Goal: Transaction & Acquisition: Purchase product/service

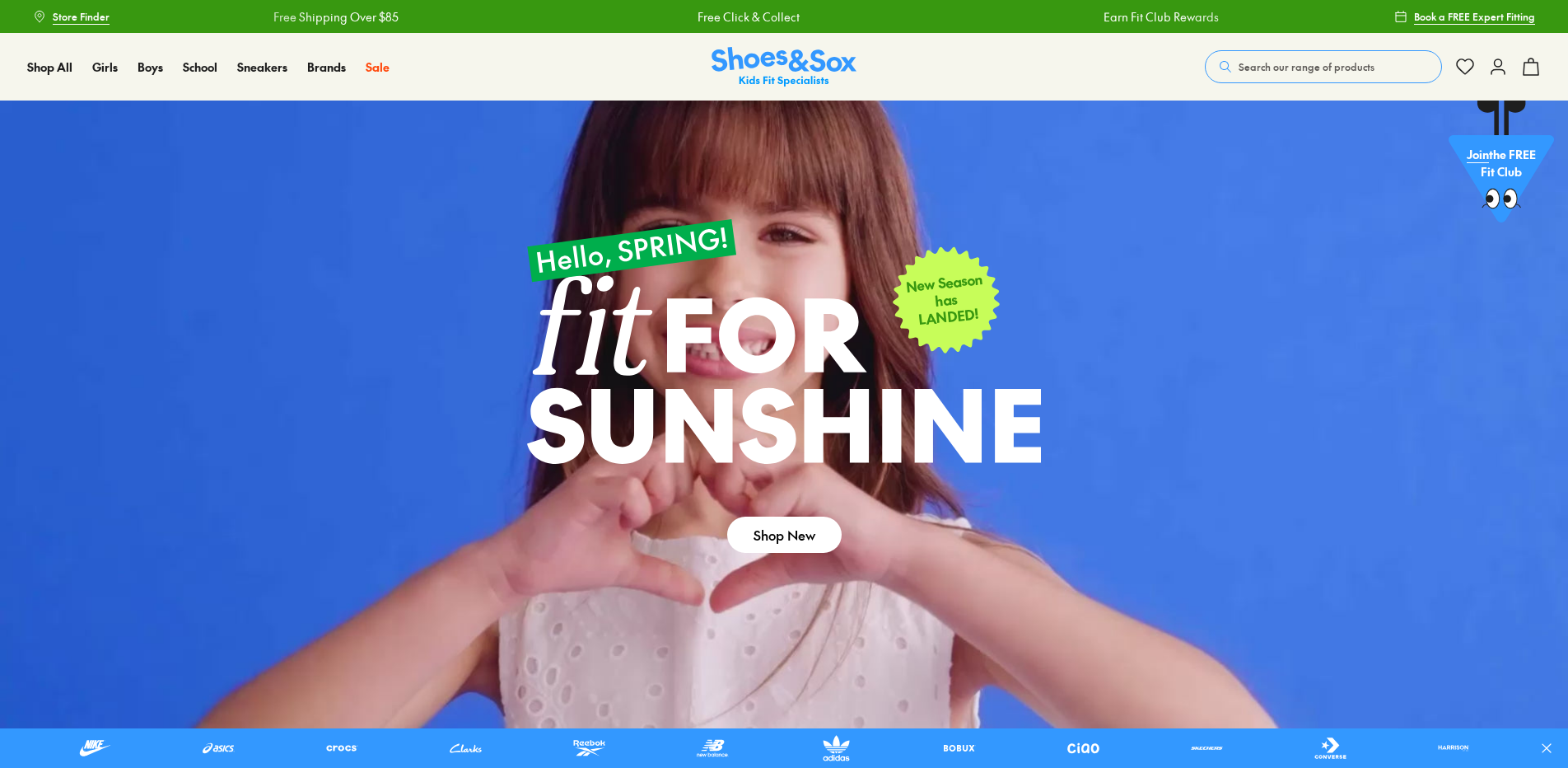
click at [1274, 65] on span "Search our range of products" at bounding box center [1307, 66] width 136 height 15
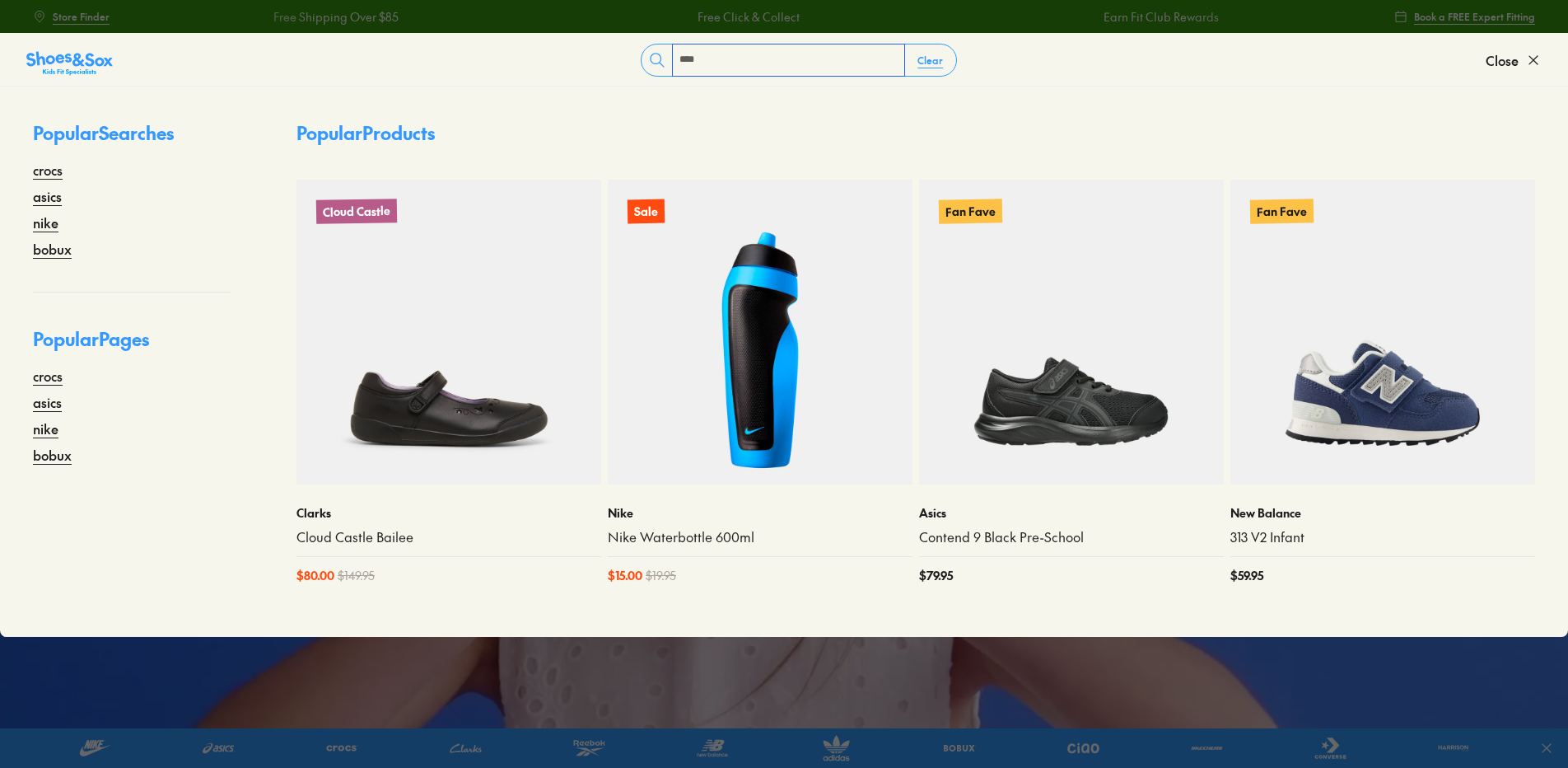
type input "****"
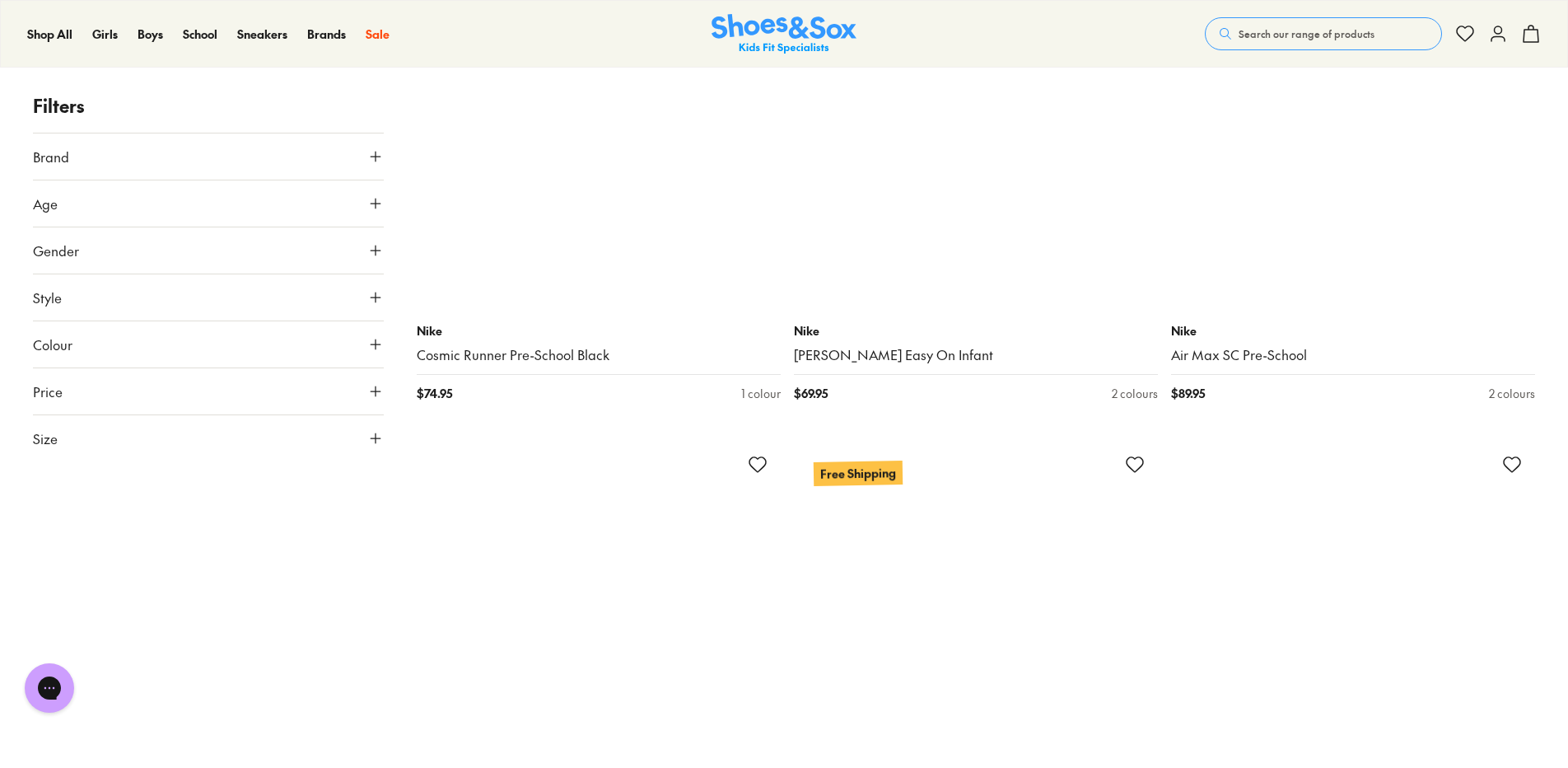
scroll to position [11120, 0]
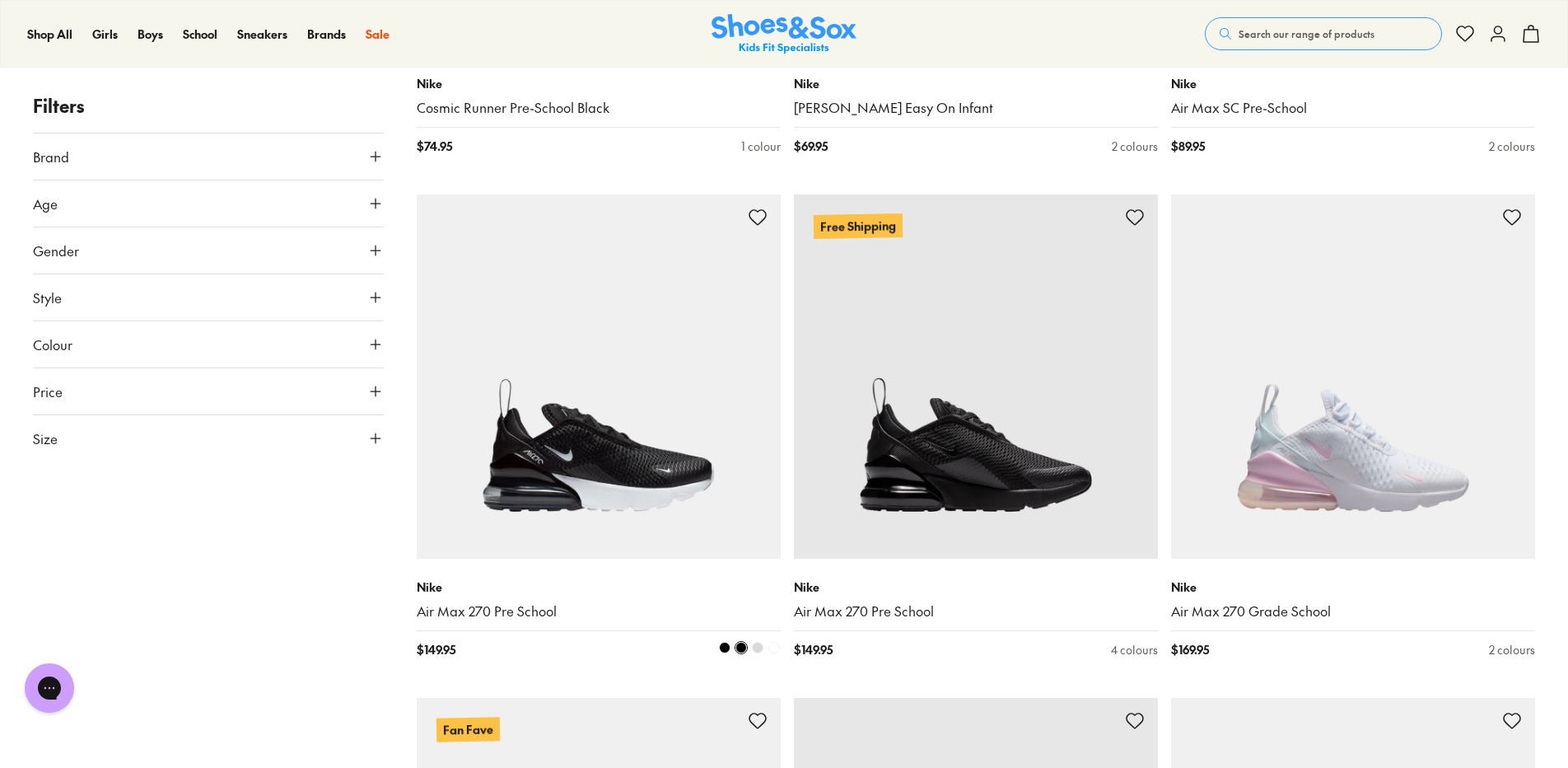
click at [609, 450] on img at bounding box center [598, 376] width 364 height 364
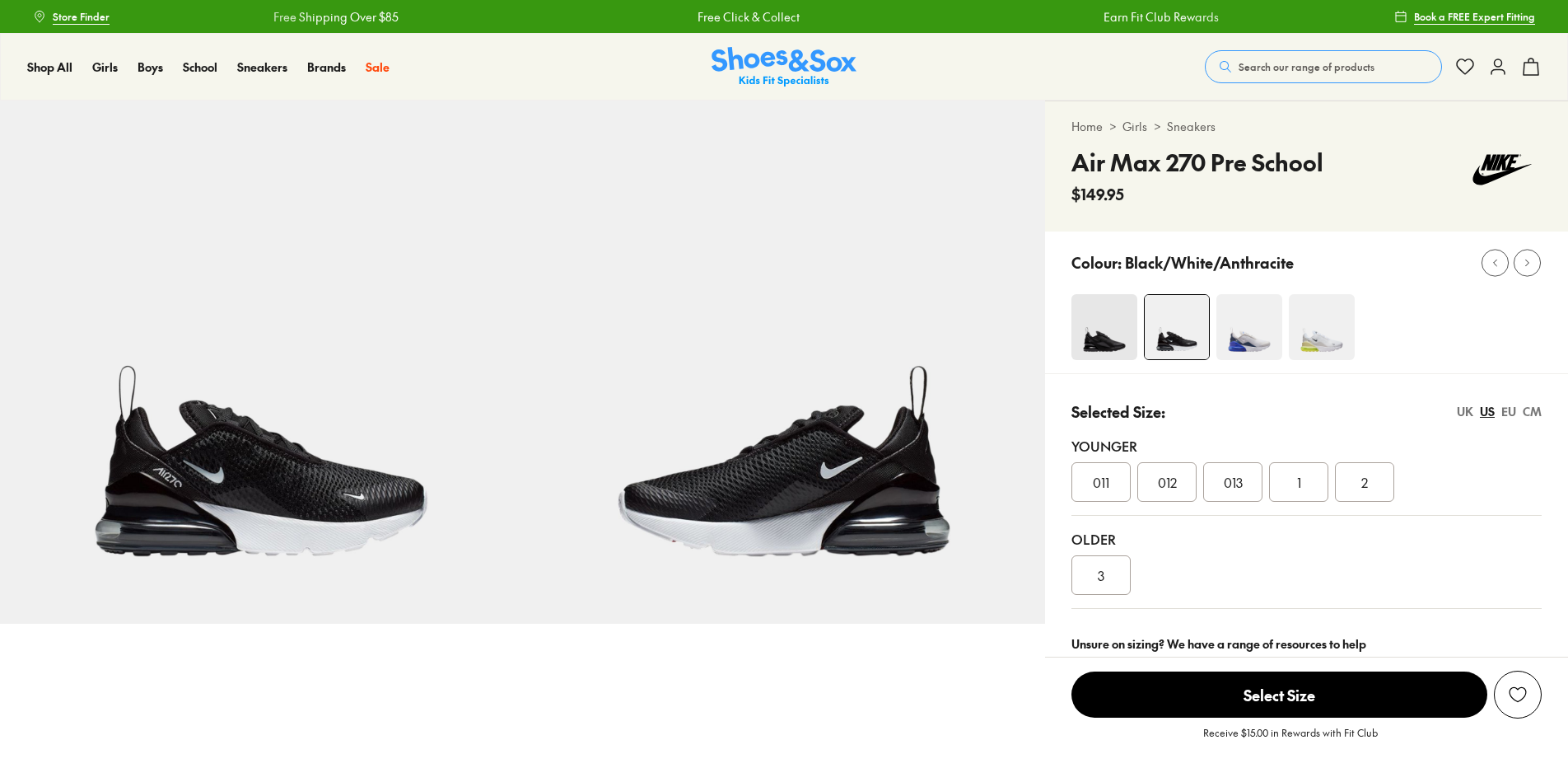
select select "*"
click at [1099, 320] on img at bounding box center [1103, 327] width 66 height 66
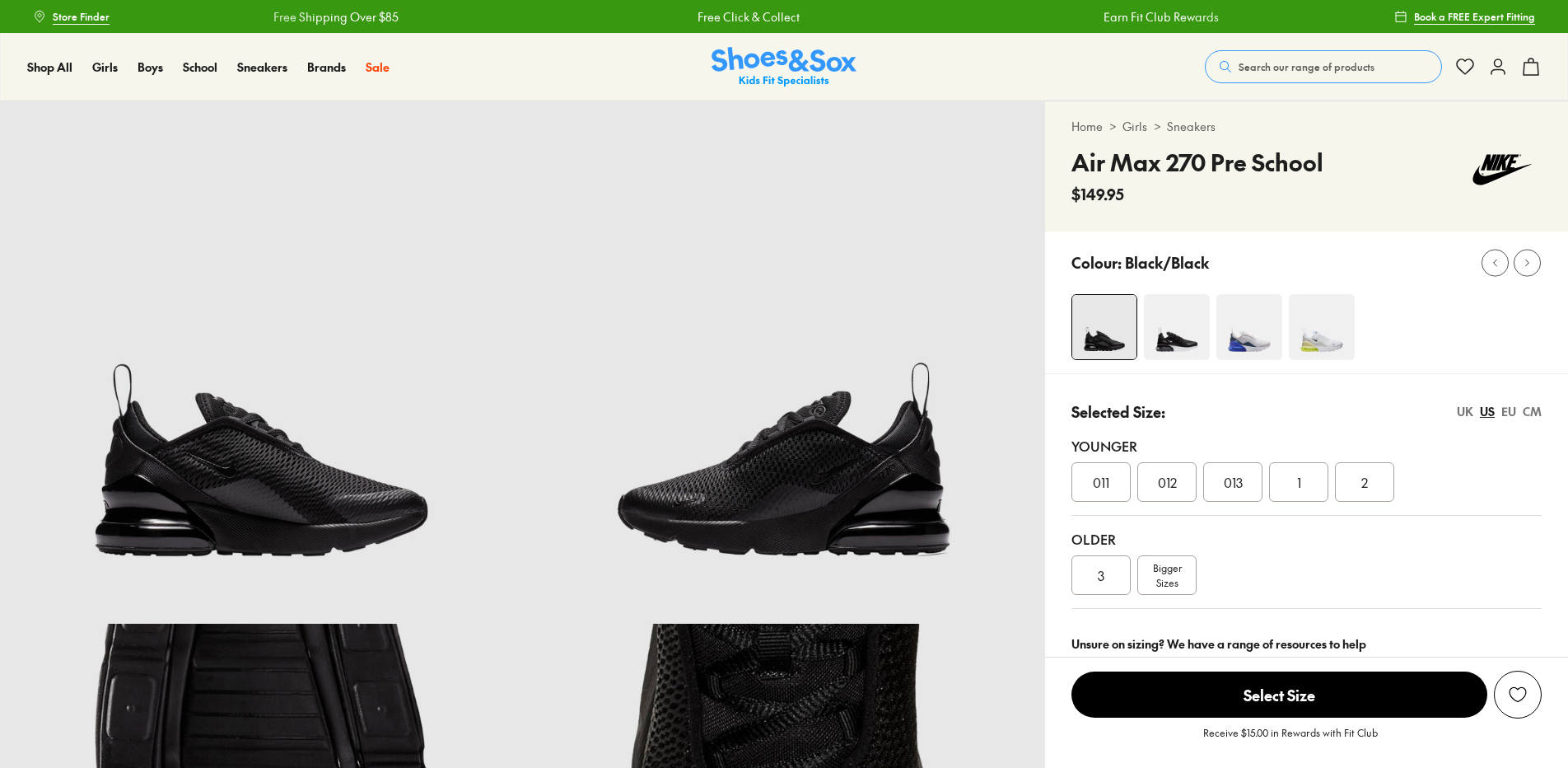
click at [1159, 325] on img at bounding box center [1176, 327] width 66 height 66
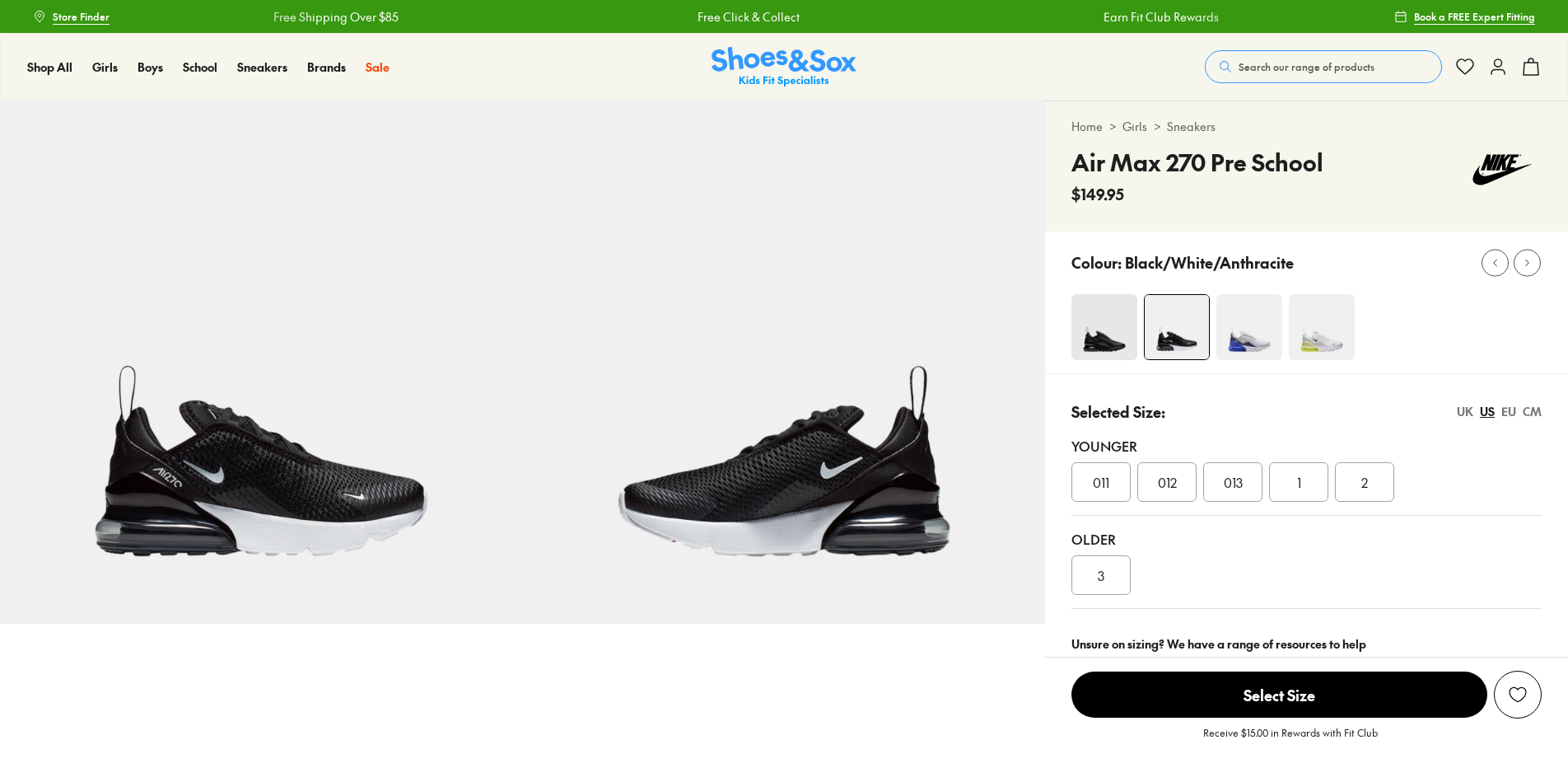
select select "*"
click at [1231, 486] on span "013" at bounding box center [1232, 482] width 19 height 20
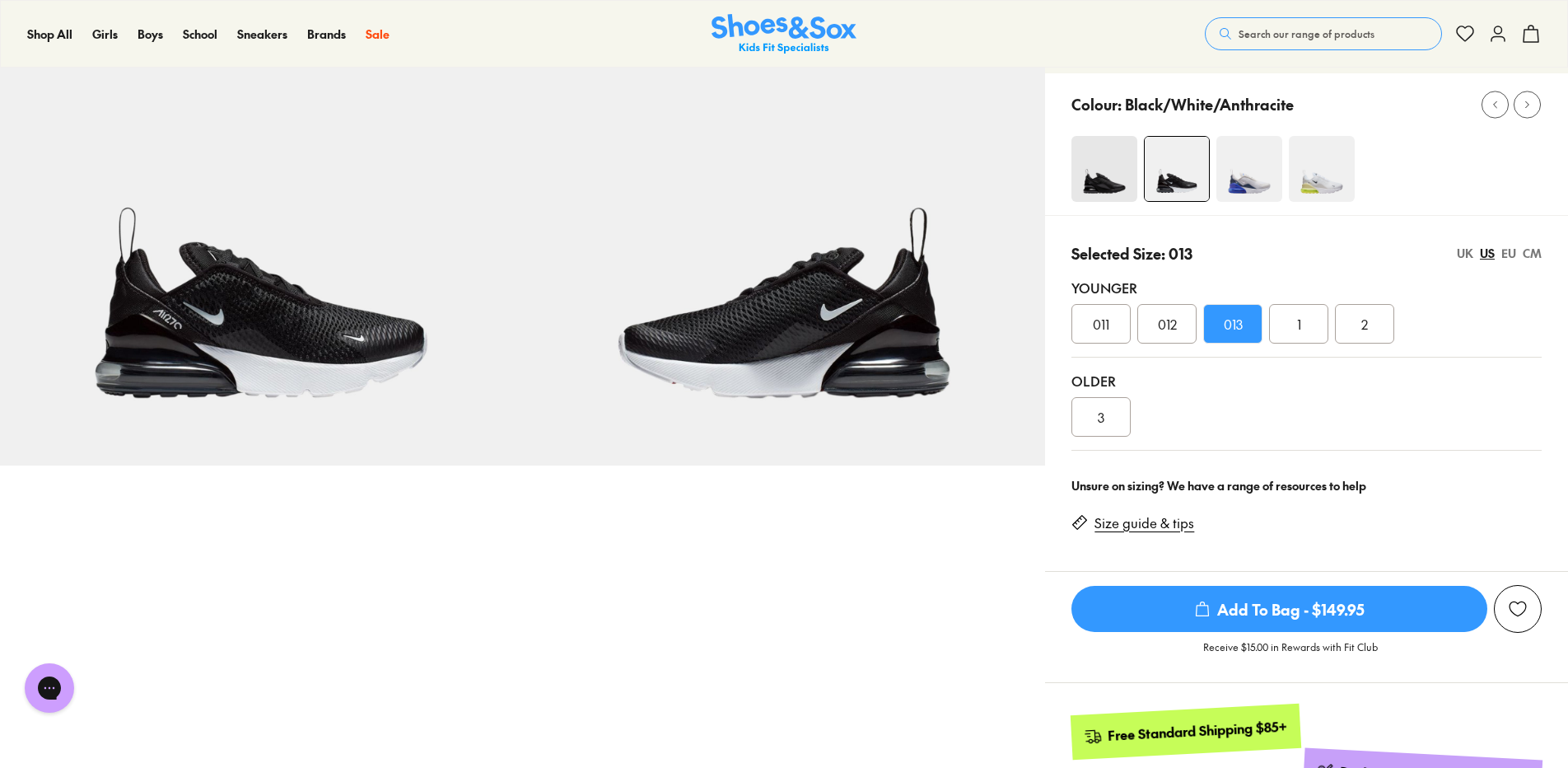
scroll to position [164, 0]
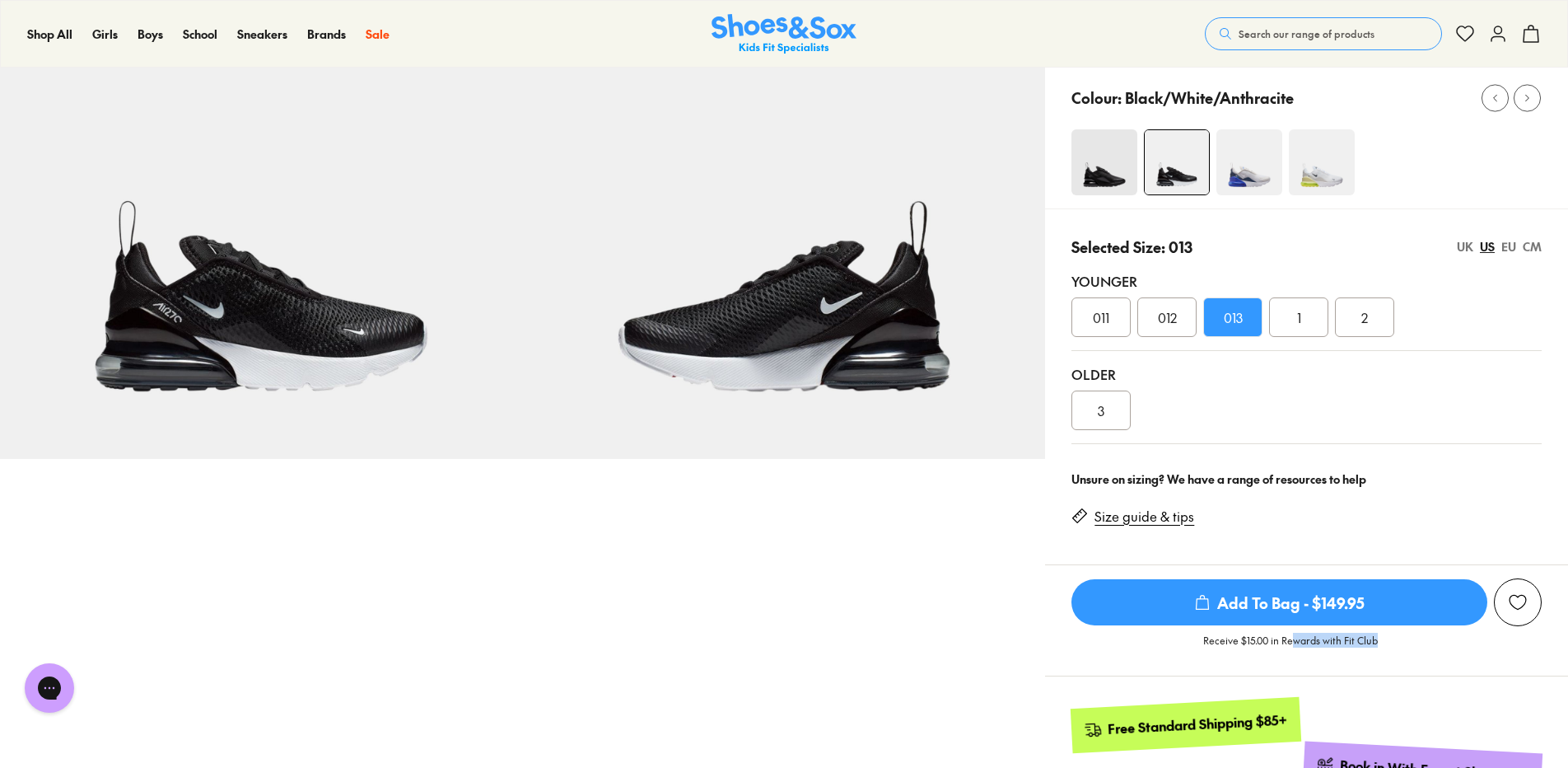
drag, startPoint x: 1293, startPoint y: 641, endPoint x: 1383, endPoint y: 641, distance: 90.0
click at [1383, 641] on div "Receive $15.00 in Rewards with Fit Club" at bounding box center [1306, 645] width 523 height 36
drag, startPoint x: 1386, startPoint y: 641, endPoint x: 1200, endPoint y: 644, distance: 186.0
click at [1200, 644] on div "Receive $15.00 in Rewards with Fit Club" at bounding box center [1306, 645] width 523 height 36
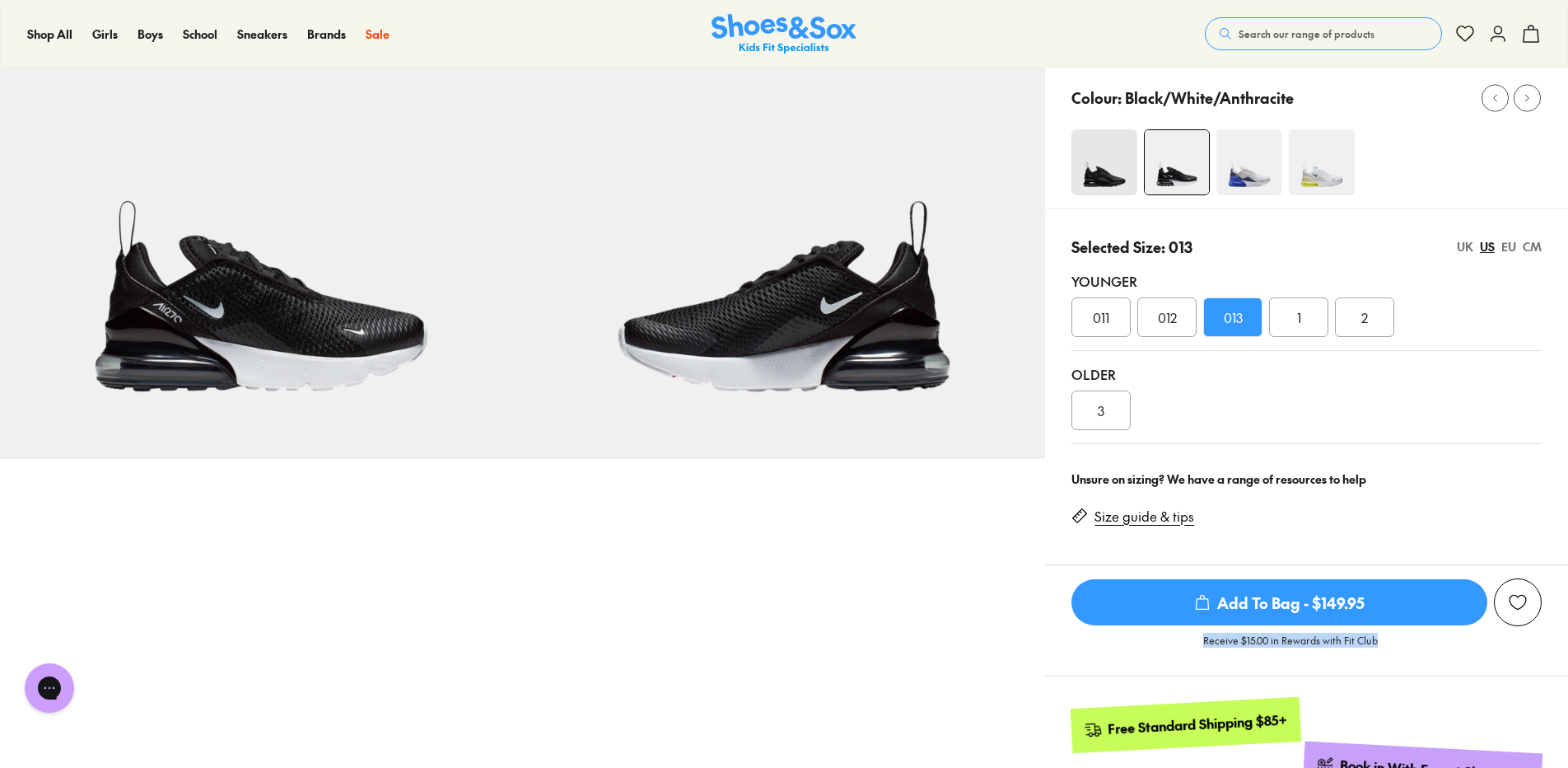
click at [1200, 644] on div "Receive $15.00 in Rewards with Fit Club" at bounding box center [1306, 645] width 523 height 36
drag, startPoint x: 1200, startPoint y: 644, endPoint x: 1279, endPoint y: 643, distance: 79.0
click at [1279, 643] on div "Receive $15.00 in Rewards with Fit Club" at bounding box center [1306, 645] width 523 height 36
click at [1279, 643] on p "Receive $15.00 in Rewards with Fit Club" at bounding box center [1290, 647] width 174 height 30
drag, startPoint x: 1283, startPoint y: 643, endPoint x: 1381, endPoint y: 643, distance: 98.0
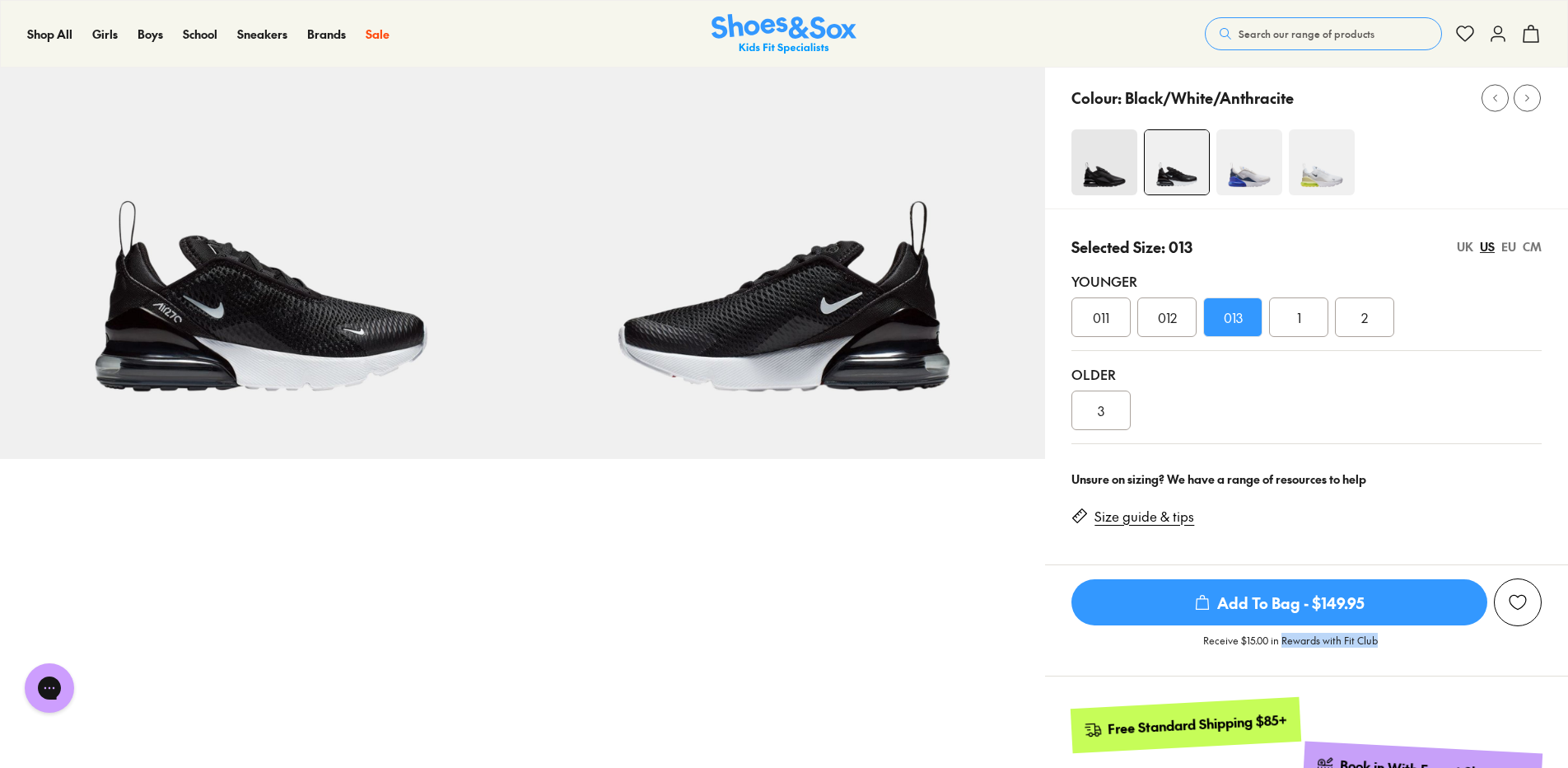
click at [1381, 643] on div "Receive $15.00 in Rewards with Fit Club" at bounding box center [1306, 645] width 523 height 36
drag, startPoint x: 1383, startPoint y: 643, endPoint x: 1309, endPoint y: 640, distance: 74.1
click at [1309, 640] on div "Receive $15.00 in Rewards with Fit Club" at bounding box center [1306, 645] width 523 height 36
click at [1309, 640] on p "Receive $15.00 in Rewards with Fit Club" at bounding box center [1290, 647] width 174 height 30
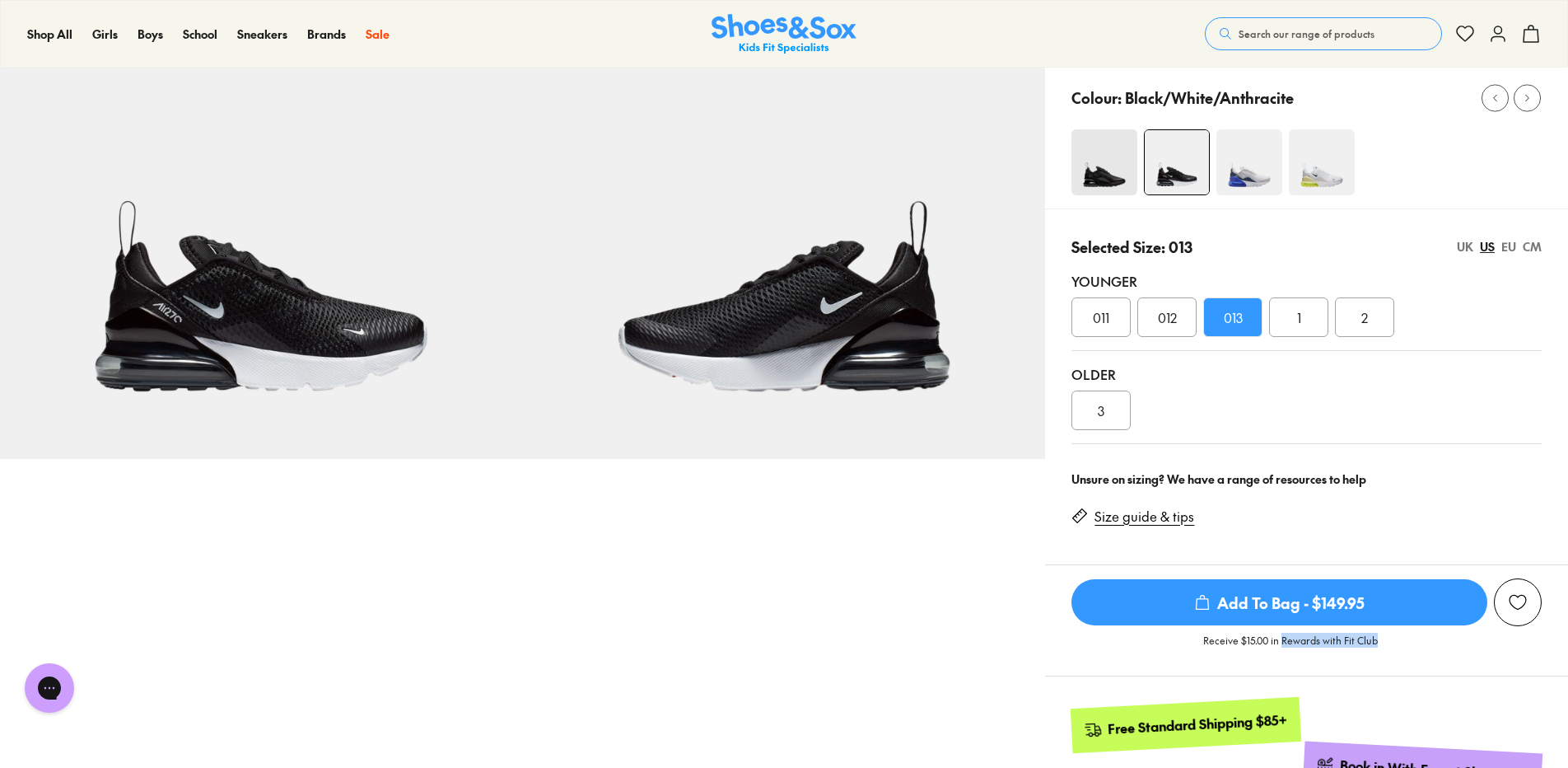
drag, startPoint x: 1308, startPoint y: 640, endPoint x: 1367, endPoint y: 639, distance: 59.0
click at [1367, 639] on p "Receive $15.00 in Rewards with Fit Club" at bounding box center [1290, 647] width 174 height 30
click at [1367, 640] on p "Receive $15.00 in Rewards with Fit Club" at bounding box center [1290, 647] width 174 height 30
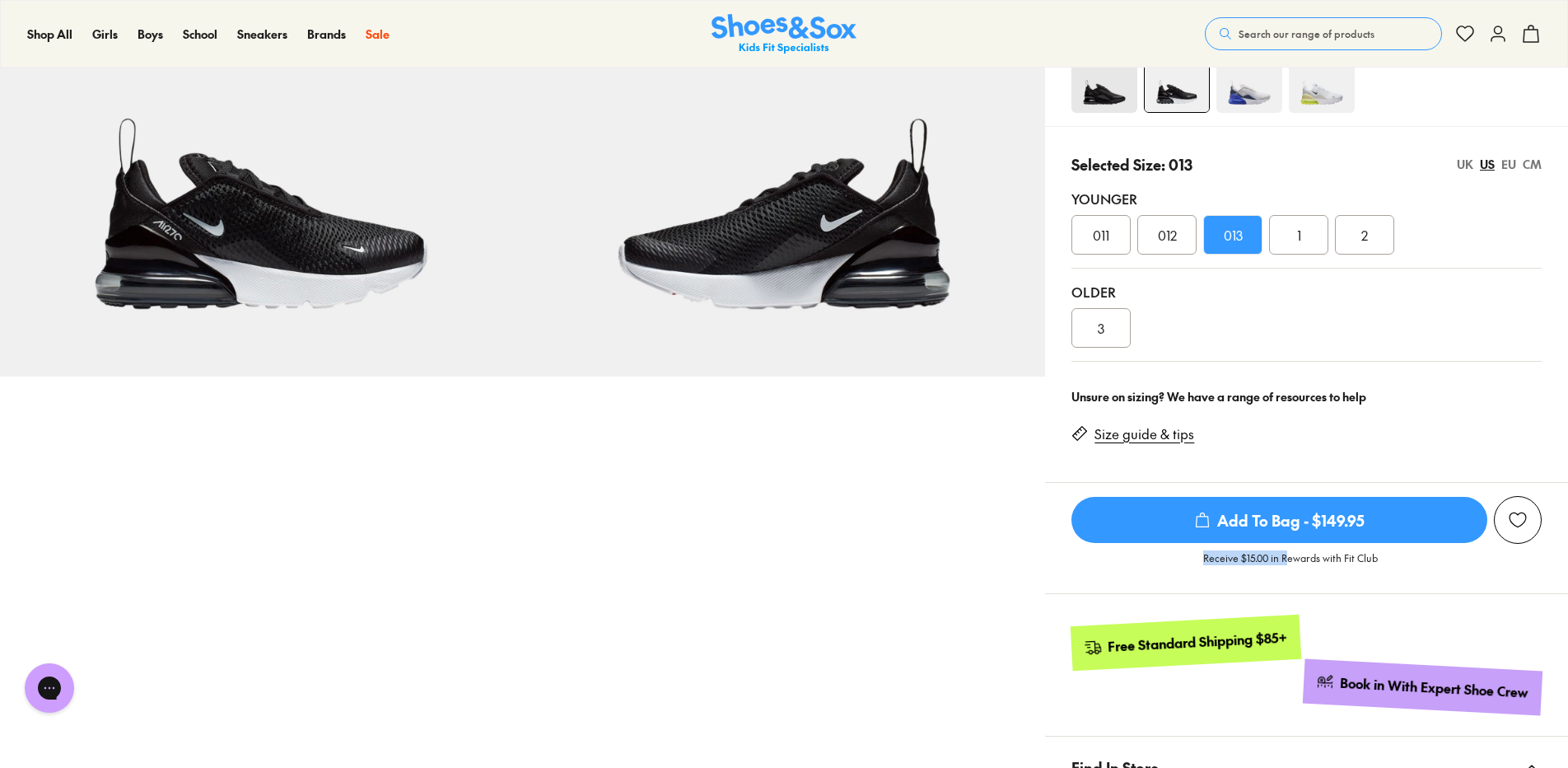
drag, startPoint x: 1205, startPoint y: 560, endPoint x: 1284, endPoint y: 556, distance: 79.1
click at [1284, 556] on p "Receive $15.00 in Rewards with Fit Club" at bounding box center [1290, 565] width 174 height 30
drag, startPoint x: 1290, startPoint y: 556, endPoint x: 1393, endPoint y: 556, distance: 103.0
click at [1393, 556] on div "Receive $15.00 in Rewards with Fit Club" at bounding box center [1306, 562] width 523 height 36
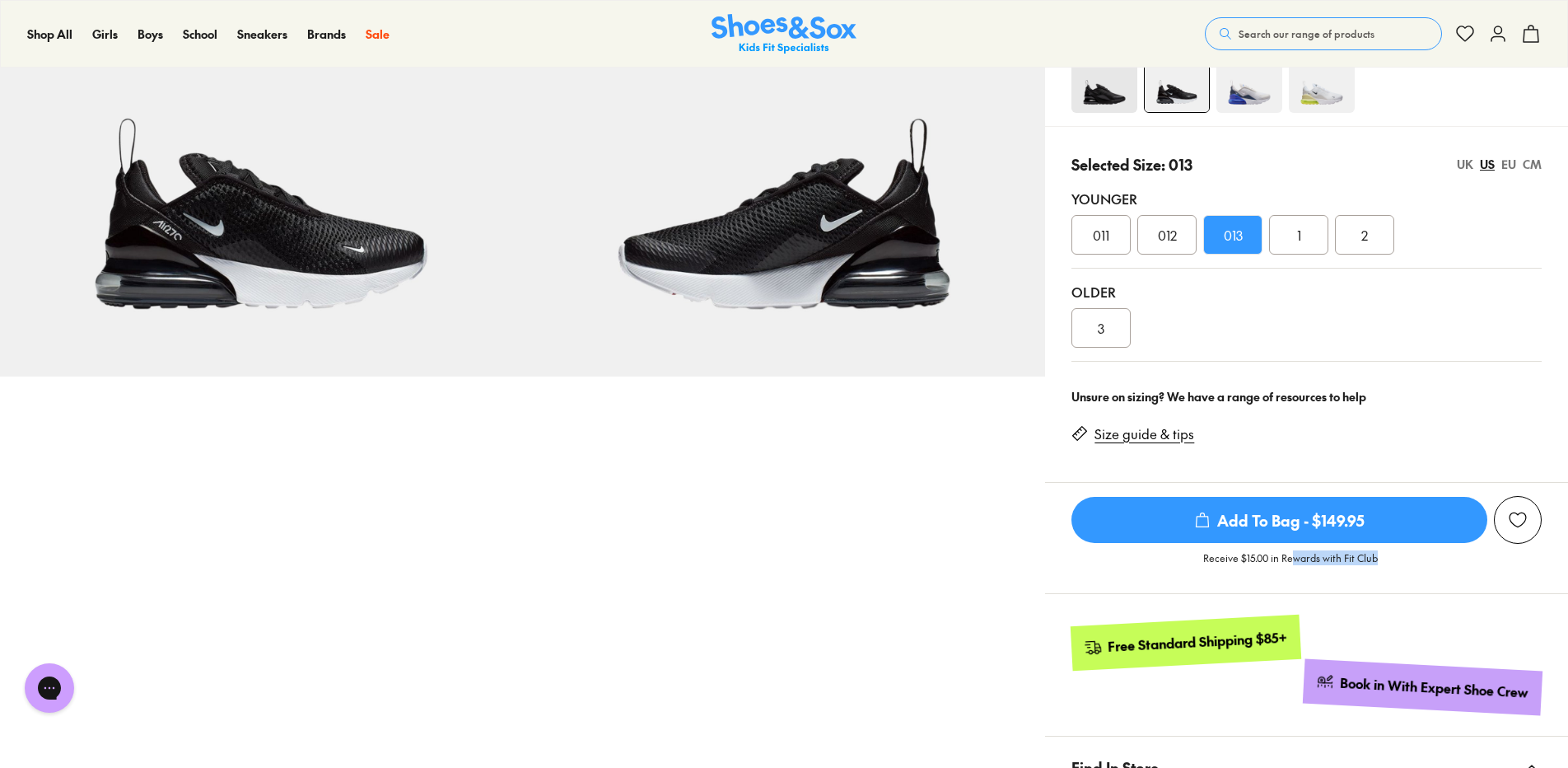
click at [1393, 556] on div "Receive $15.00 in Rewards with Fit Club" at bounding box center [1306, 562] width 523 height 36
drag, startPoint x: 1393, startPoint y: 556, endPoint x: 1306, endPoint y: 560, distance: 87.1
click at [1306, 560] on div "Receive $15.00 in Rewards with Fit Club" at bounding box center [1306, 562] width 523 height 36
click at [1306, 560] on p "Receive $15.00 in Rewards with Fit Club" at bounding box center [1290, 565] width 174 height 30
drag, startPoint x: 1284, startPoint y: 561, endPoint x: 1206, endPoint y: 558, distance: 78.1
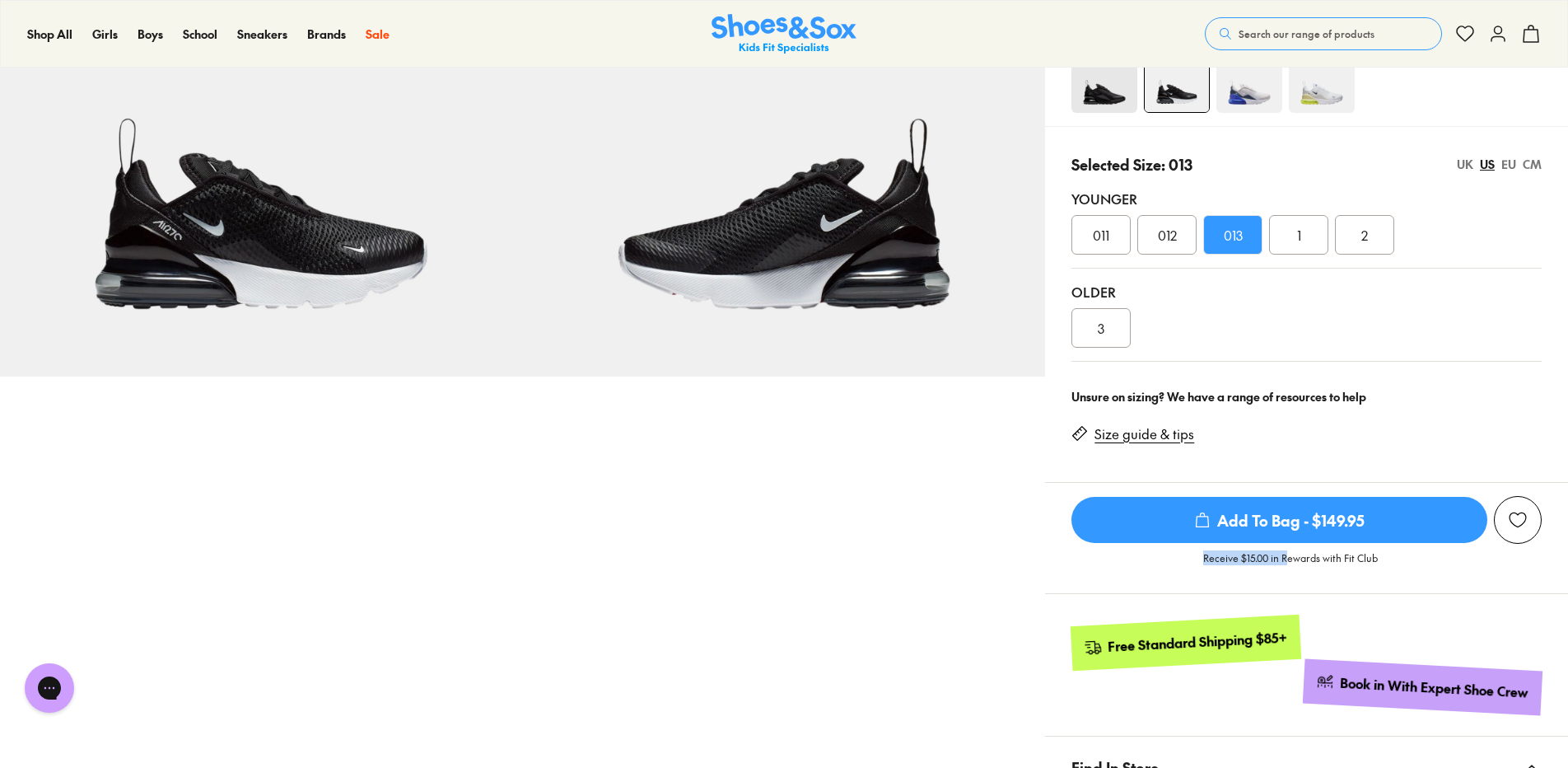
click at [1206, 558] on p "Receive $15.00 in Rewards with Fit Club" at bounding box center [1290, 565] width 174 height 30
drag, startPoint x: 1206, startPoint y: 558, endPoint x: 1283, endPoint y: 557, distance: 77.0
click at [1283, 557] on p "Receive $15.00 in Rewards with Fit Club" at bounding box center [1290, 565] width 174 height 30
click at [1301, 562] on p "Receive $15.00 in Rewards with Fit Club" at bounding box center [1290, 565] width 174 height 30
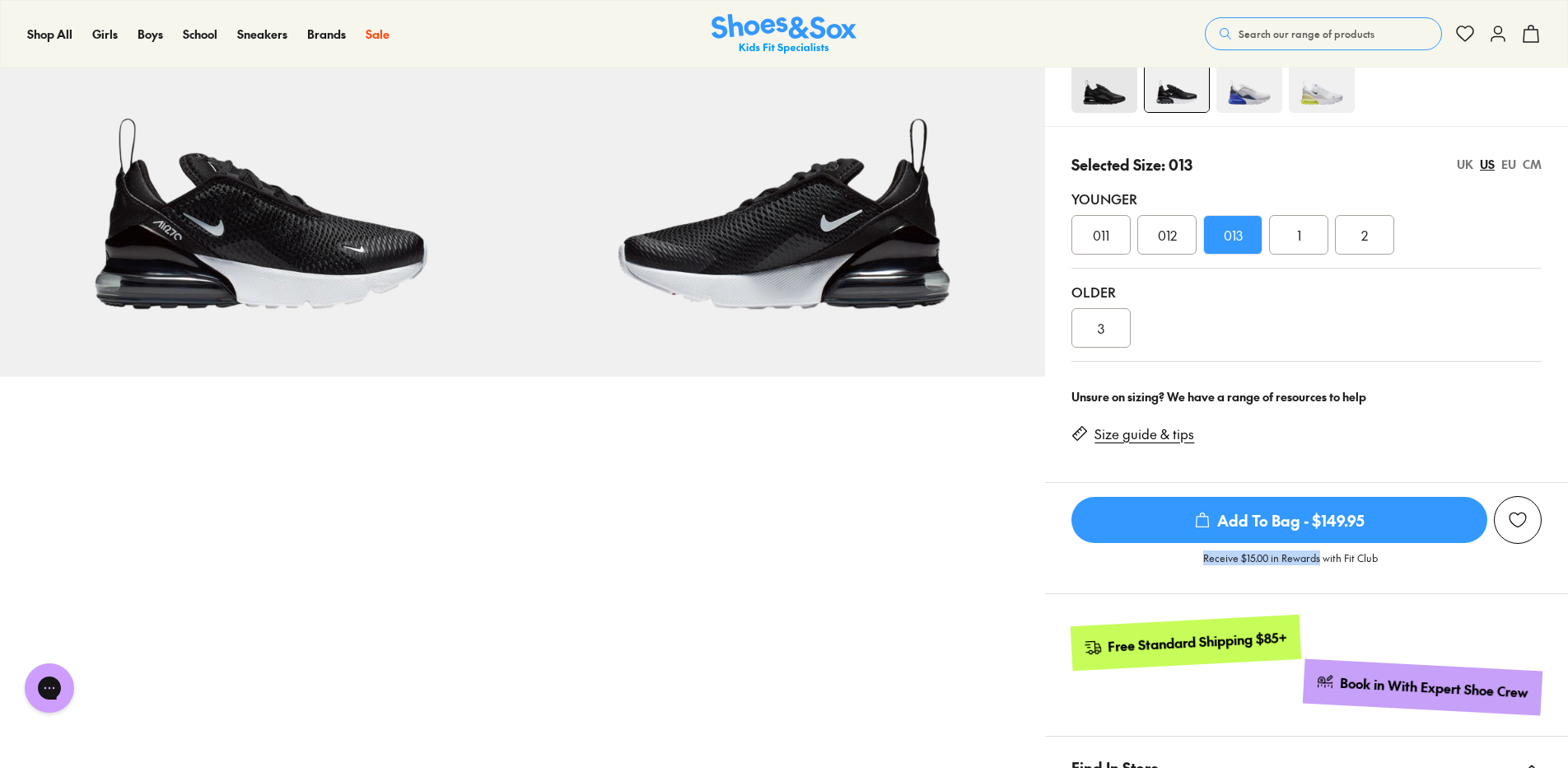
click at [1319, 564] on p "Receive $15.00 in Rewards with Fit Club" at bounding box center [1290, 565] width 174 height 30
click at [1373, 556] on p "Receive $15.00 in Rewards with Fit Club" at bounding box center [1290, 565] width 174 height 30
drag, startPoint x: 1373, startPoint y: 556, endPoint x: 1381, endPoint y: 560, distance: 8.9
click at [1380, 560] on div "Receive $15.00 in Rewards with Fit Club" at bounding box center [1306, 562] width 523 height 36
click at [1384, 560] on div "Receive $15.00 in Rewards with Fit Club" at bounding box center [1306, 562] width 523 height 36
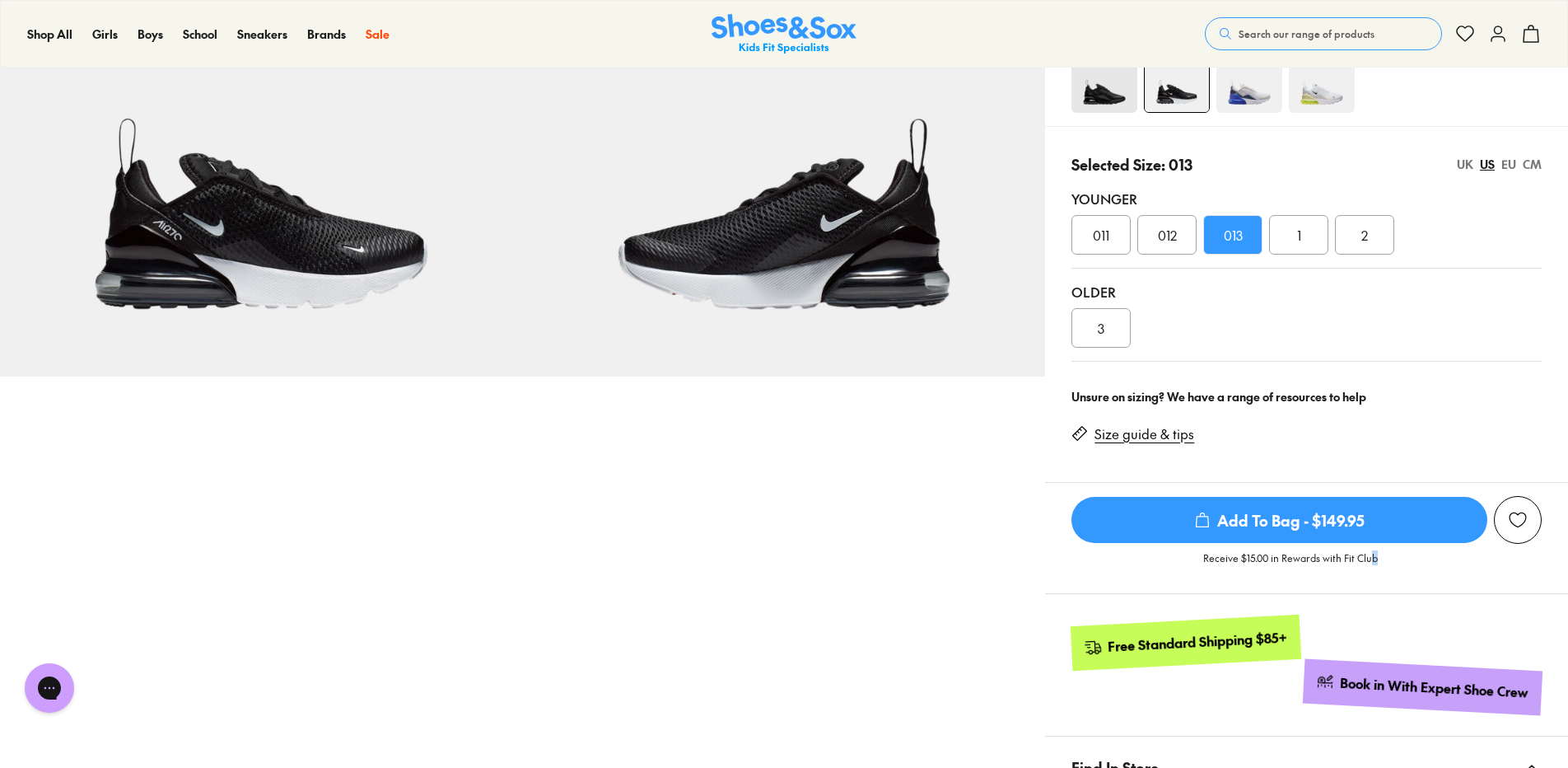
click at [1378, 561] on div "Receive $15.00 in Rewards with Fit Club" at bounding box center [1306, 562] width 523 height 36
drag, startPoint x: 1296, startPoint y: 562, endPoint x: 1377, endPoint y: 556, distance: 81.2
click at [1377, 556] on div "Receive $15.00 in Rewards with Fit Club" at bounding box center [1306, 562] width 523 height 36
drag, startPoint x: 1353, startPoint y: 556, endPoint x: 1294, endPoint y: 559, distance: 59.1
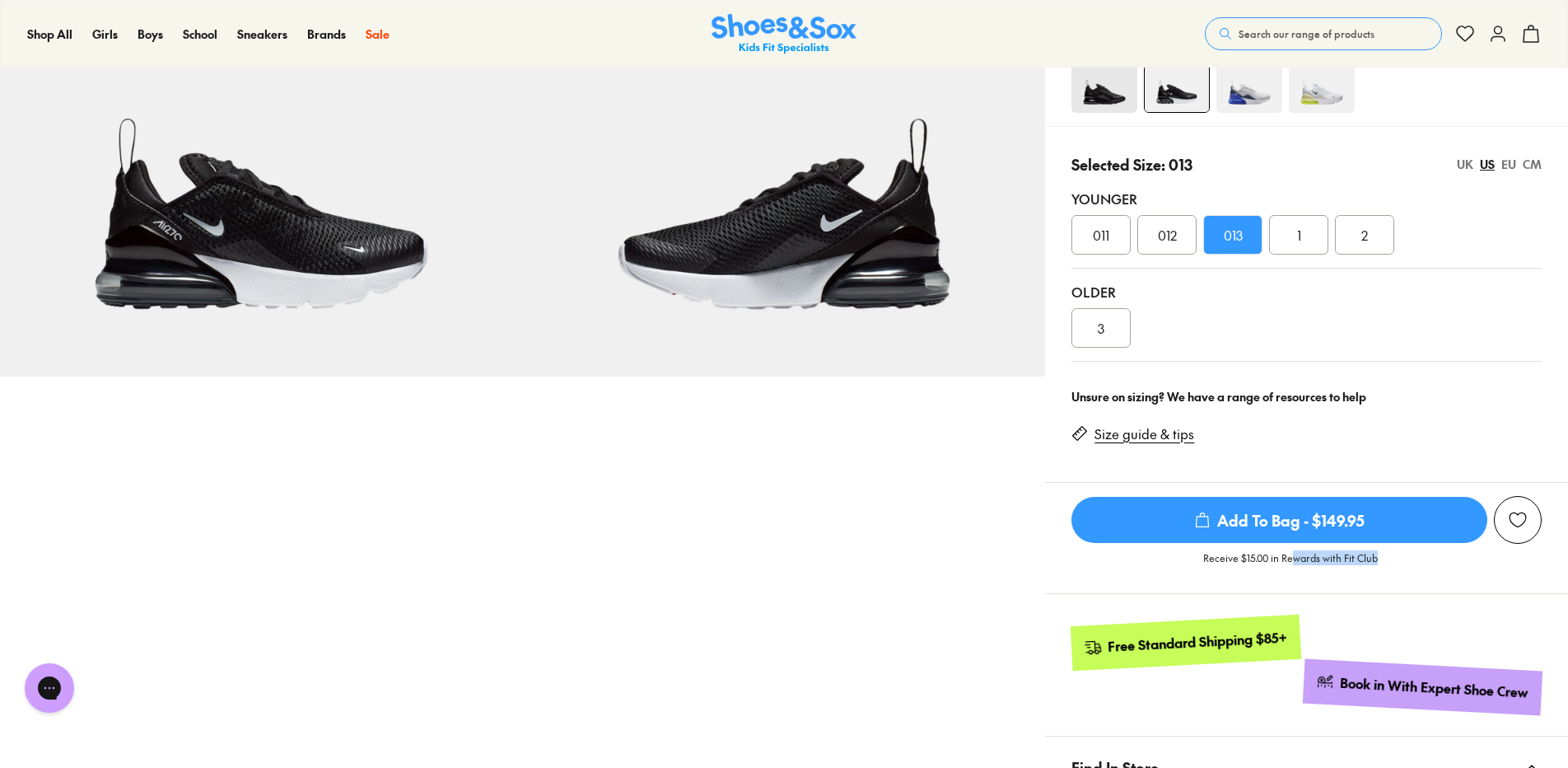
click at [1294, 559] on div "Receive $15.00 in Rewards with Fit Club" at bounding box center [1306, 562] width 523 height 36
click at [1294, 559] on p "Receive $15.00 in Rewards with Fit Club" at bounding box center [1290, 565] width 174 height 30
drag, startPoint x: 1282, startPoint y: 559, endPoint x: 1205, endPoint y: 560, distance: 77.0
click at [1205, 560] on p "Receive $15.00 in Rewards with Fit Club" at bounding box center [1290, 565] width 174 height 30
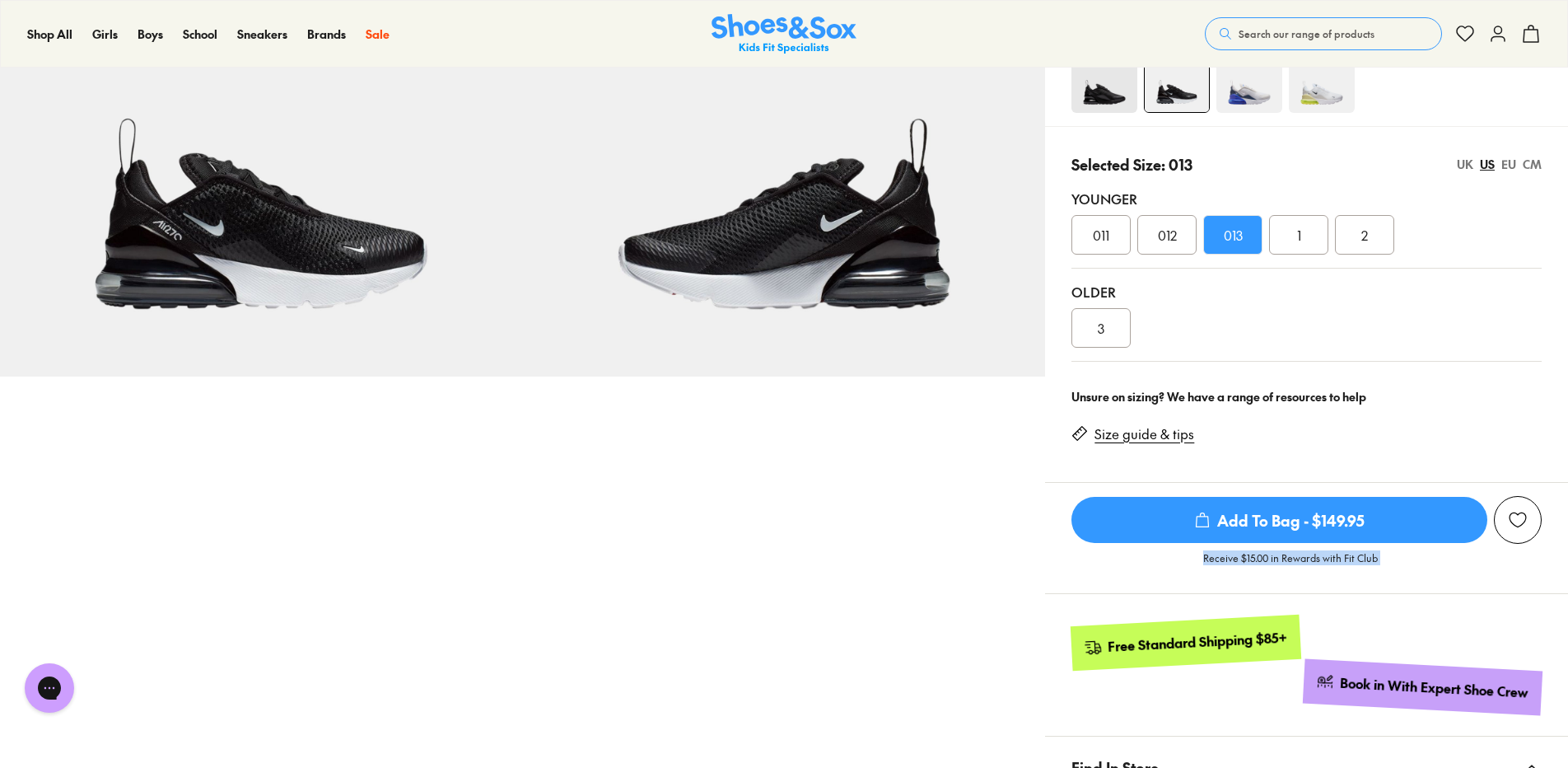
drag, startPoint x: 1205, startPoint y: 560, endPoint x: 1393, endPoint y: 561, distance: 188.0
click at [1393, 561] on div "Receive $15.00 in Rewards with Fit Club" at bounding box center [1306, 562] width 523 height 36
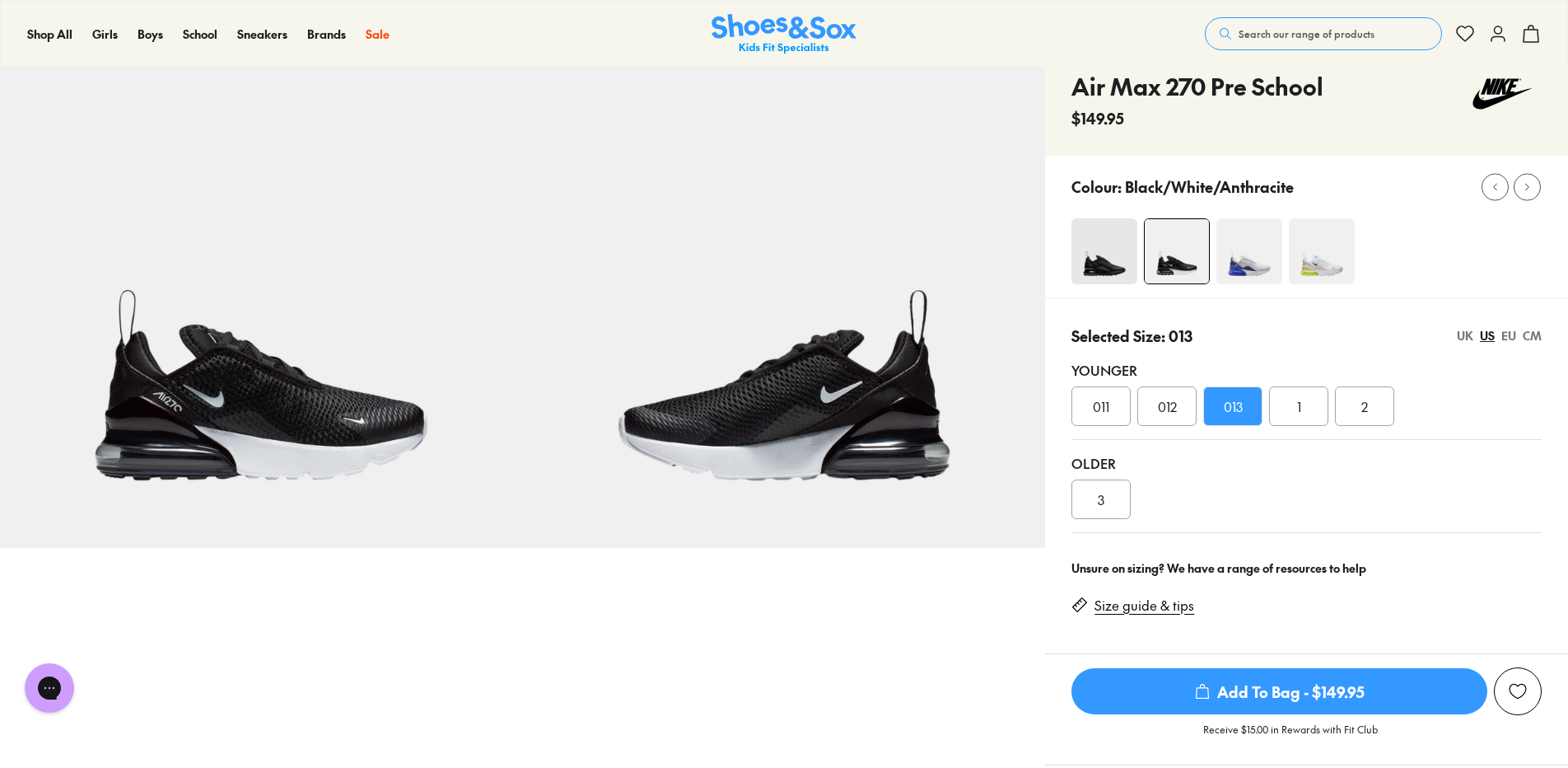
scroll to position [0, 0]
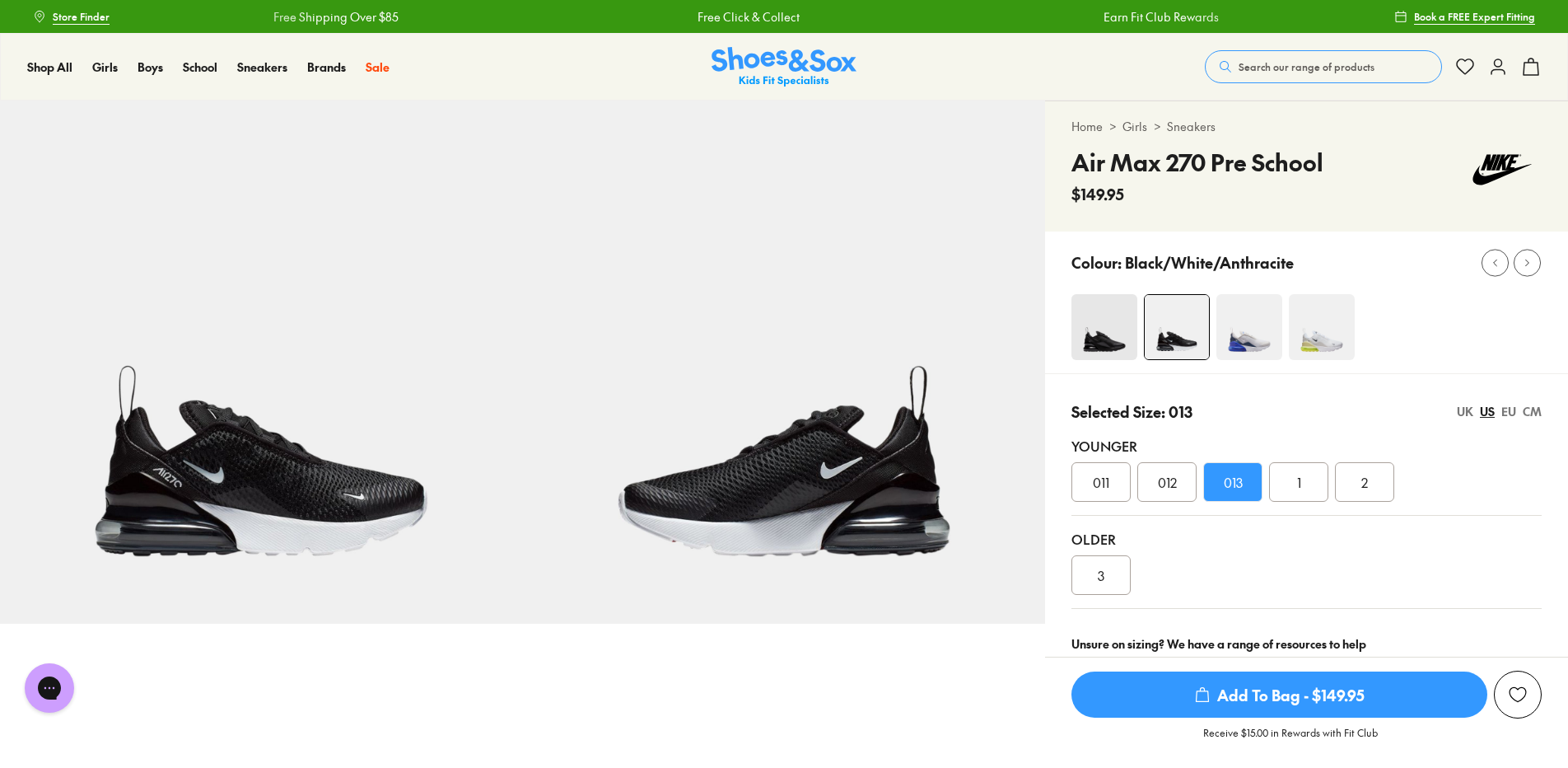
click at [1252, 328] on img at bounding box center [1249, 327] width 66 height 66
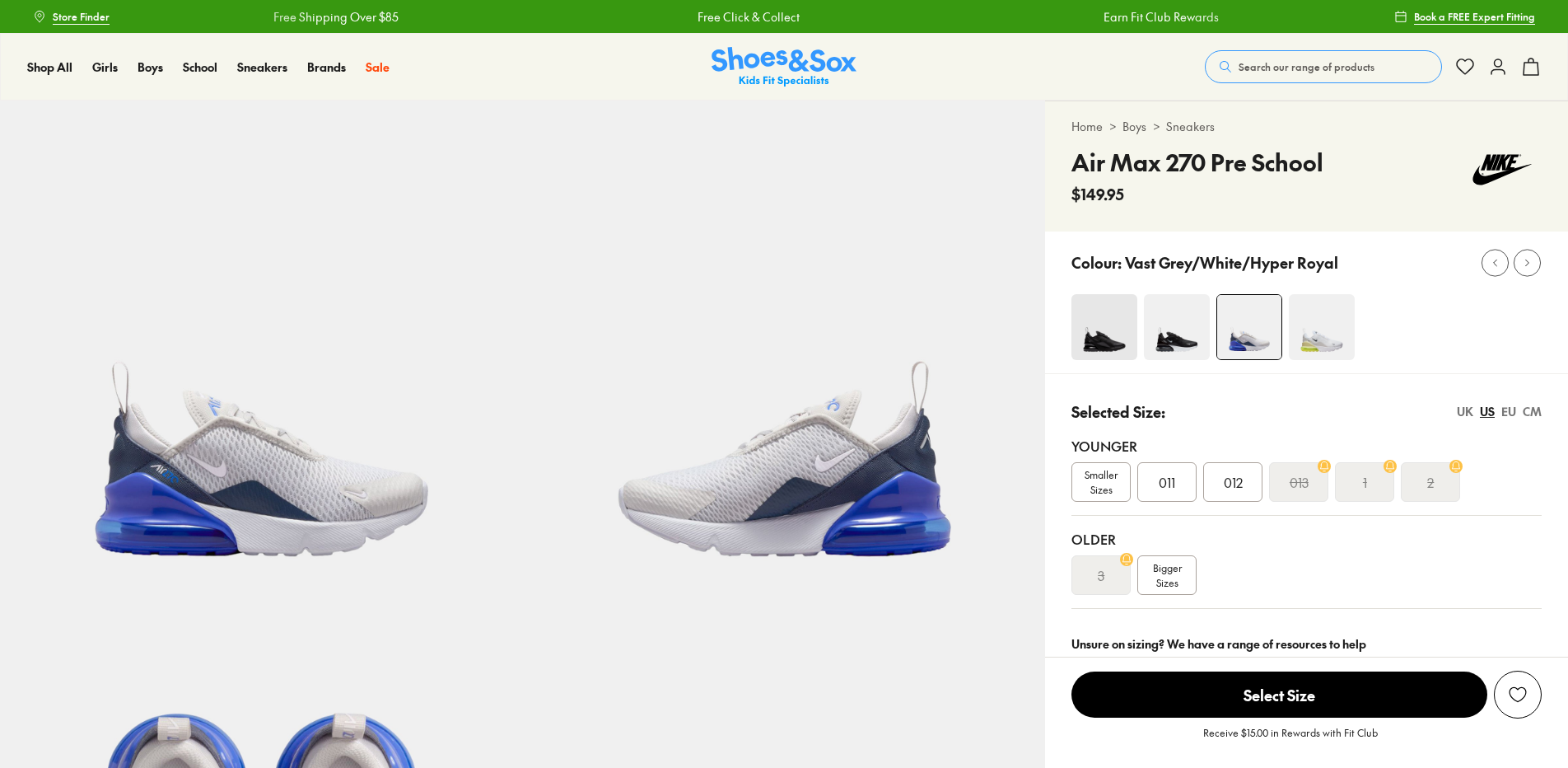
select select "*"
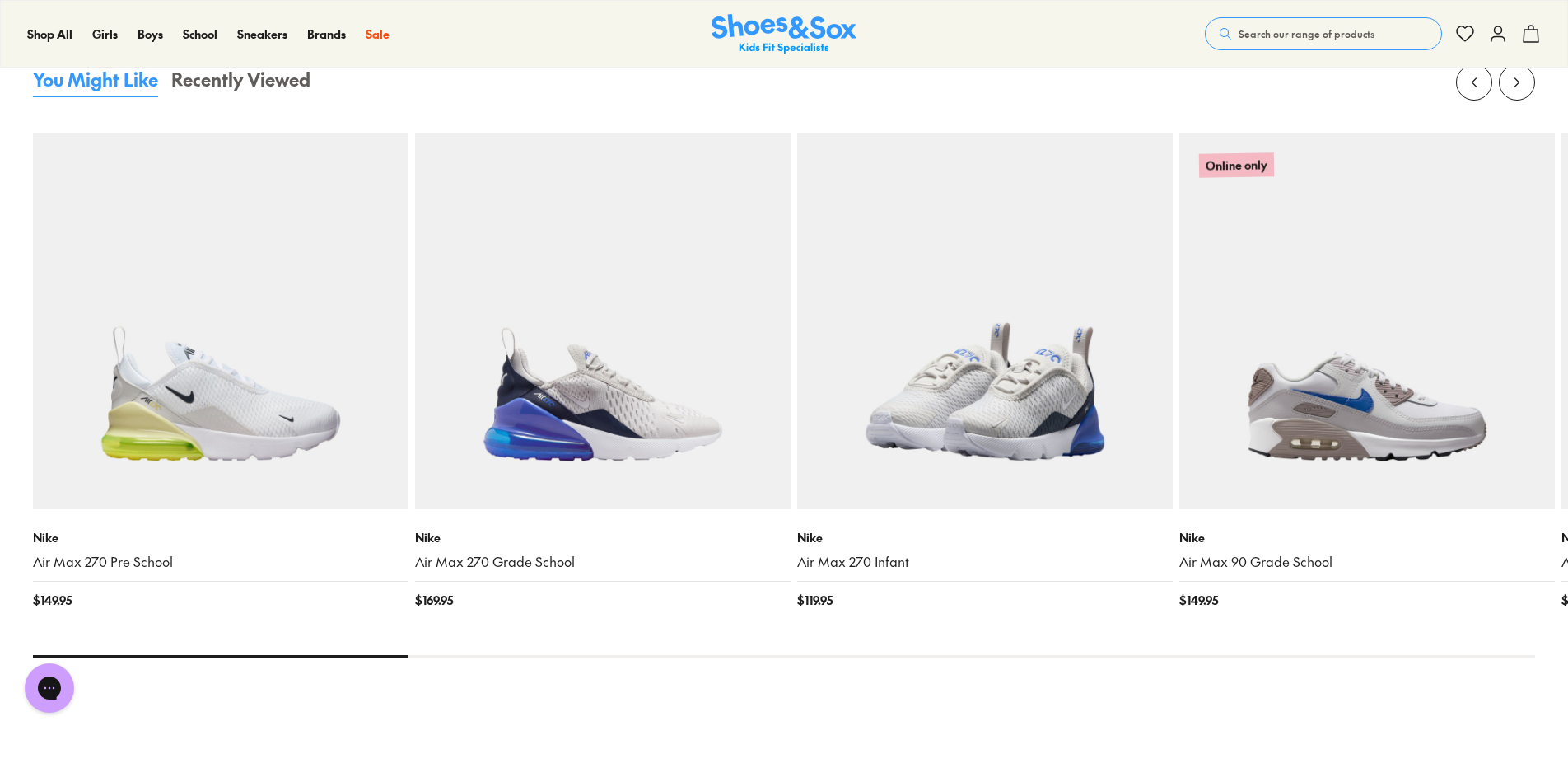
scroll to position [1729, 0]
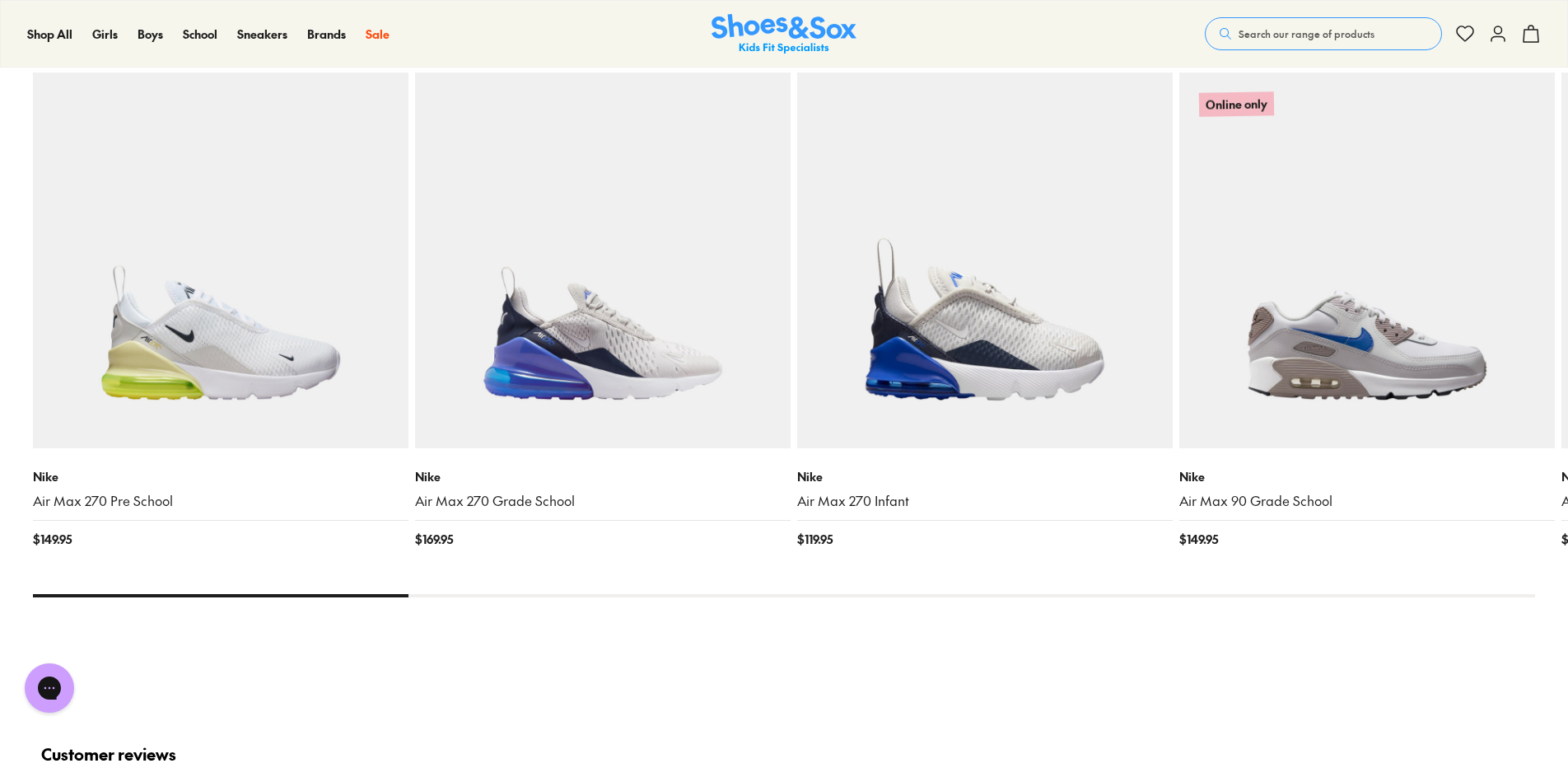
drag, startPoint x: 371, startPoint y: 595, endPoint x: 543, endPoint y: 591, distance: 172.0
click at [543, 591] on x-flickity "Nike Air Max 270 Pre School $ 149.95 Nike Air Max 270 Grade School $ 169.95 Nik…" at bounding box center [783, 300] width 1502 height 594
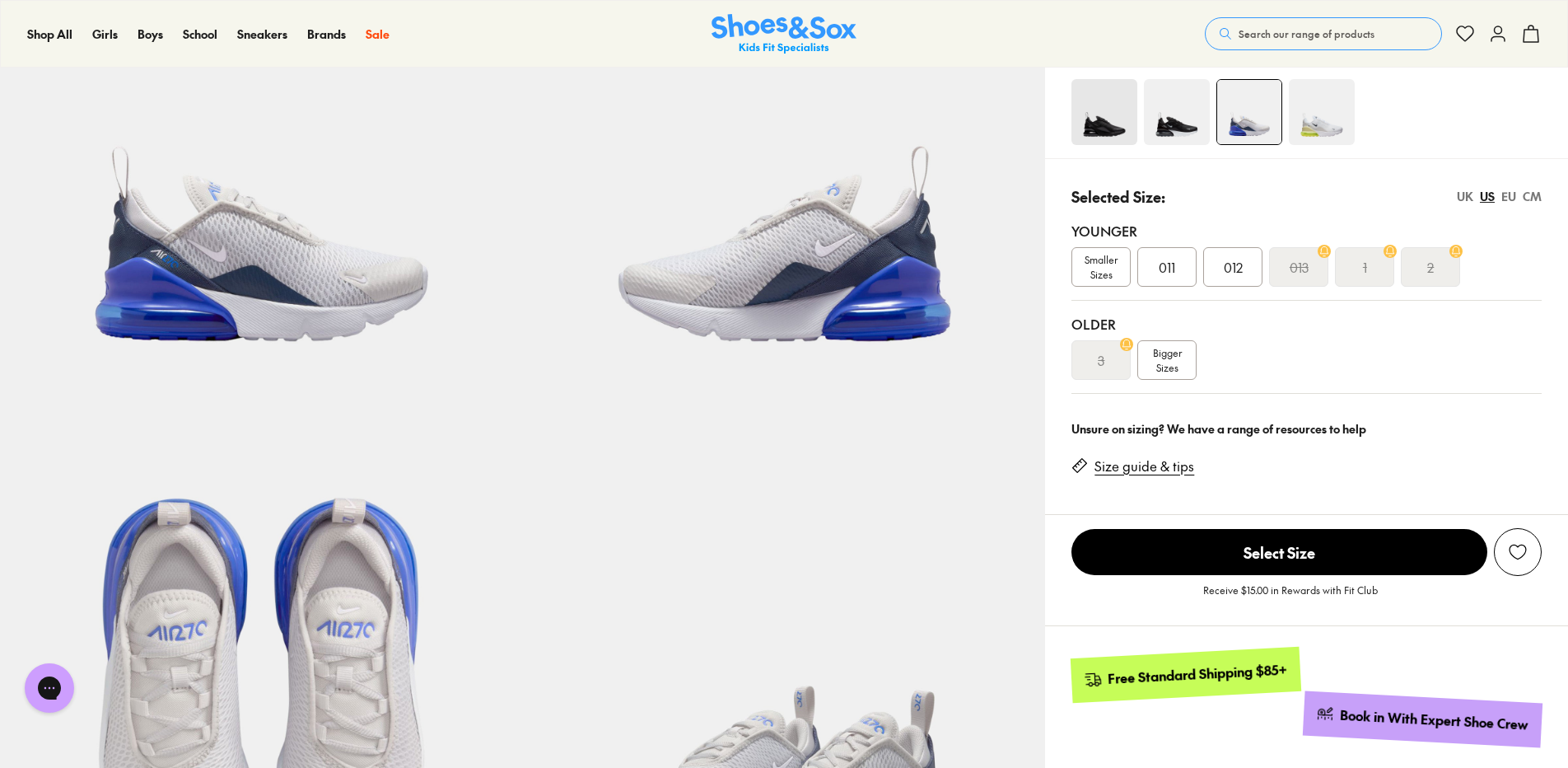
scroll to position [0, 0]
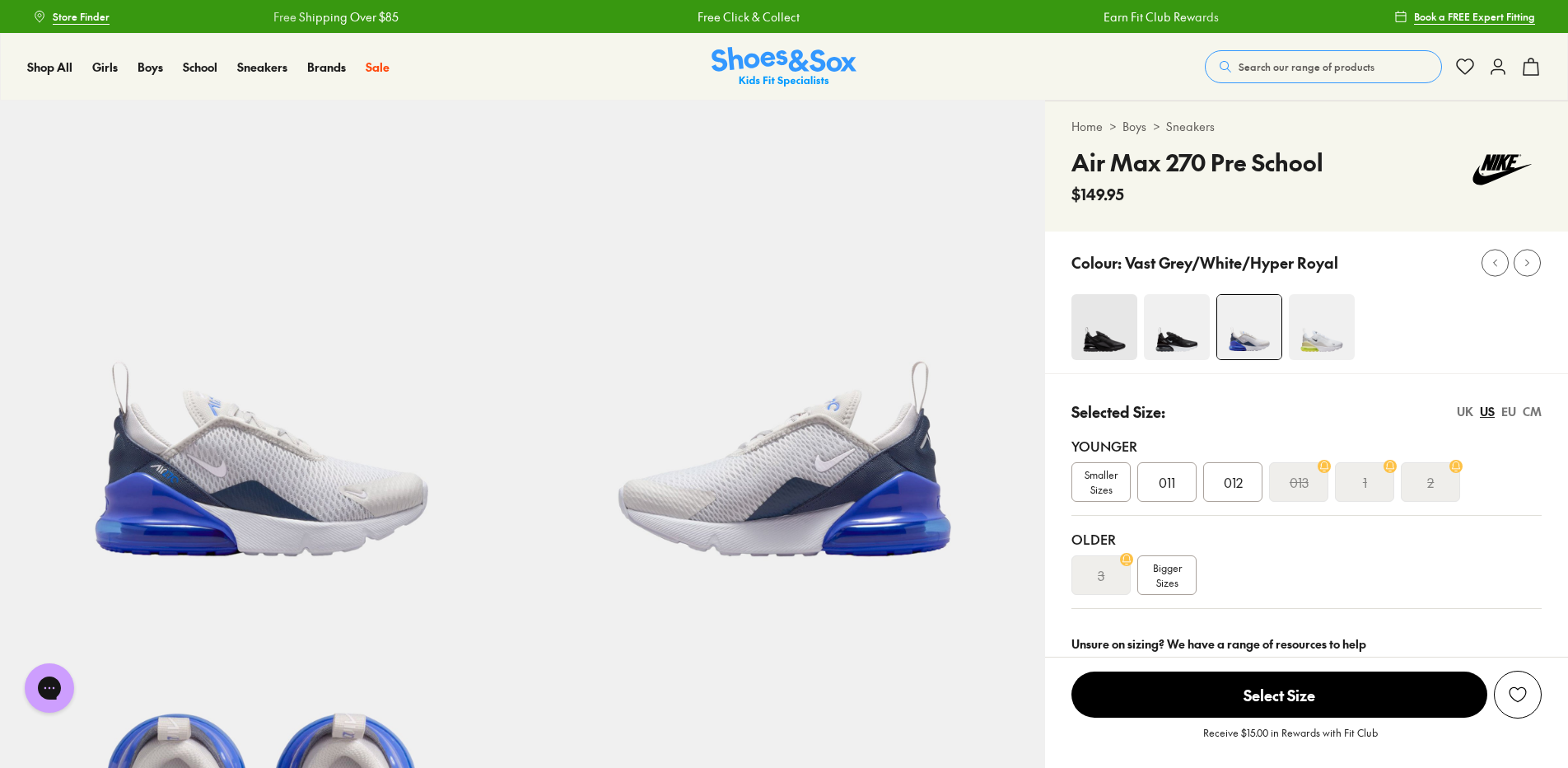
click at [1117, 325] on img at bounding box center [1103, 327] width 66 height 66
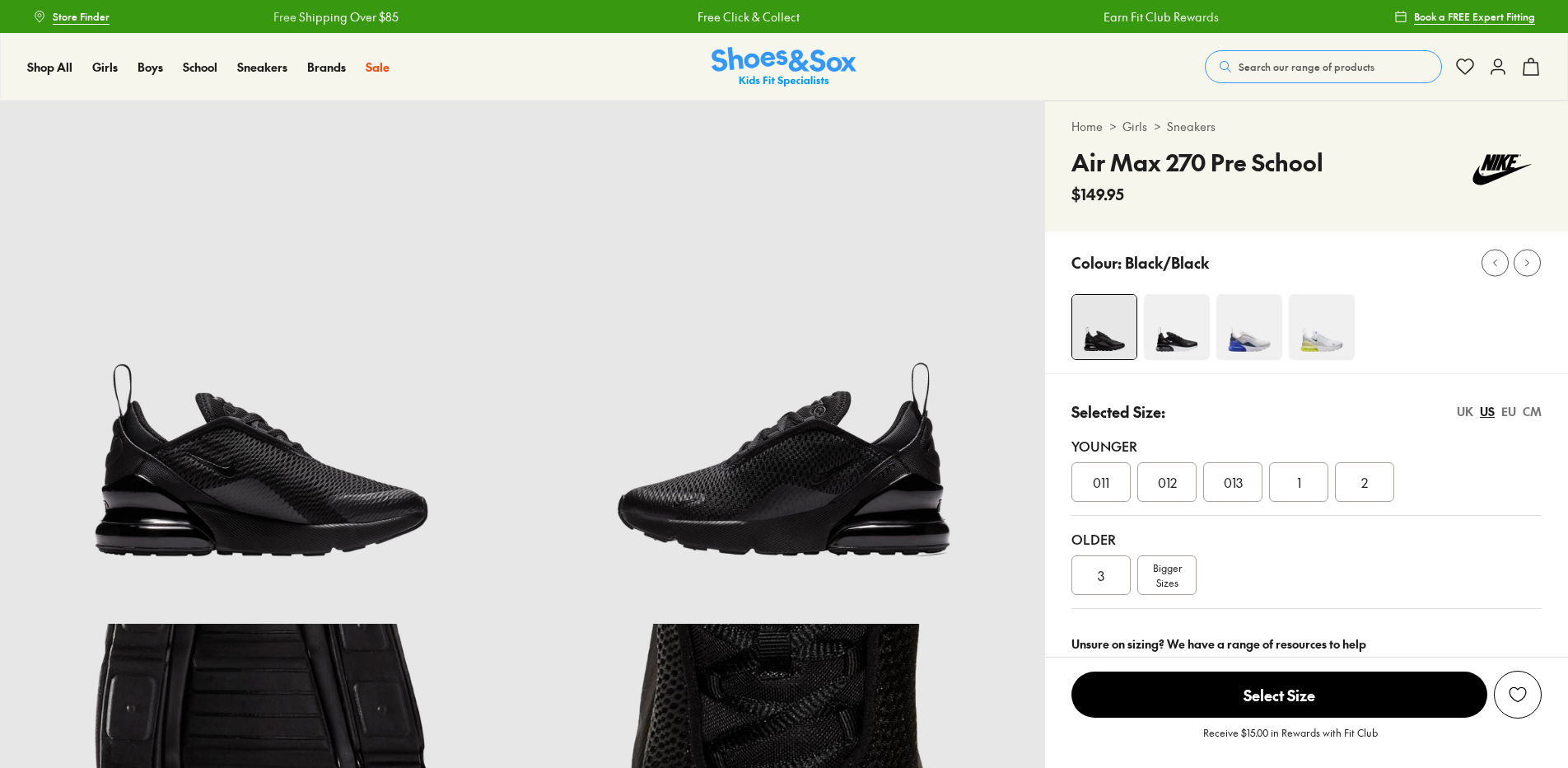
select select "*"
click at [1164, 332] on img at bounding box center [1176, 327] width 66 height 66
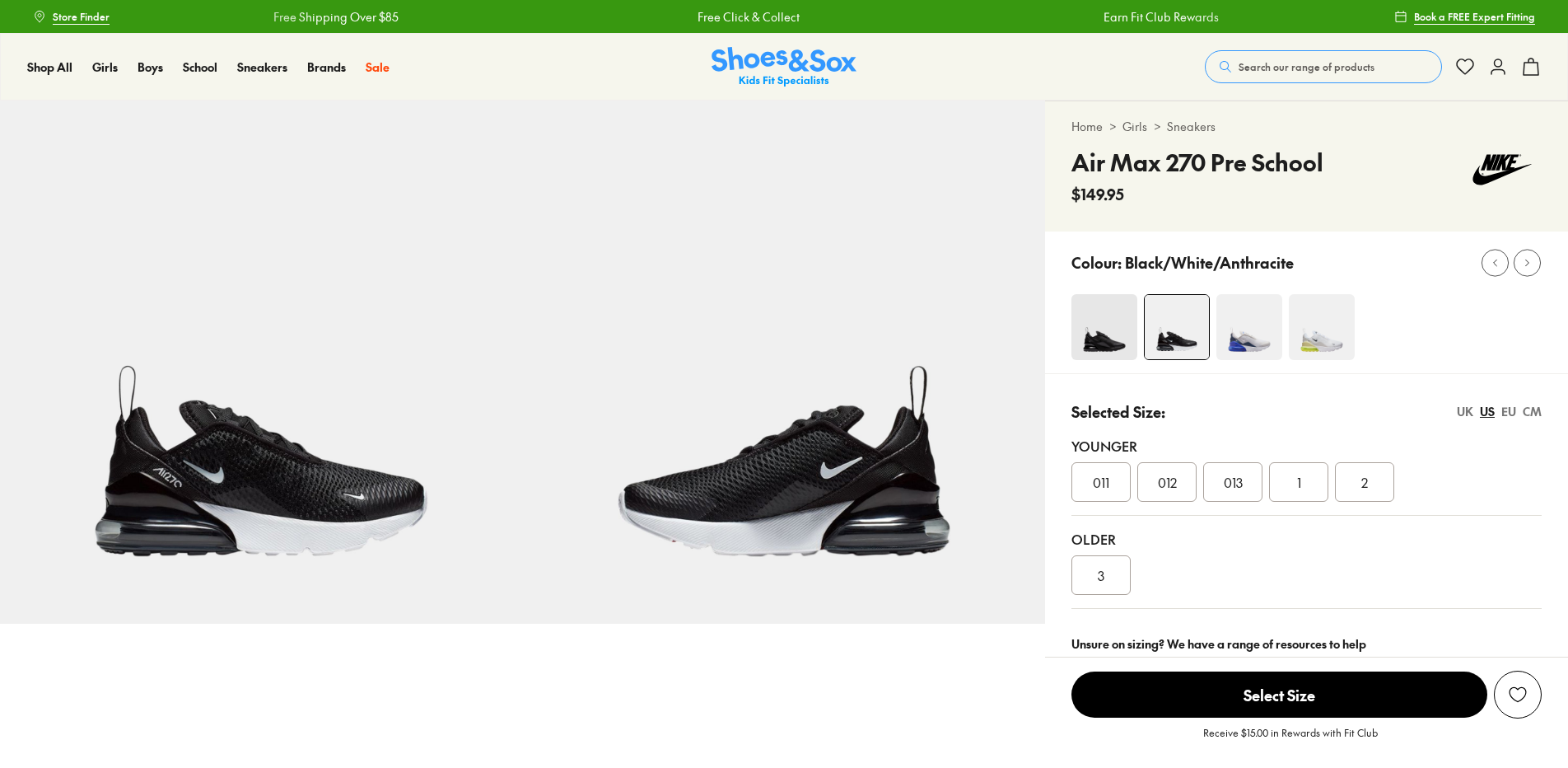
select select "*"
click at [1112, 339] on img at bounding box center [1103, 327] width 66 height 66
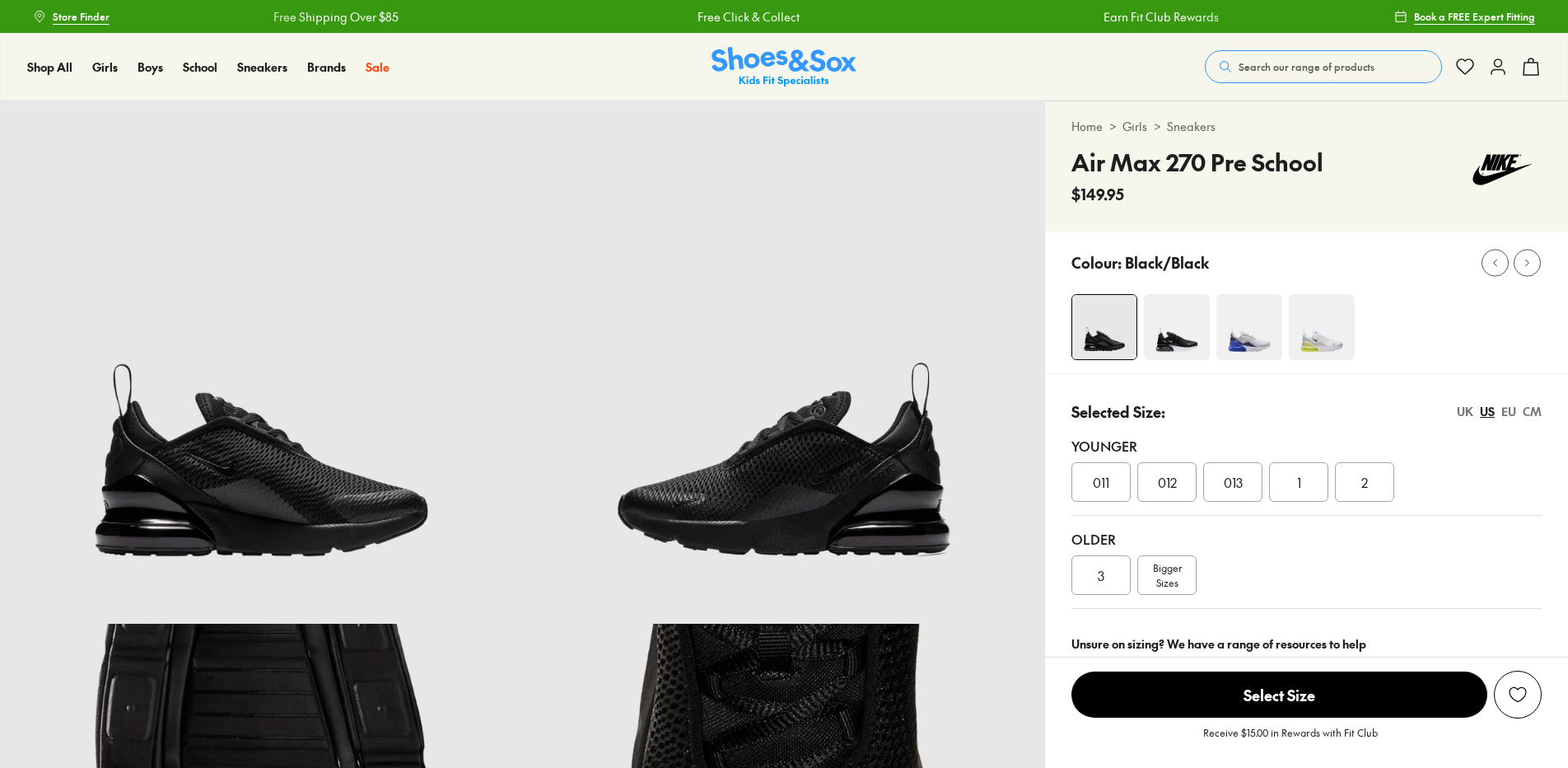
select select "*"
click at [1174, 319] on img at bounding box center [1176, 327] width 66 height 66
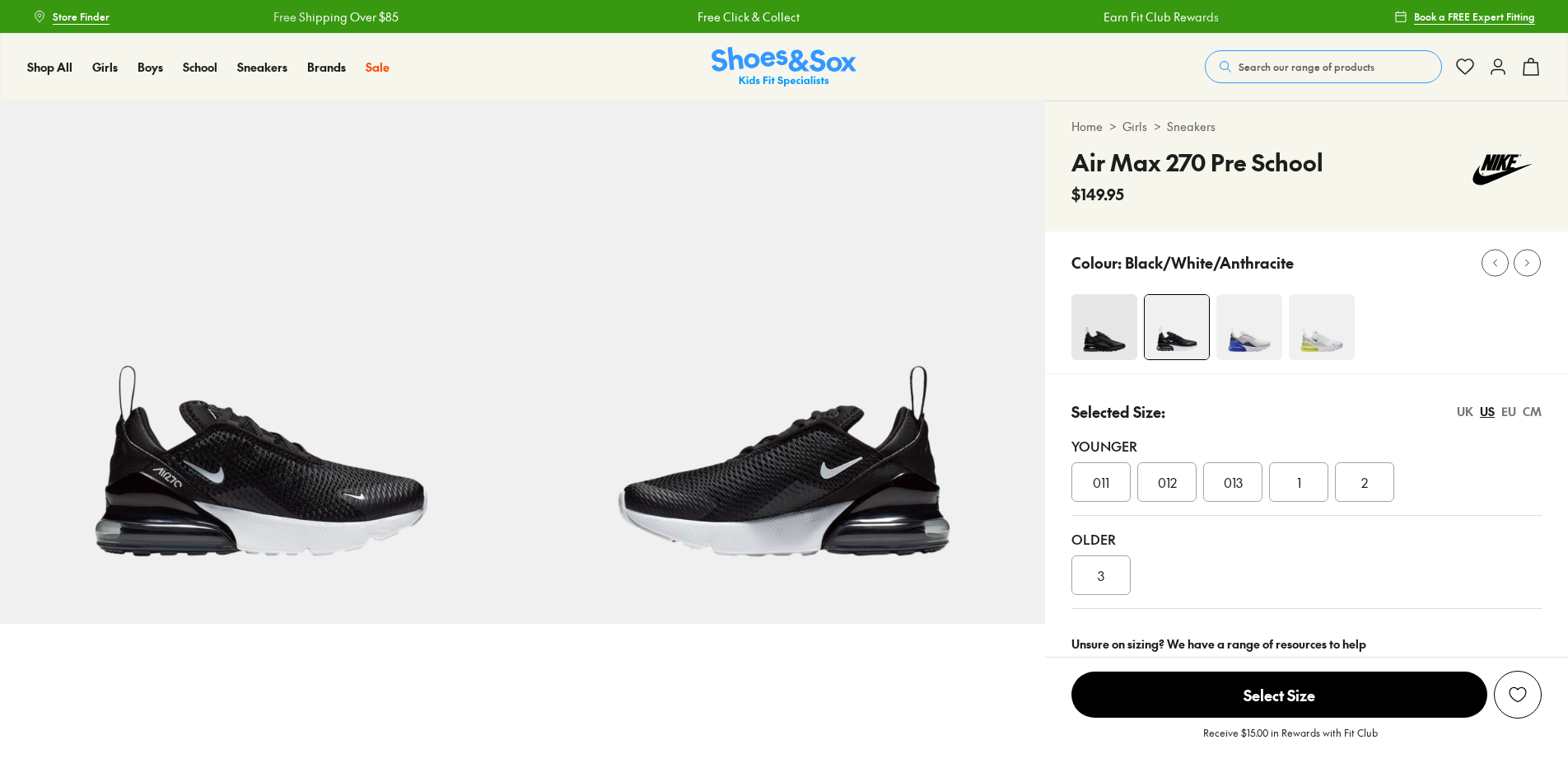
select select "*"
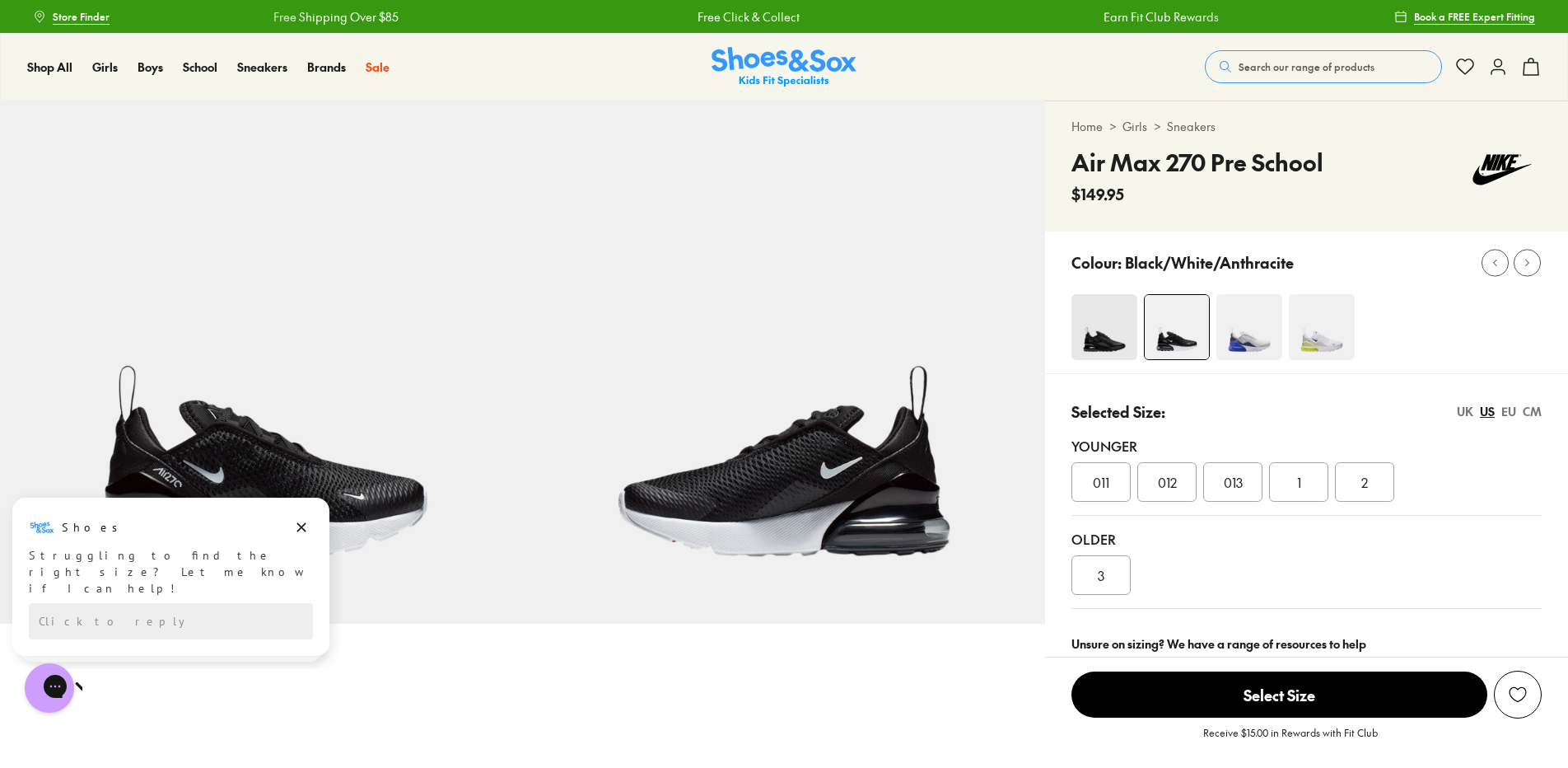
click at [1241, 349] on img at bounding box center [1249, 327] width 66 height 66
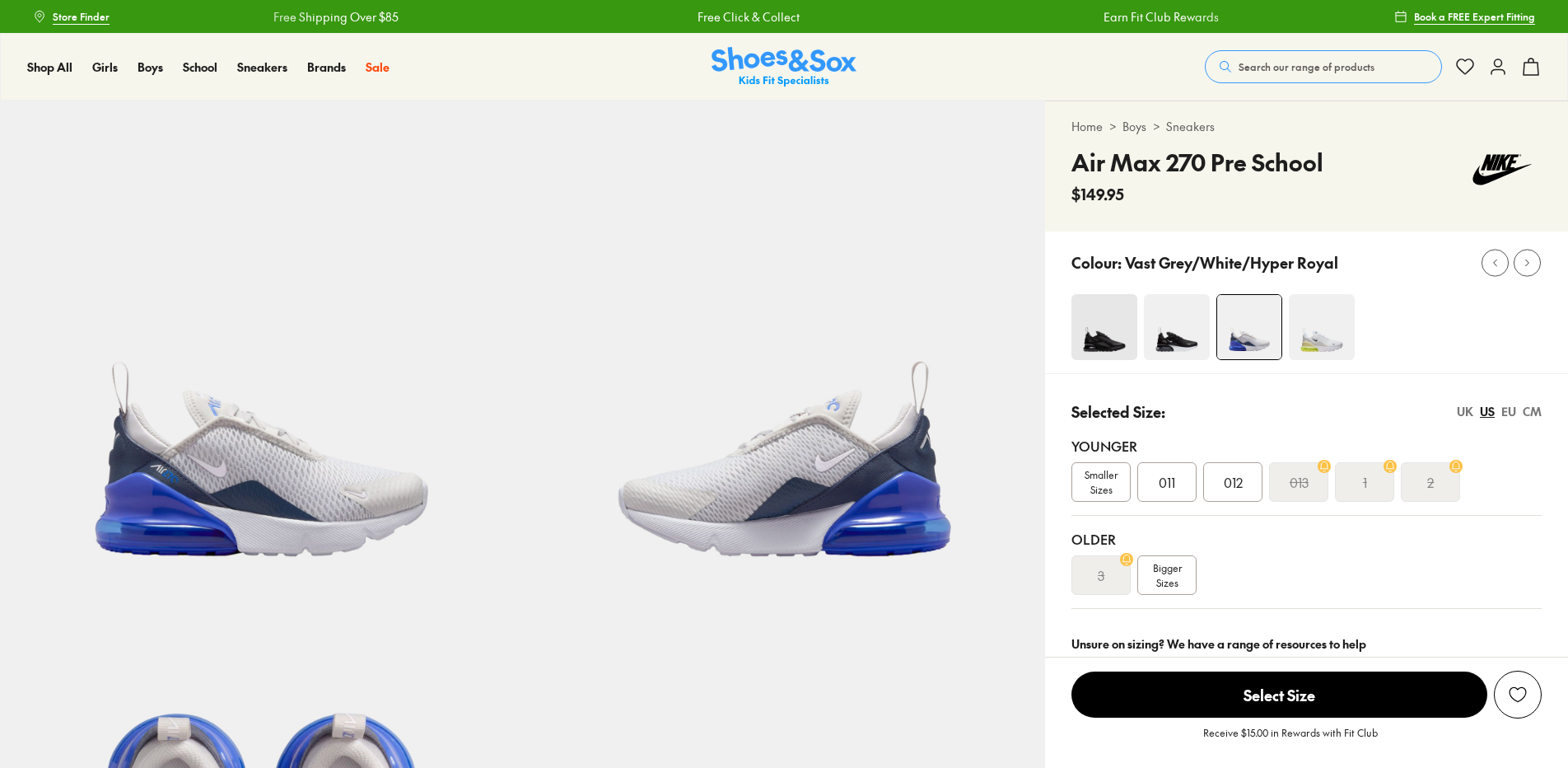
select select "*"
click at [1178, 345] on img at bounding box center [1176, 327] width 66 height 66
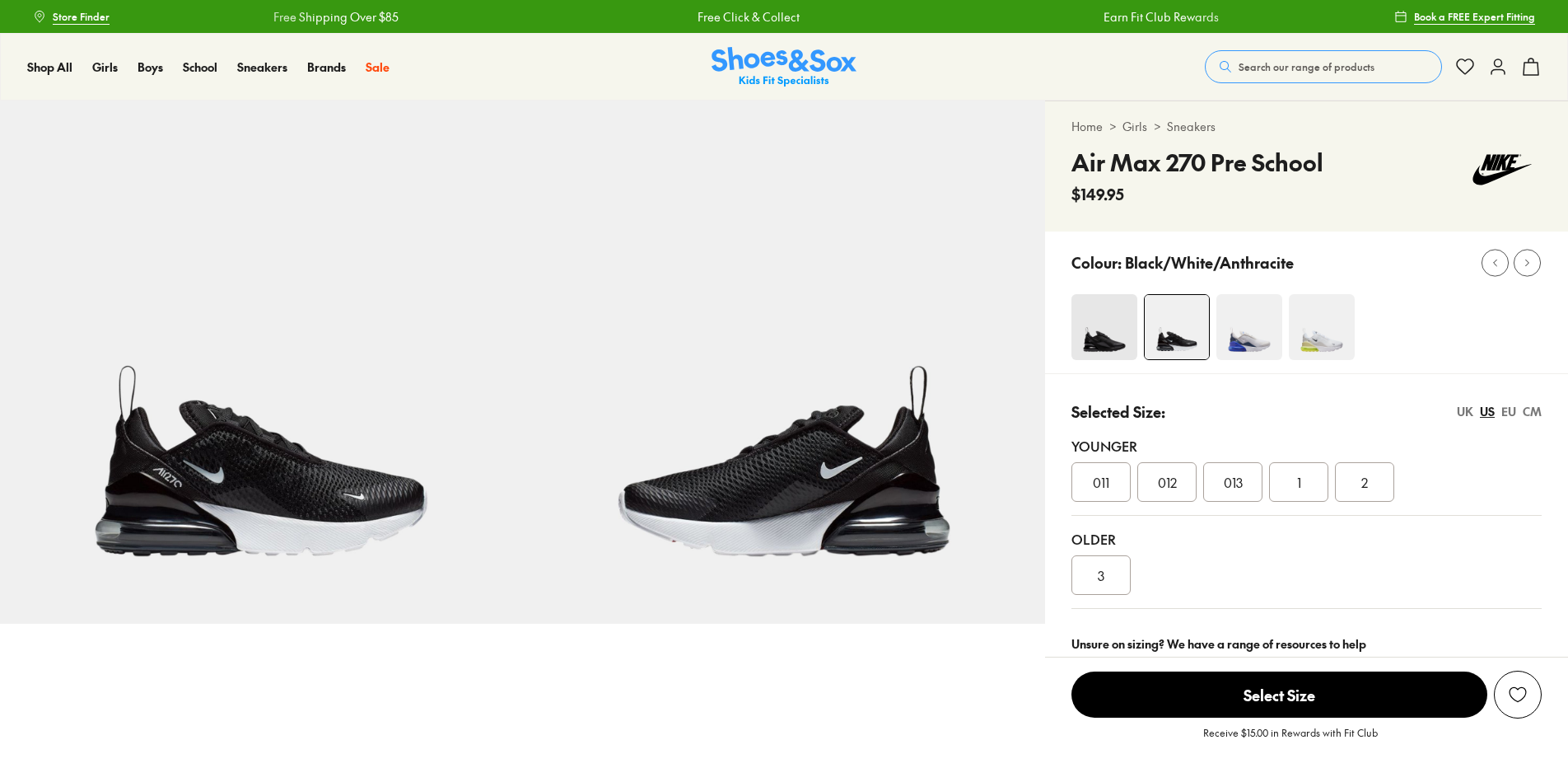
select select "*"
click at [1241, 481] on span "013" at bounding box center [1232, 482] width 19 height 20
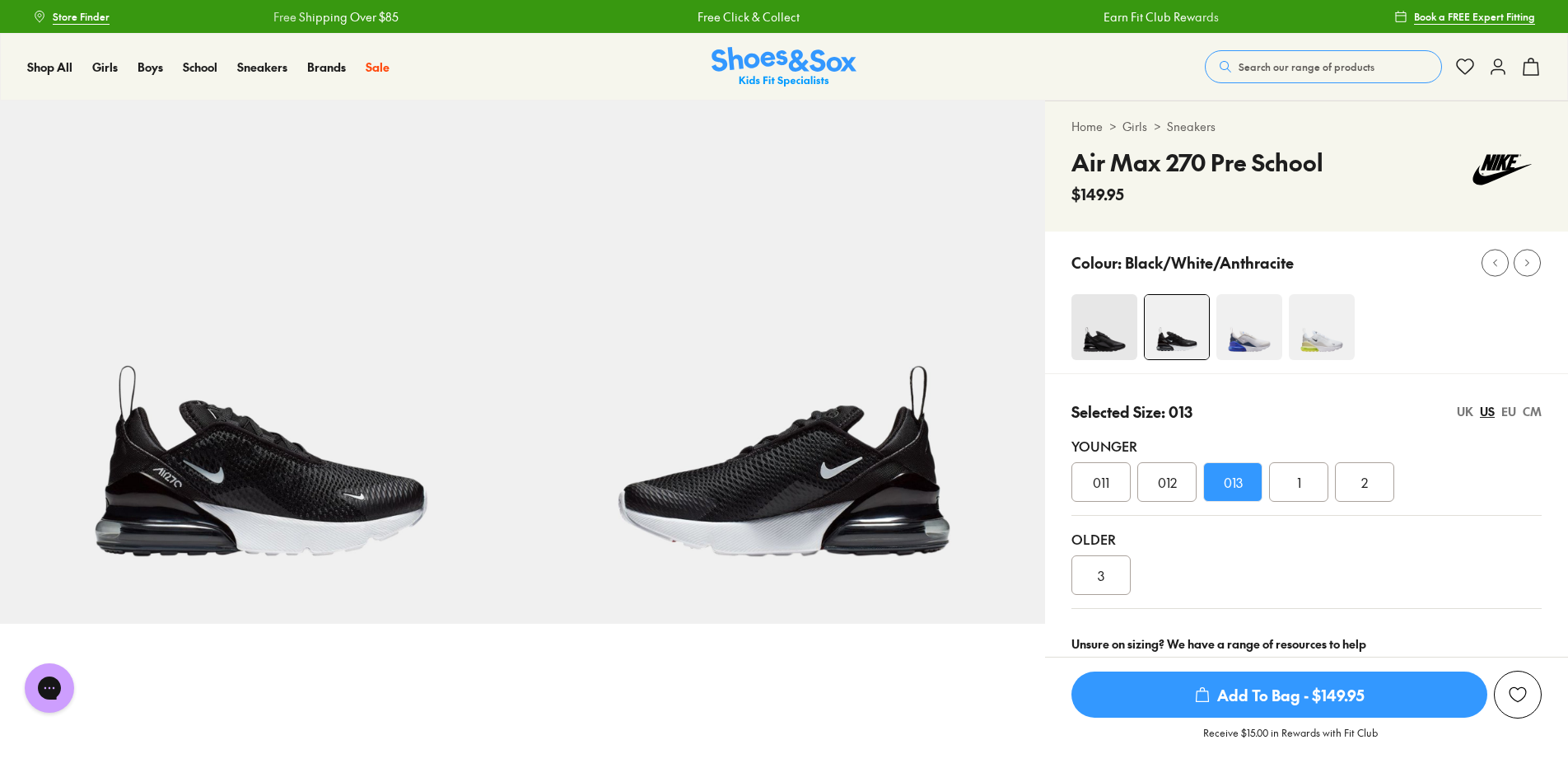
click at [1284, 686] on span "Add To Bag - $149.95" at bounding box center [1279, 694] width 416 height 46
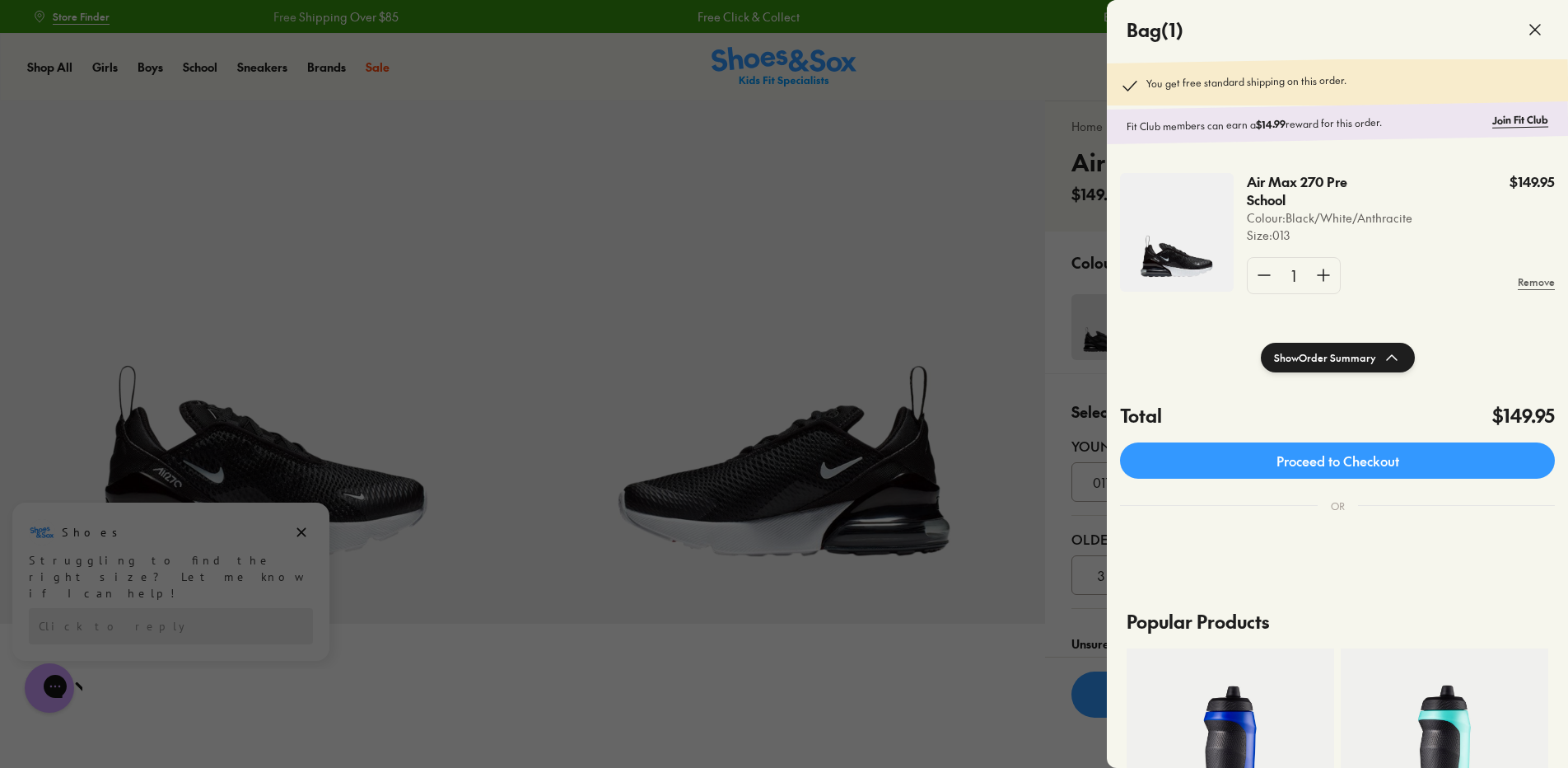
click at [719, 350] on div at bounding box center [784, 384] width 1568 height 768
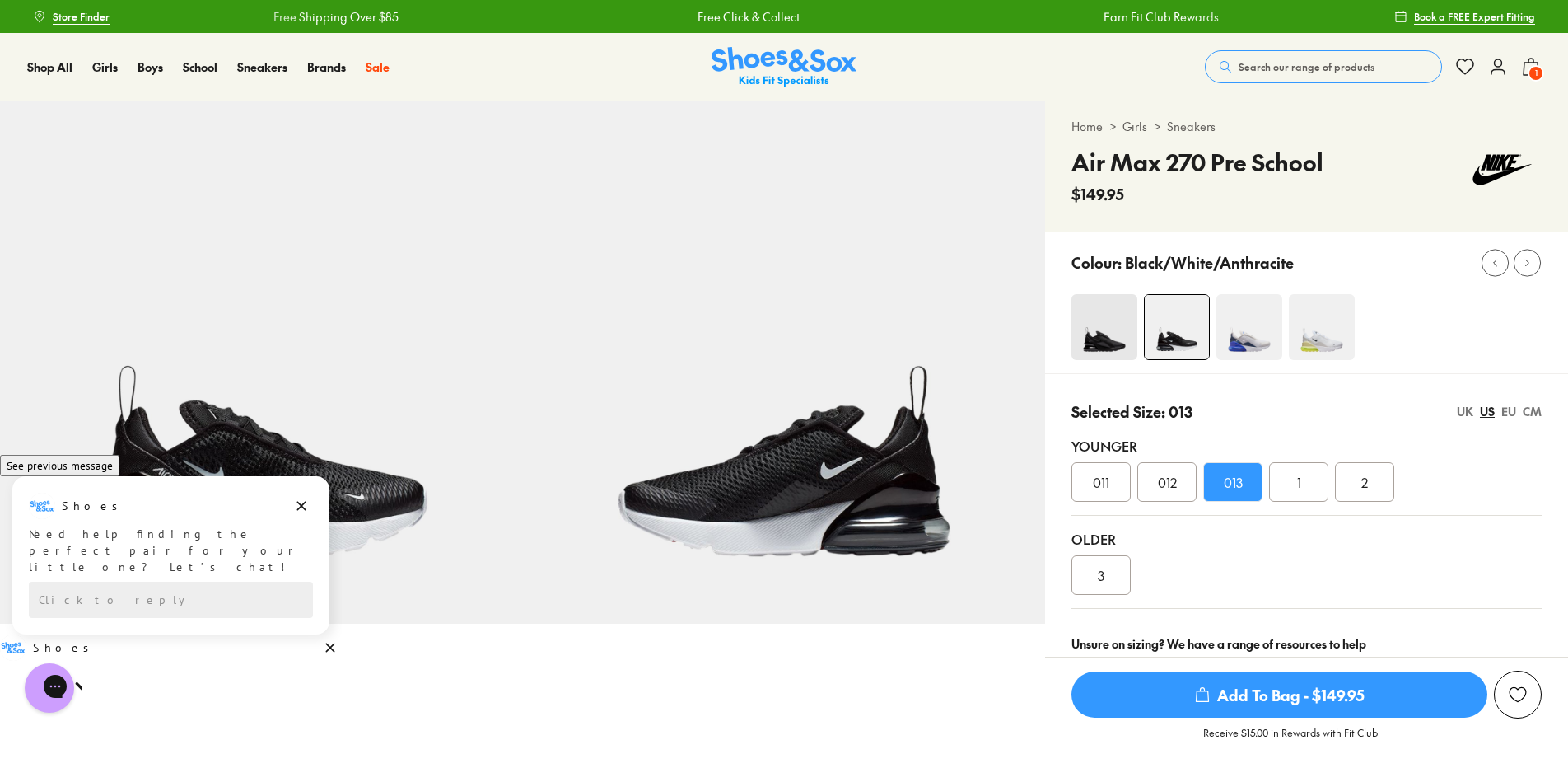
click at [1286, 66] on span "Search our range of products" at bounding box center [1307, 66] width 136 height 15
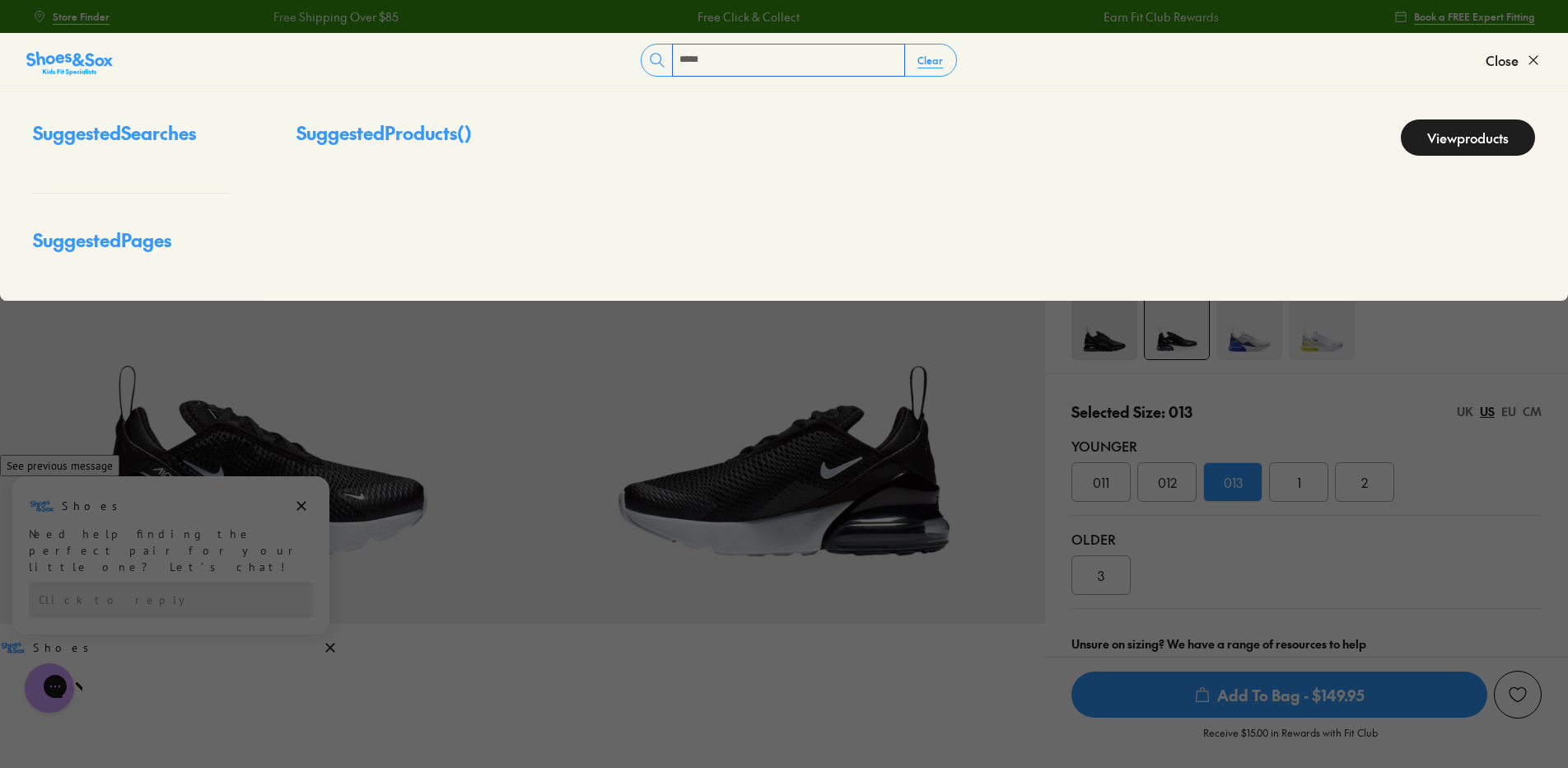
type input "*****"
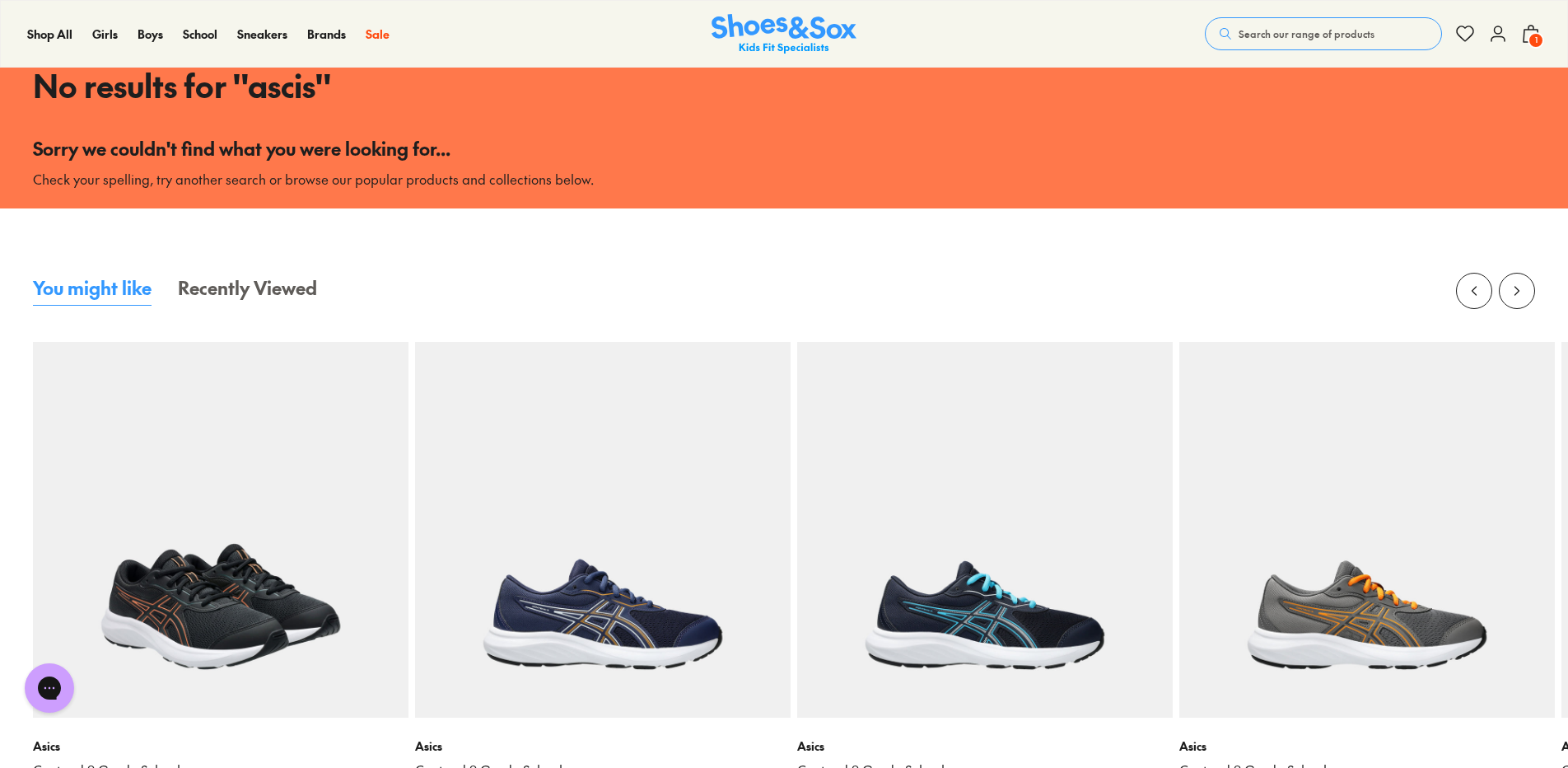
scroll to position [247, 0]
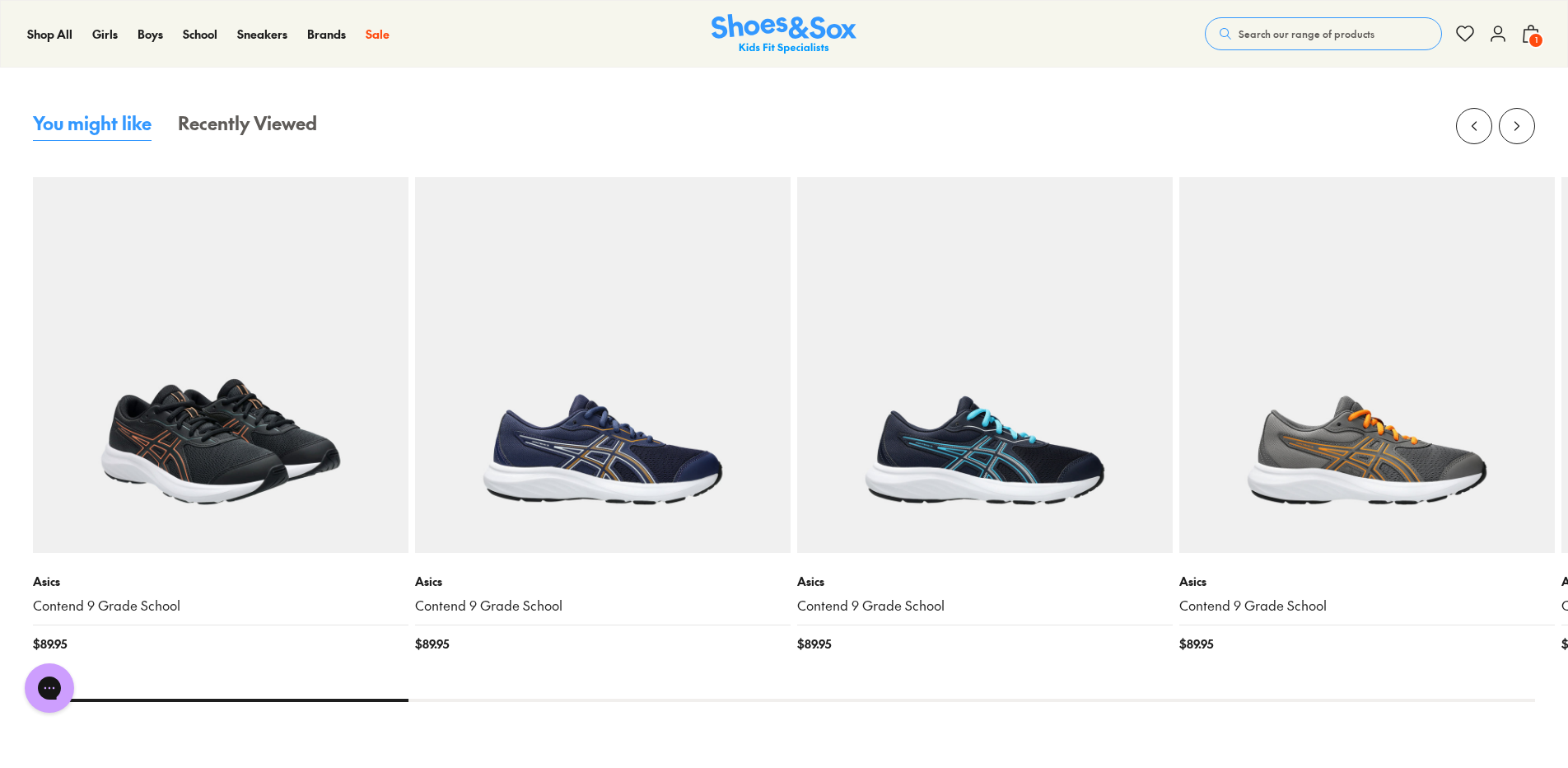
click at [179, 461] on img at bounding box center [220, 365] width 376 height 376
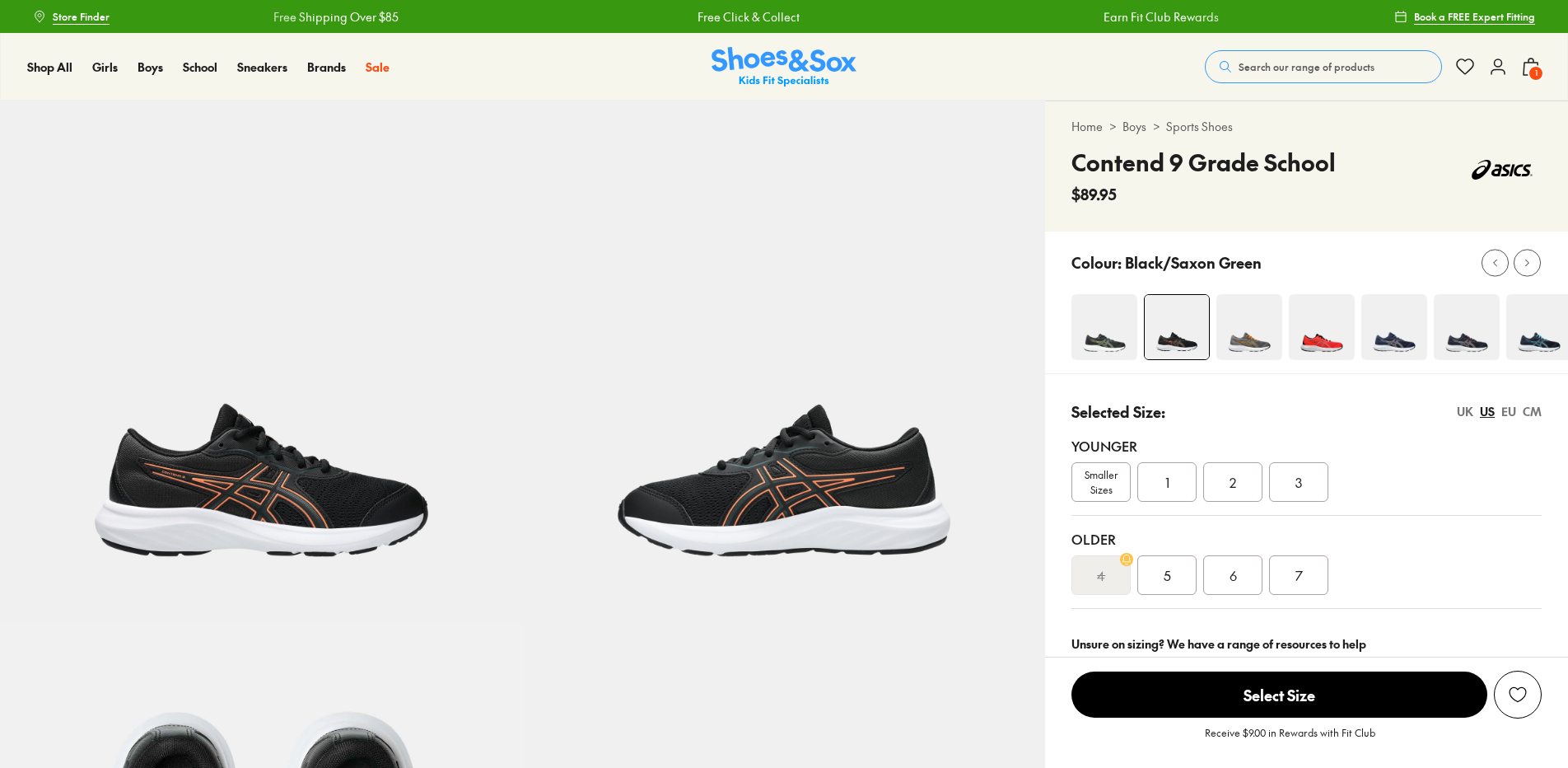
click at [1106, 335] on img at bounding box center [1103, 327] width 66 height 66
select select "*"
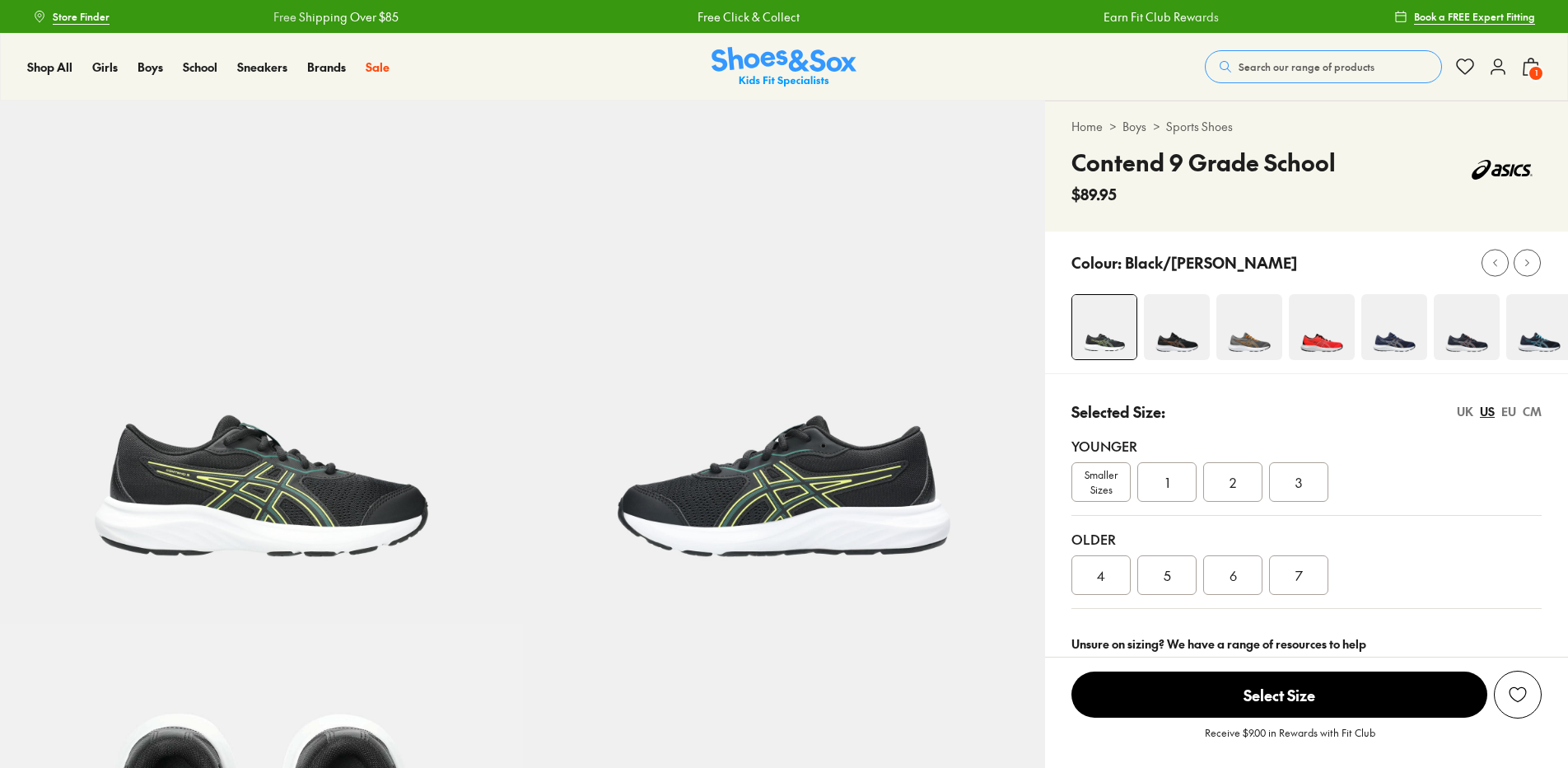
select select "*"
click at [1463, 326] on img at bounding box center [1466, 327] width 66 height 66
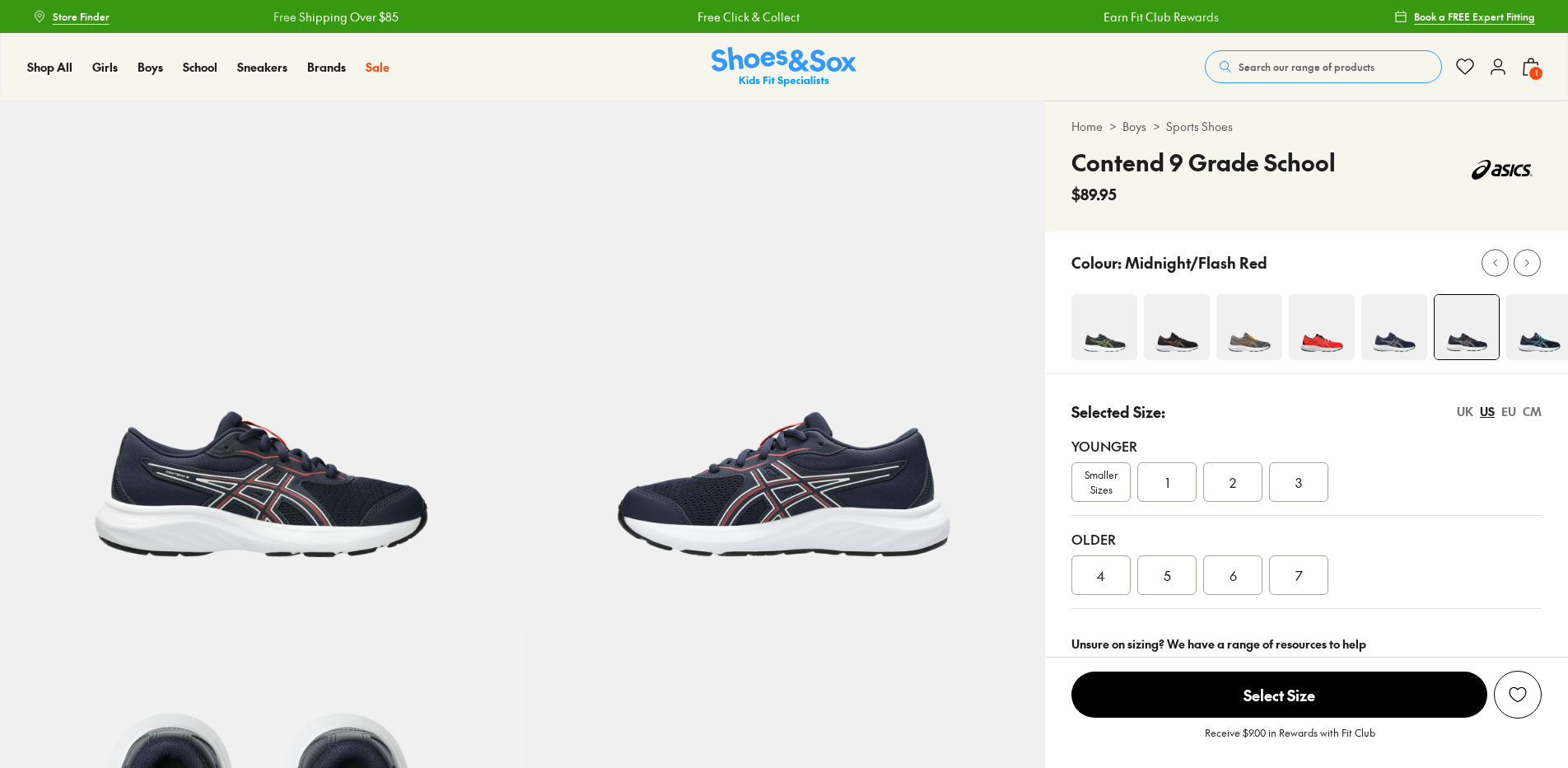
click at [1396, 332] on img at bounding box center [1394, 327] width 66 height 66
select select "*"
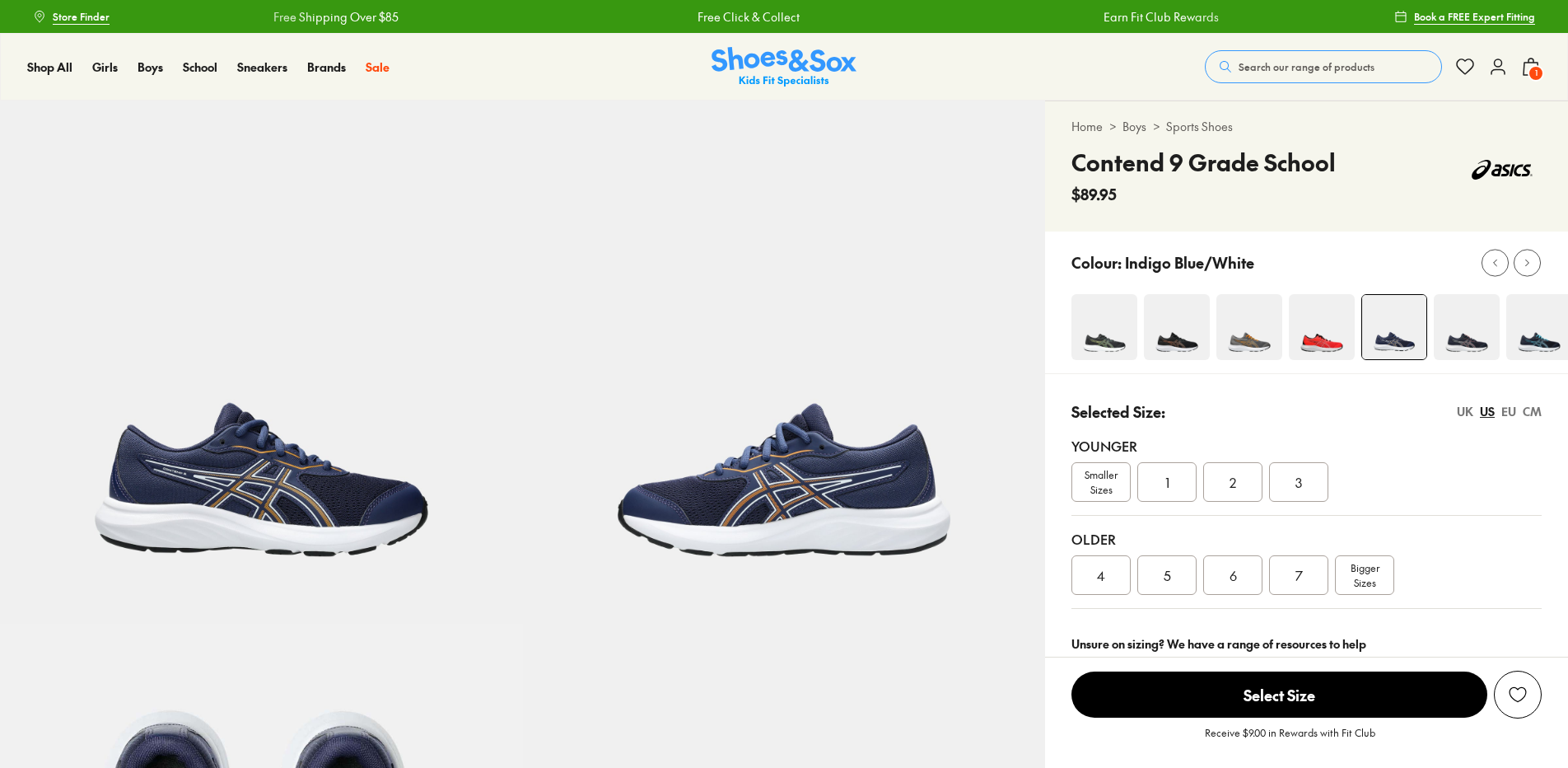
select select "*"
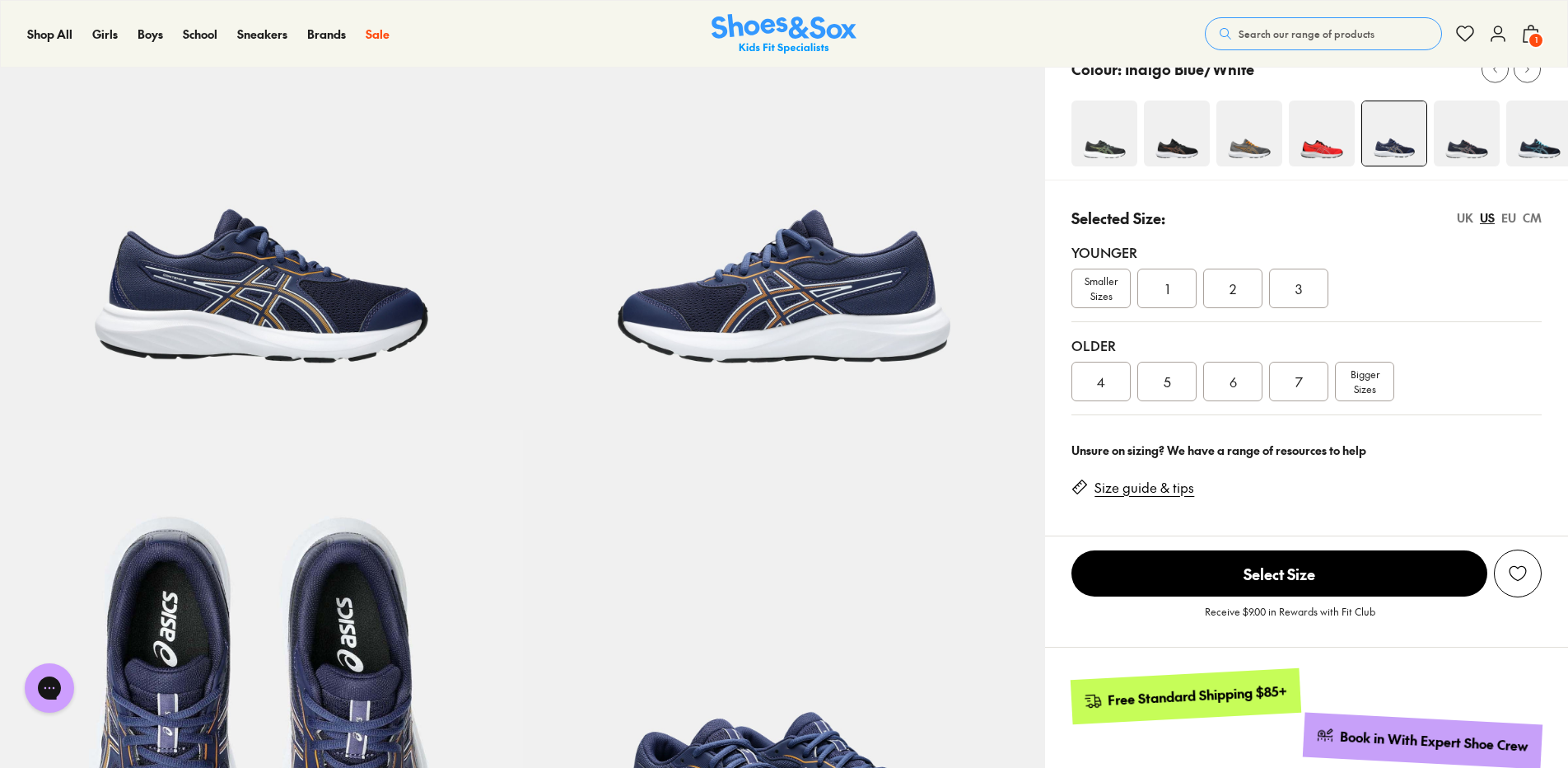
scroll to position [164, 0]
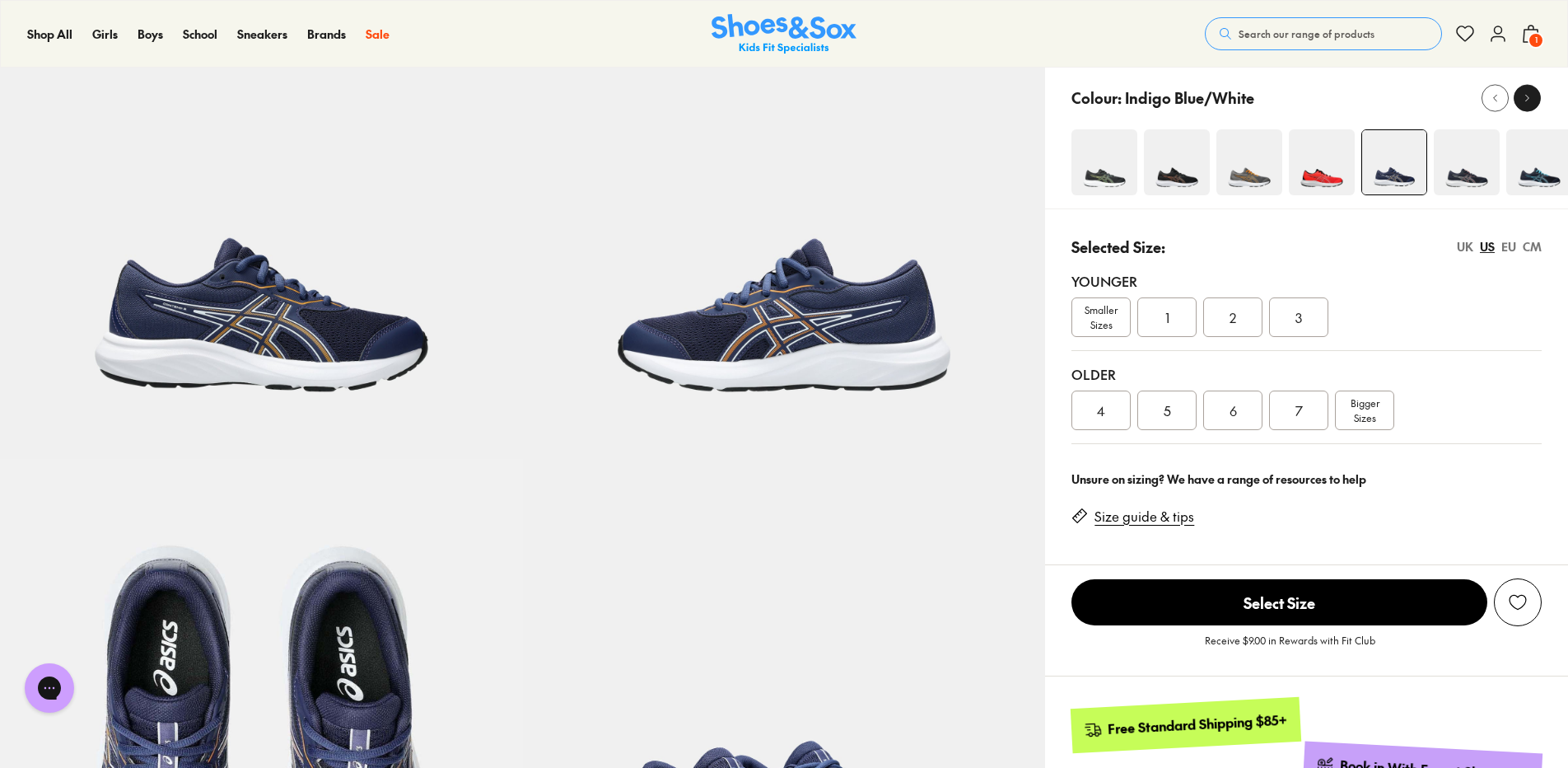
click at [1535, 89] on button at bounding box center [1527, 98] width 27 height 27
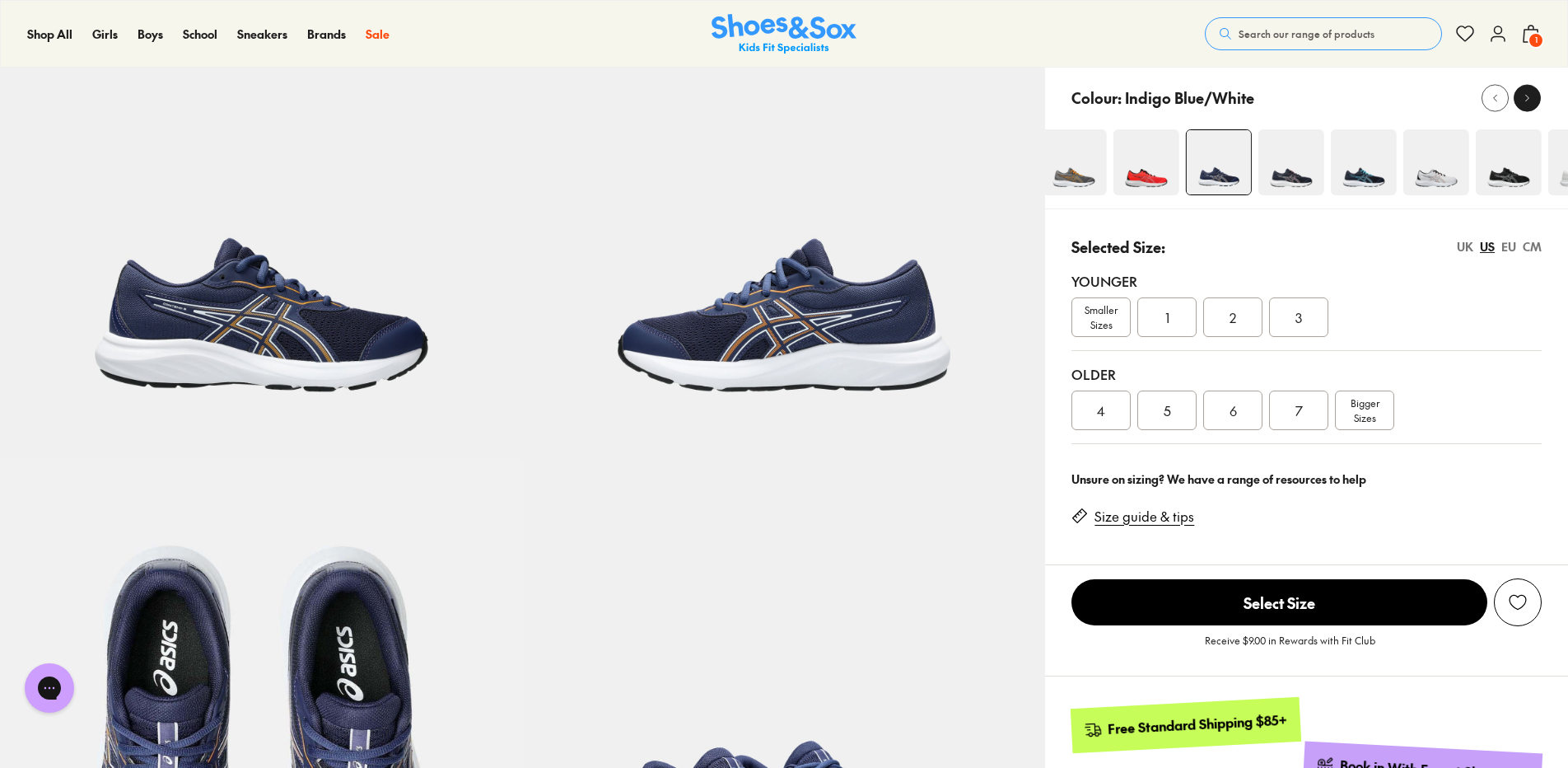
click at [1535, 89] on button at bounding box center [1527, 98] width 27 height 27
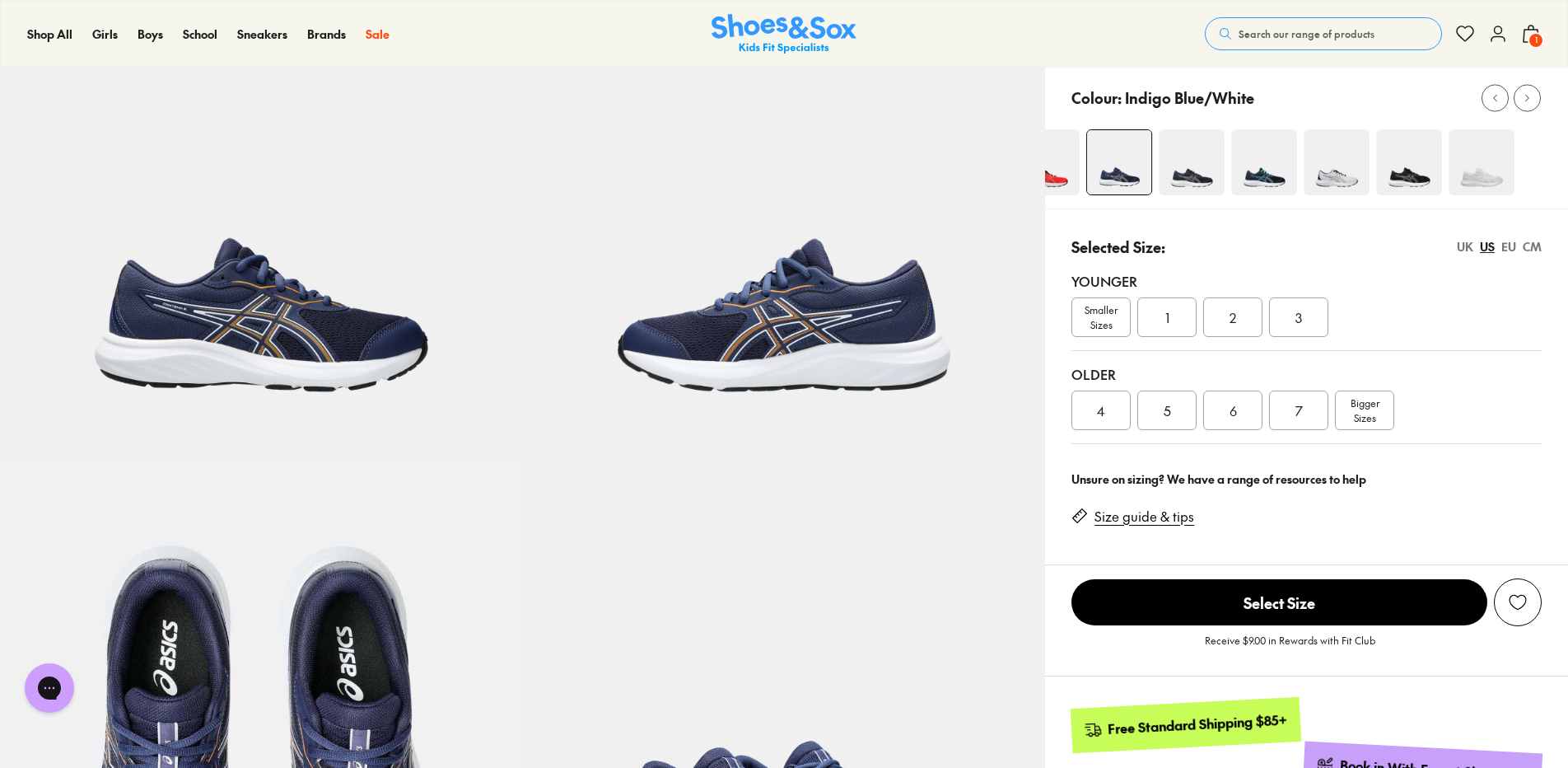
click at [1390, 176] on img at bounding box center [1408, 162] width 66 height 66
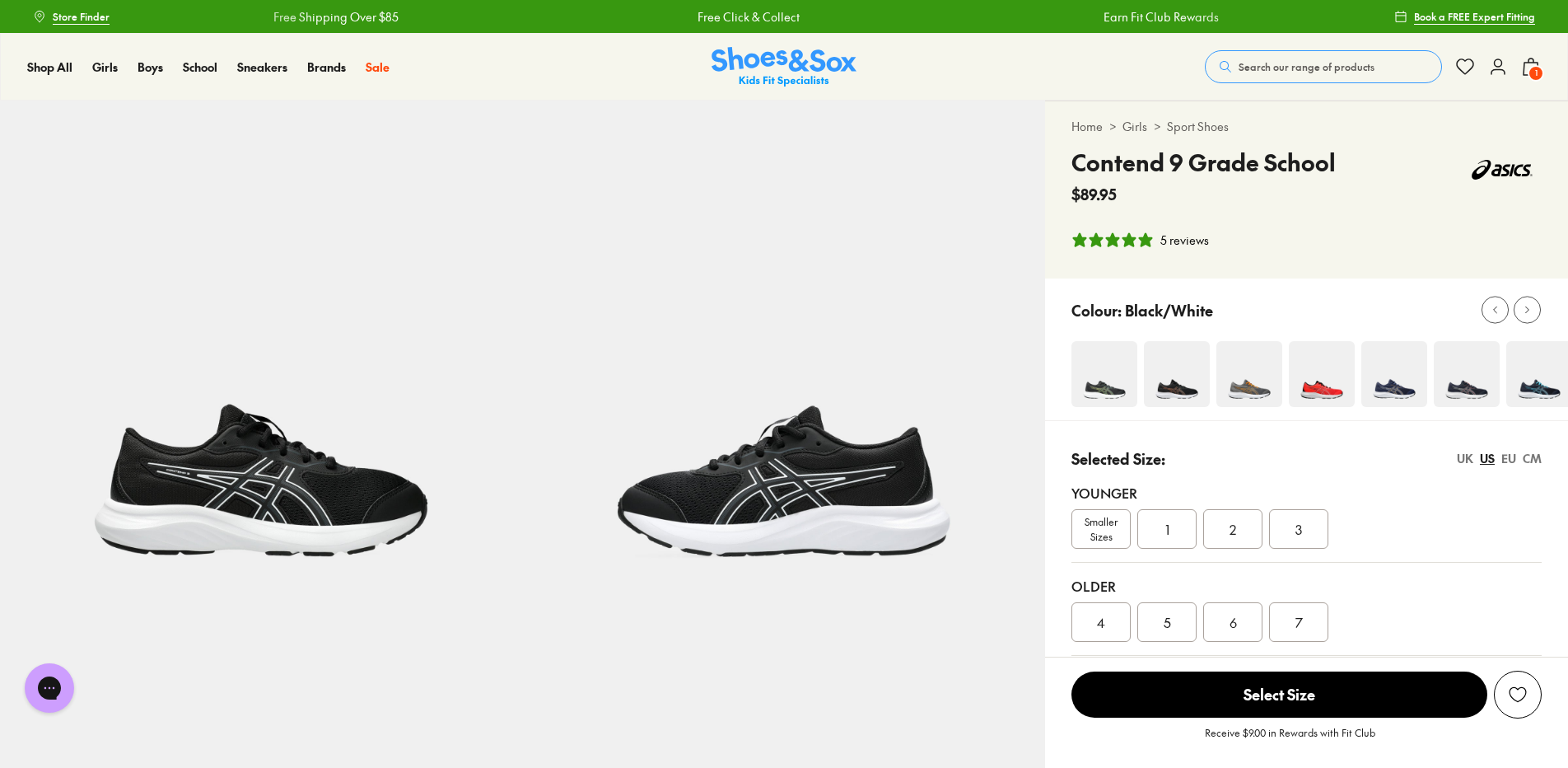
select select "*"
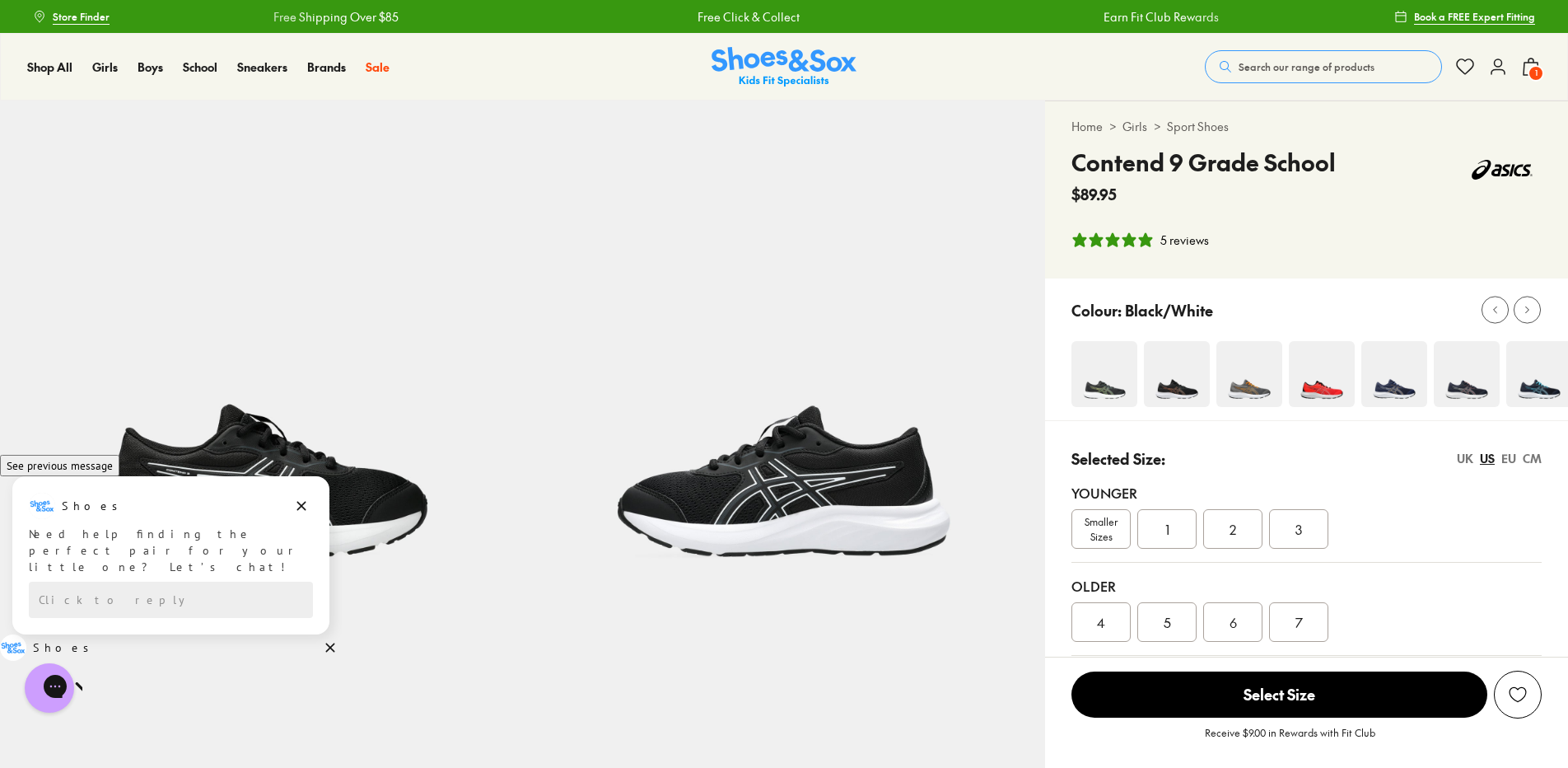
click at [1236, 534] on span "2" at bounding box center [1232, 529] width 6 height 20
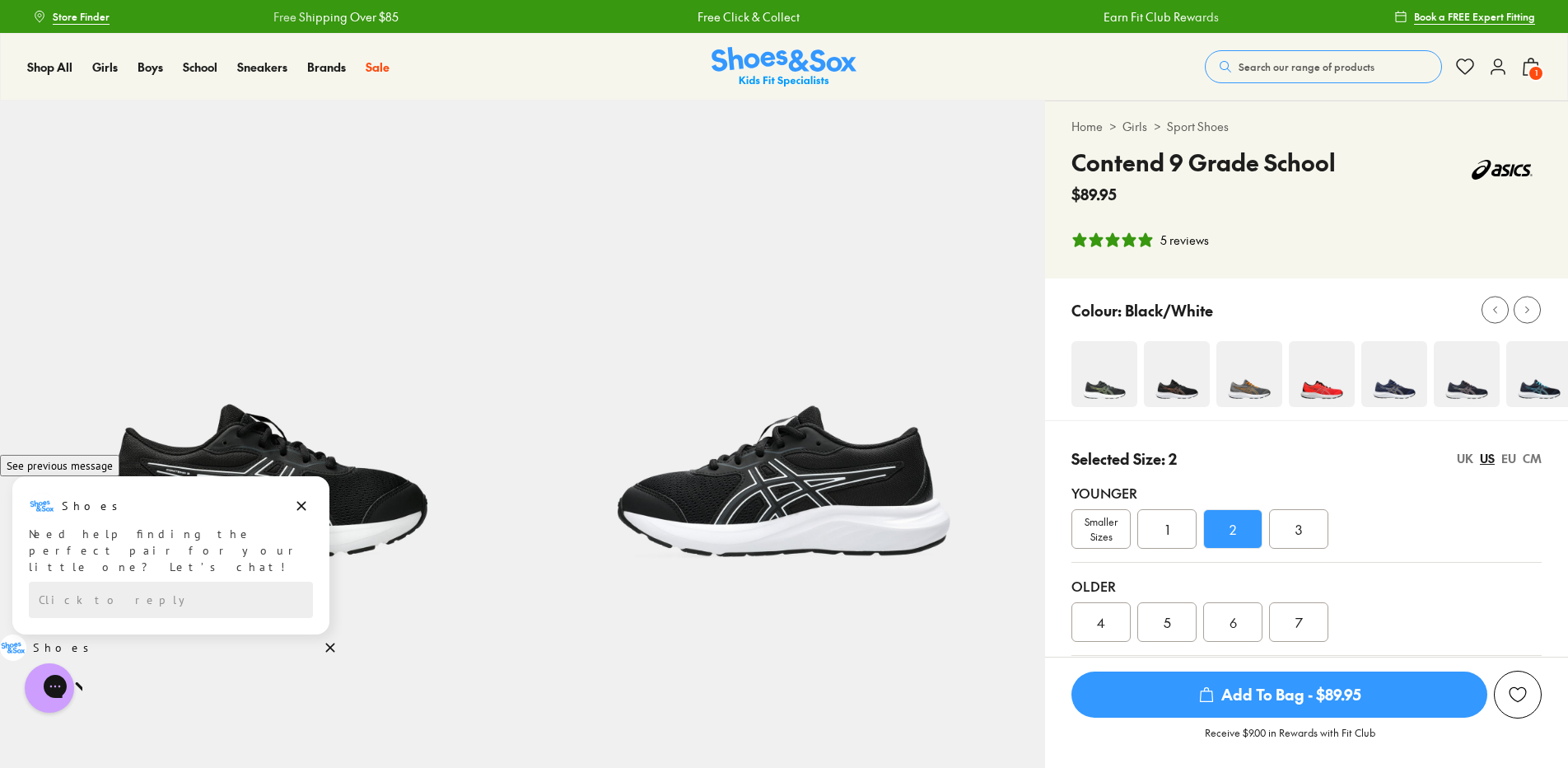
click at [1470, 458] on div "UK" at bounding box center [1465, 458] width 16 height 17
click at [1481, 459] on div "US" at bounding box center [1486, 458] width 15 height 17
click at [1529, 458] on div "CM" at bounding box center [1532, 458] width 19 height 17
click at [1494, 458] on div "US" at bounding box center [1486, 458] width 15 height 17
click at [305, 511] on icon "Dismiss campaign" at bounding box center [302, 507] width 9 height 9
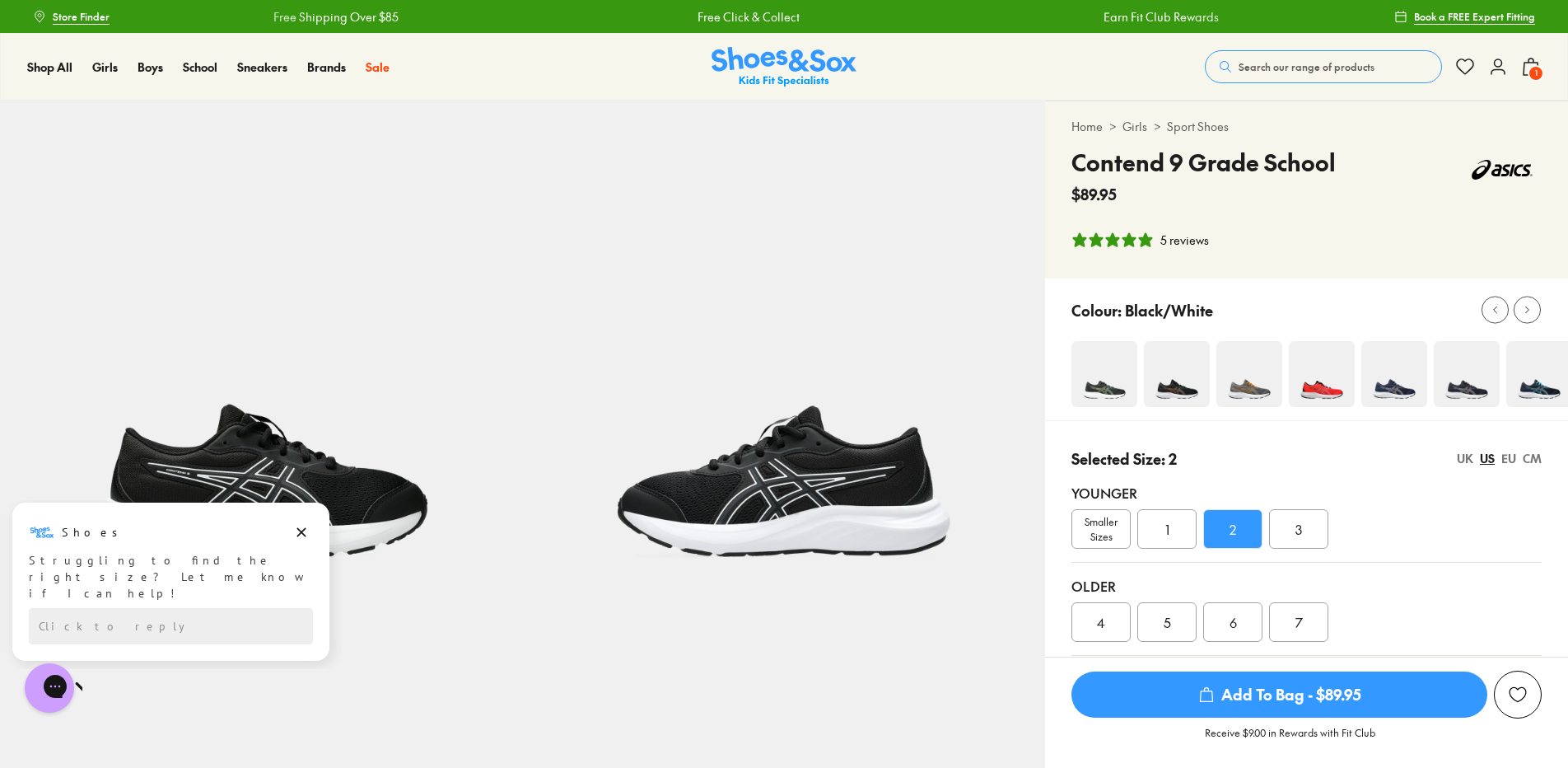
click at [337, 542] on div "Shoes Shoes says: Struggling to find the right size? Let me know if I can help!…" at bounding box center [171, 580] width 342 height 161
click at [298, 530] on icon "Dismiss campaign" at bounding box center [301, 532] width 16 height 20
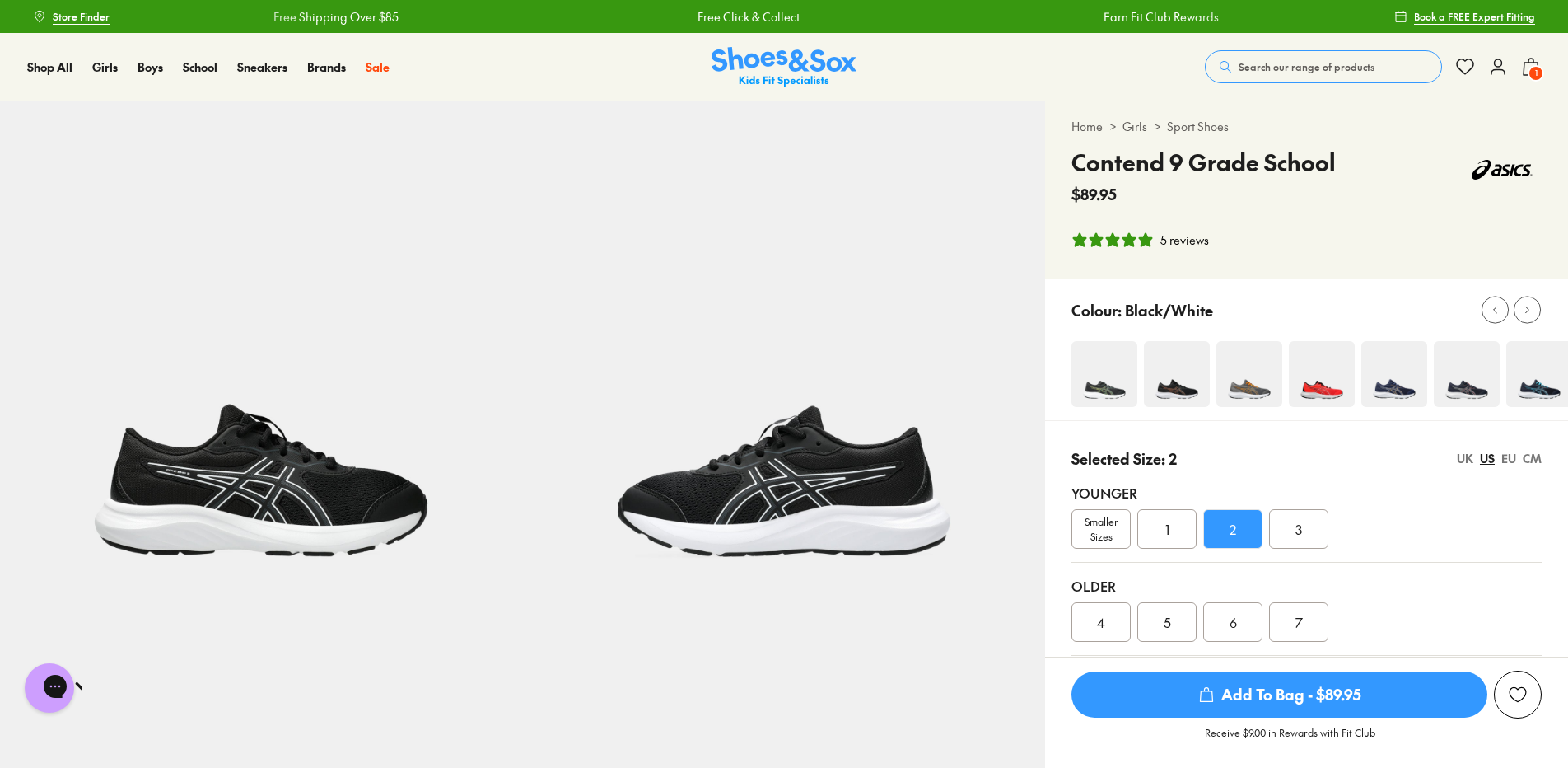
click at [1247, 57] on button "Search our range of products" at bounding box center [1322, 66] width 237 height 33
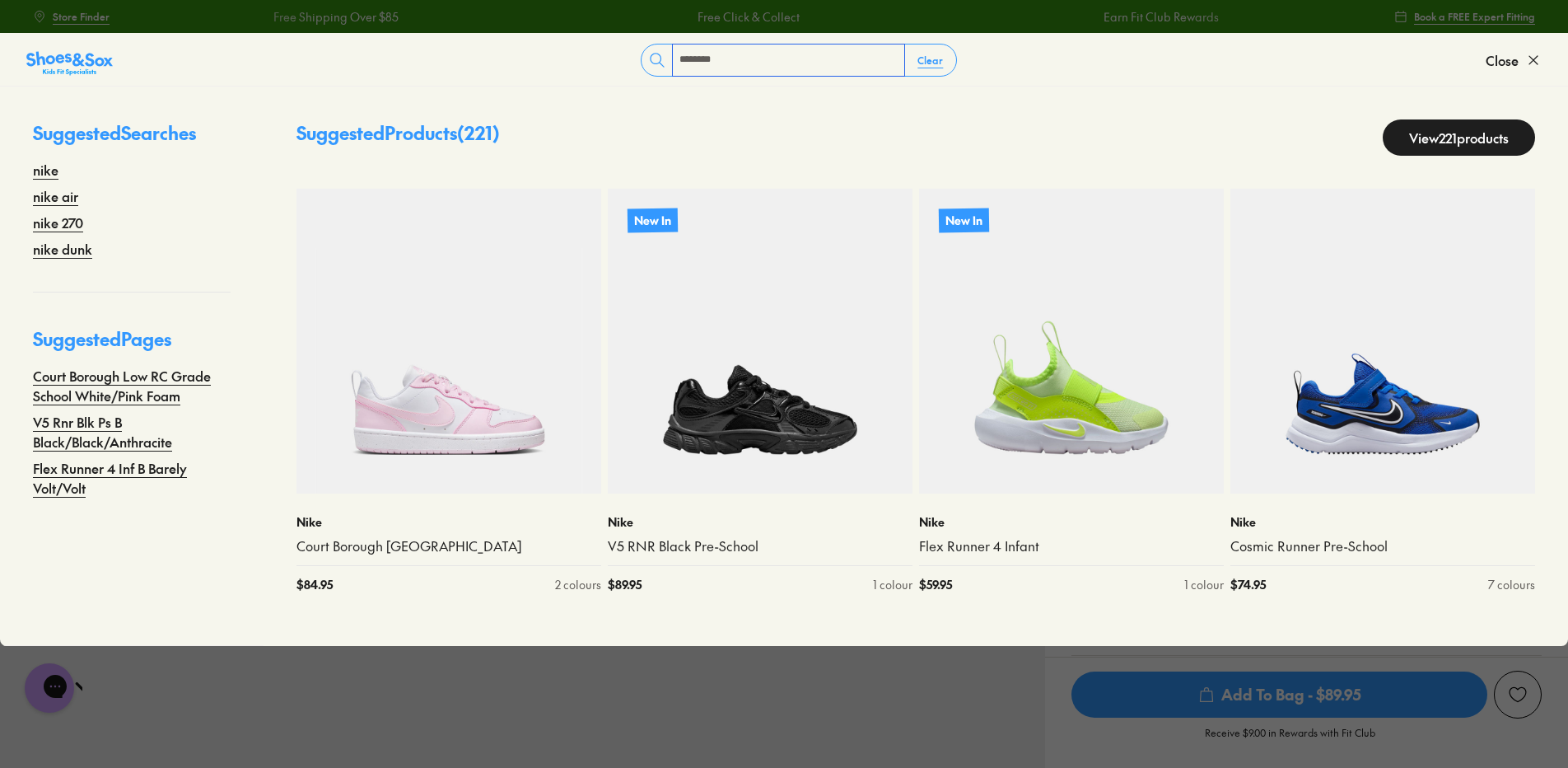
type input "********"
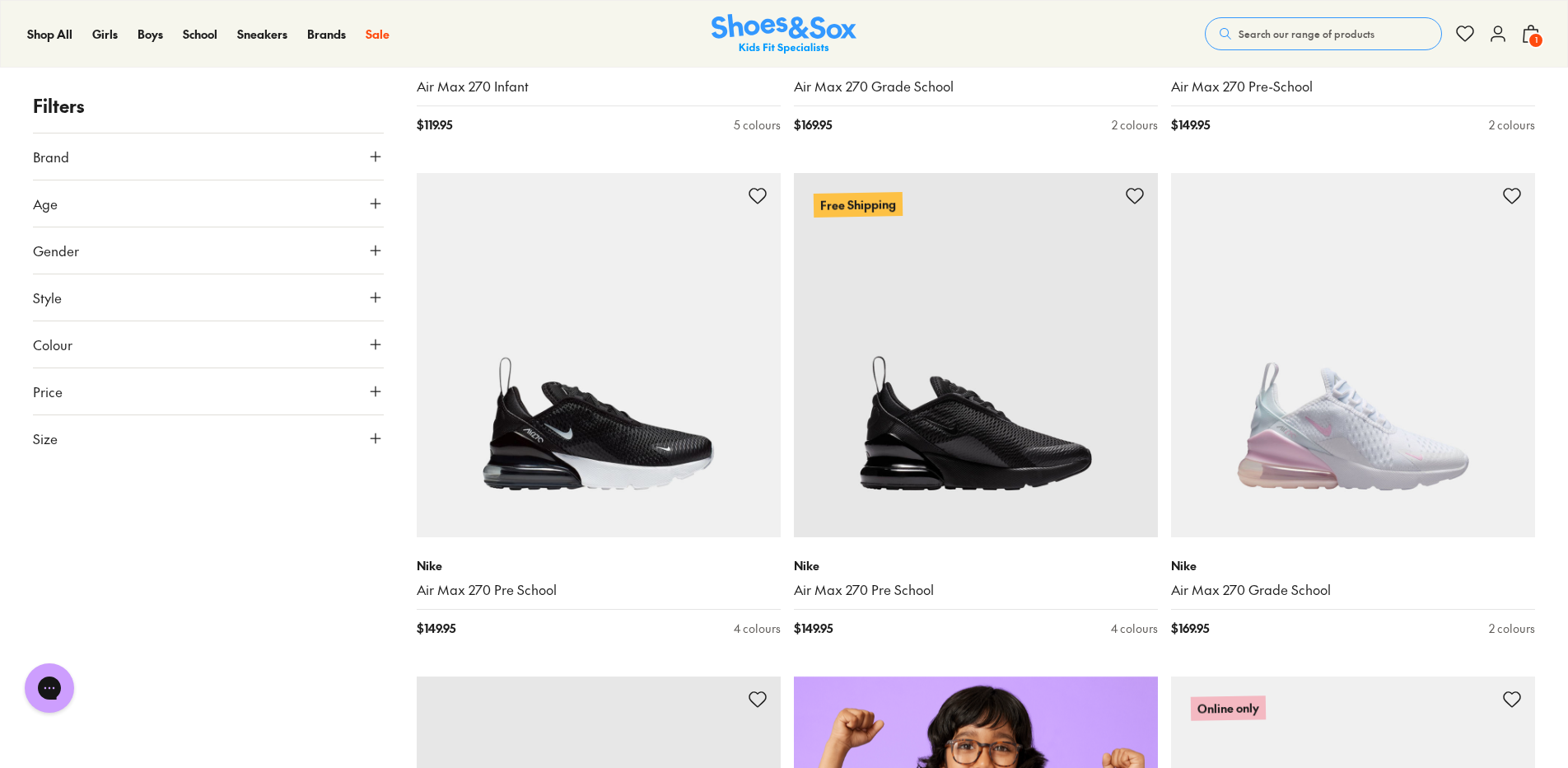
scroll to position [576, 0]
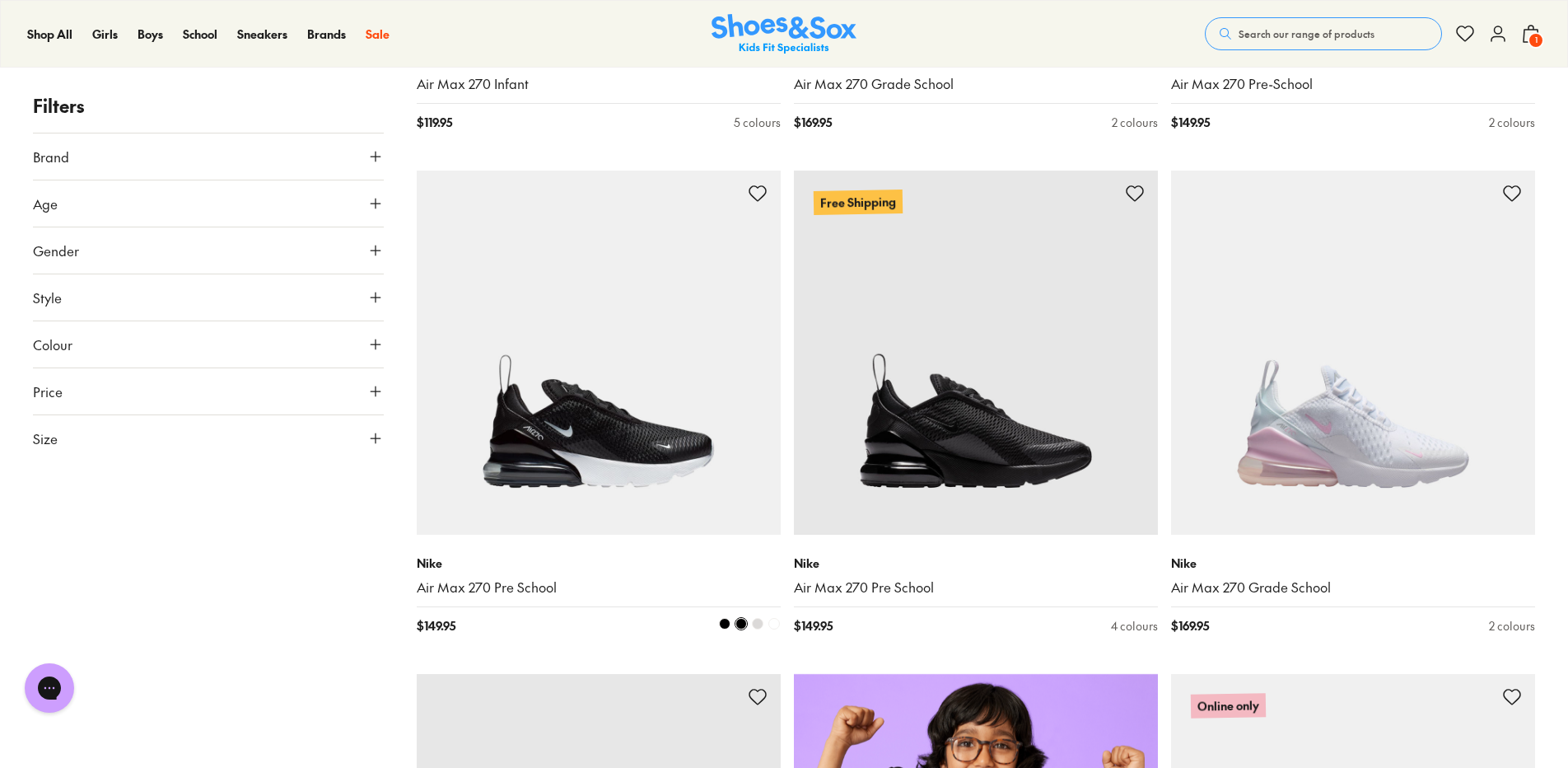
click at [578, 410] on img at bounding box center [598, 352] width 364 height 364
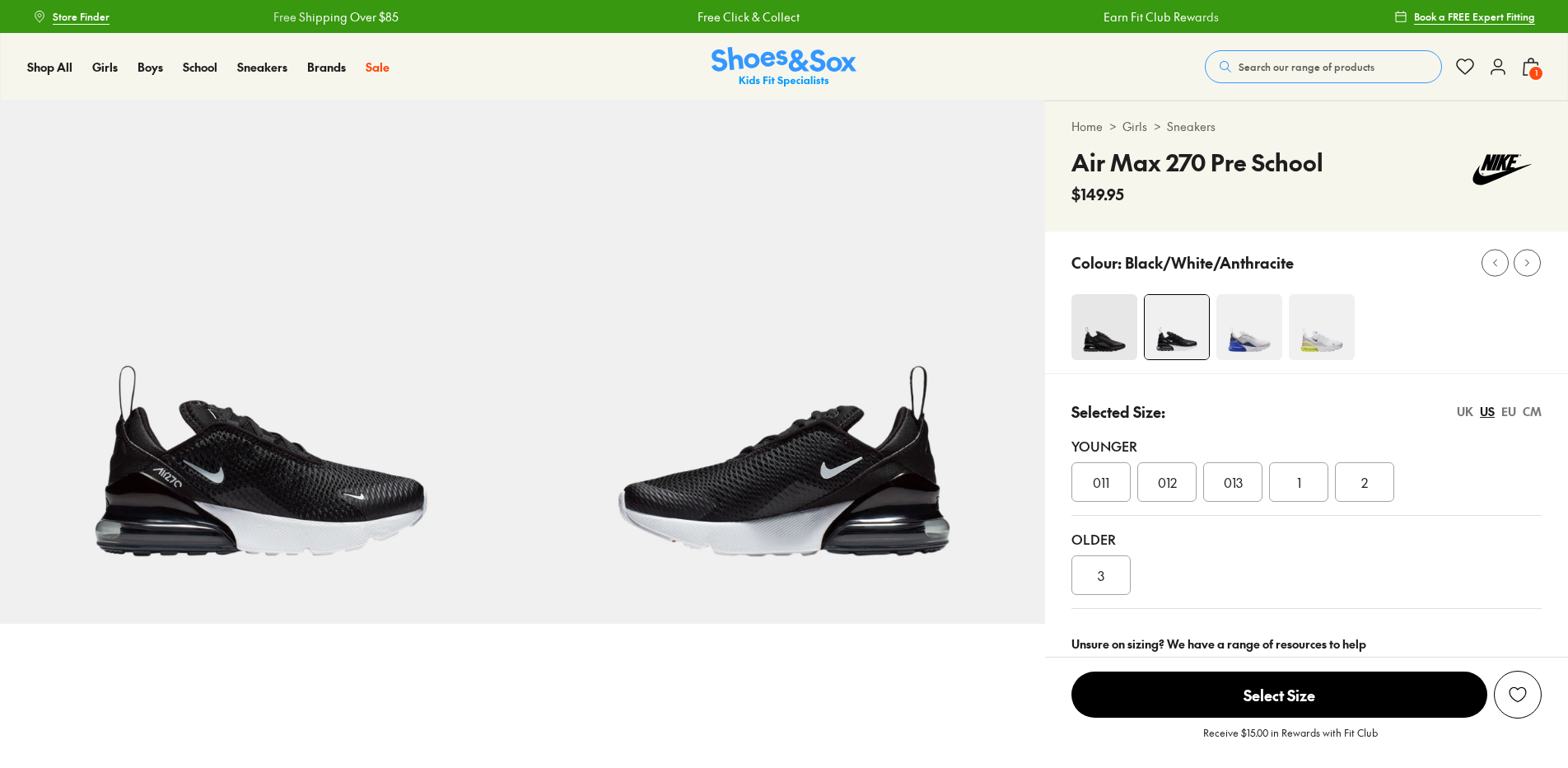
select select "*"
click at [1233, 475] on span "013" at bounding box center [1232, 482] width 19 height 20
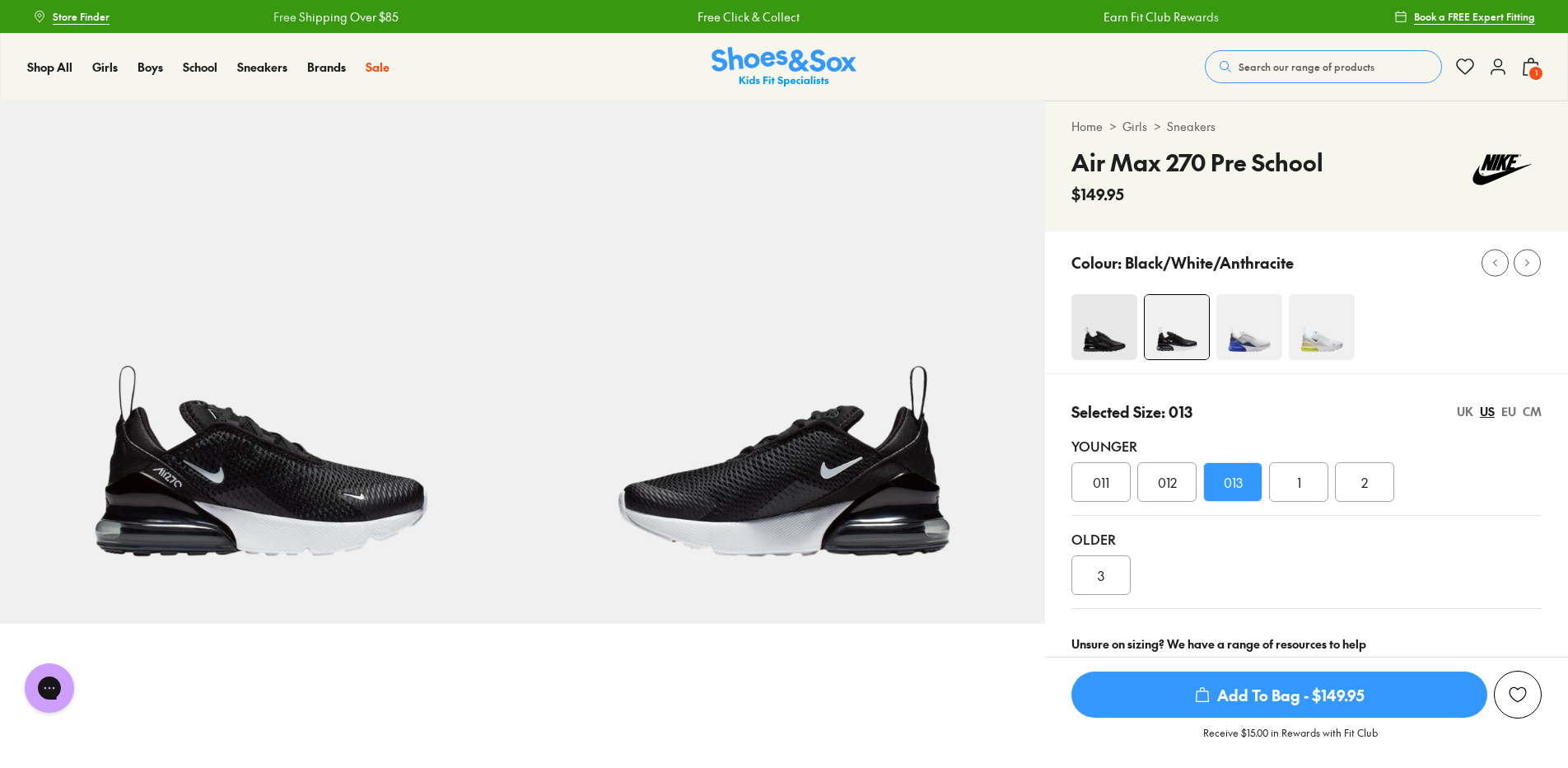
click at [1251, 331] on img at bounding box center [1249, 327] width 66 height 66
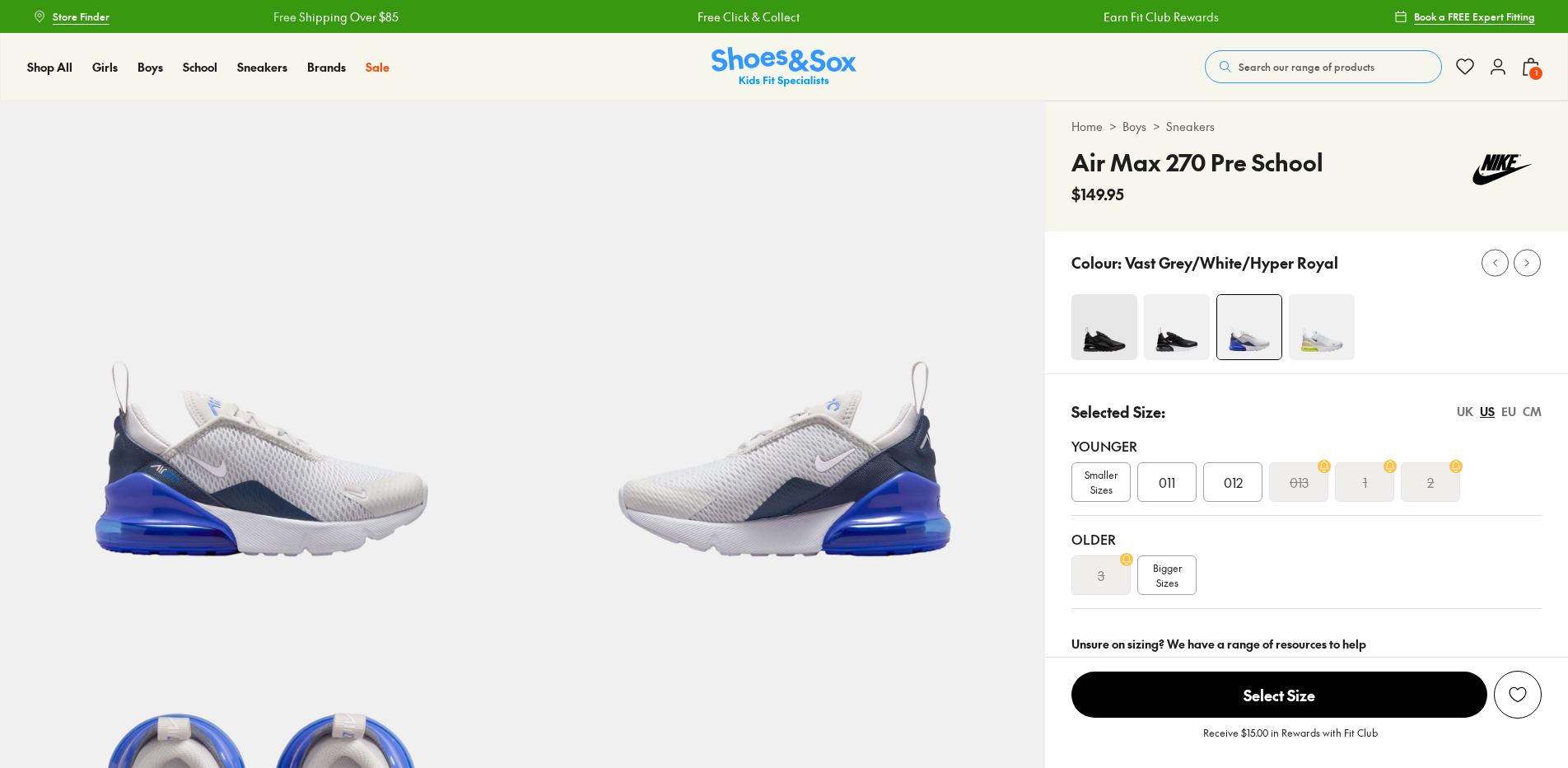
click at [1114, 333] on img at bounding box center [1103, 327] width 66 height 66
select select "*"
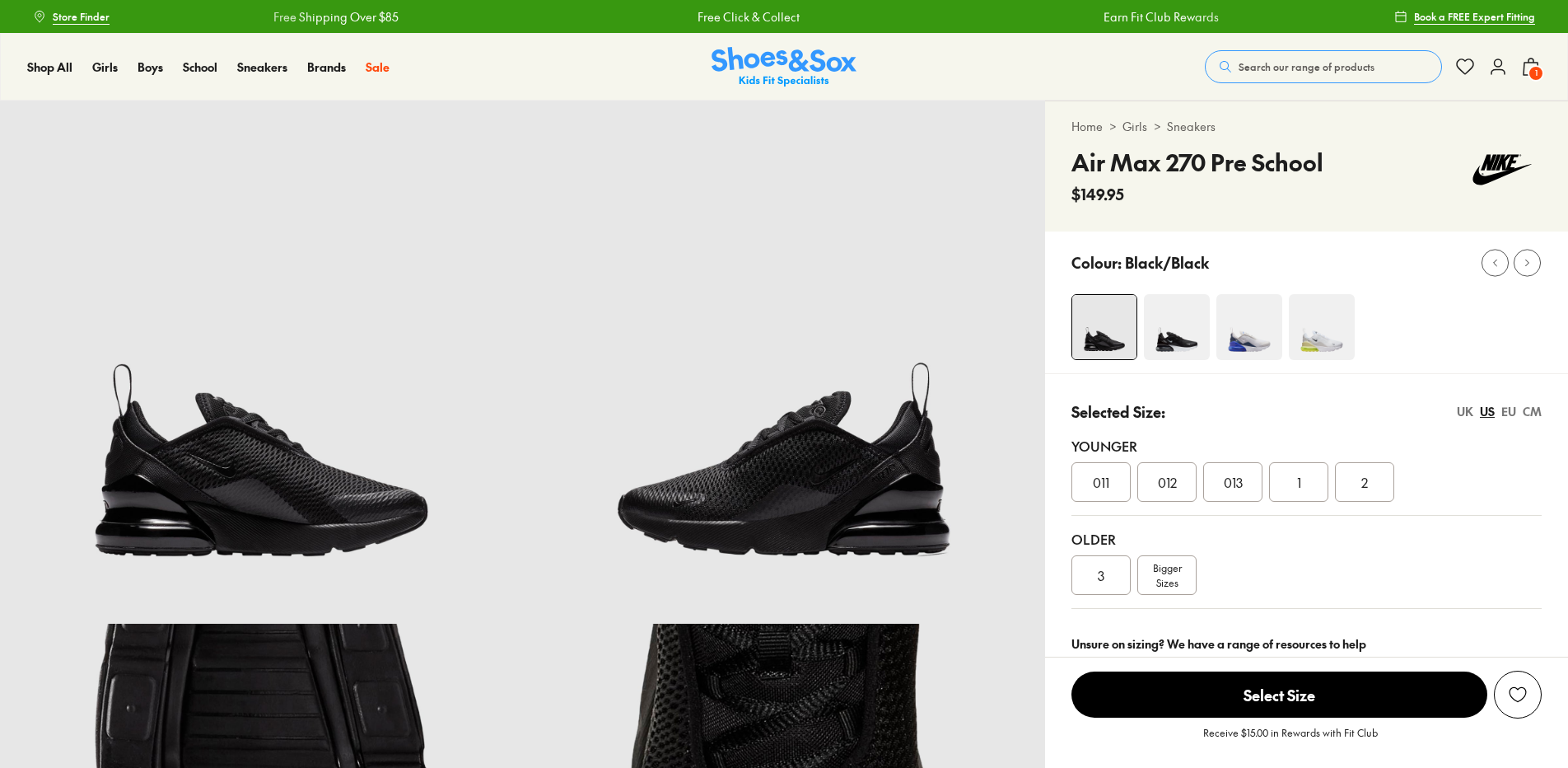
select select "*"
